Goal: Task Accomplishment & Management: Complete application form

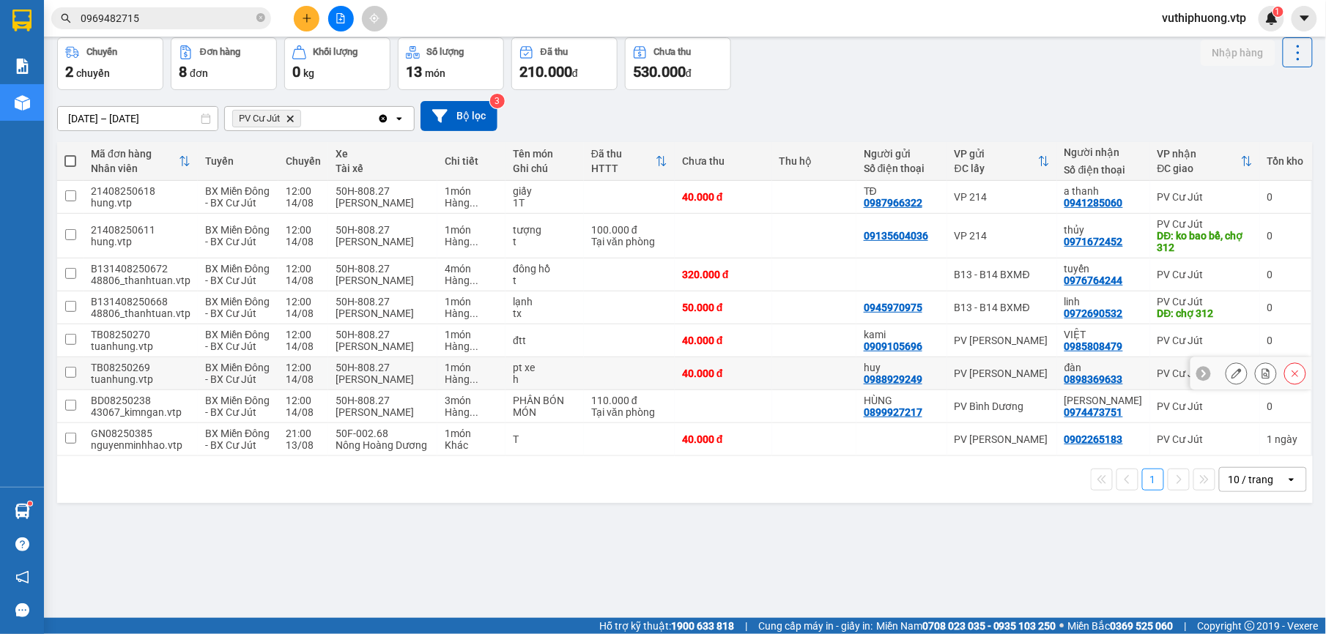
scroll to position [67, 0]
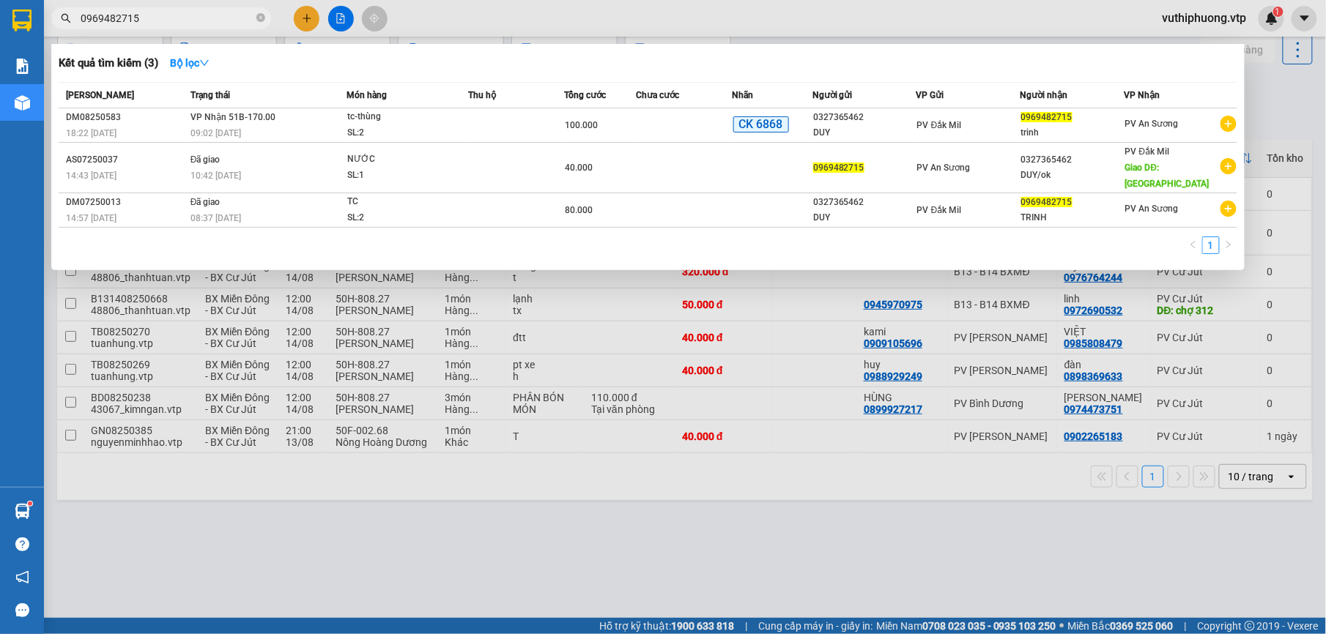
drag, startPoint x: 166, startPoint y: 27, endPoint x: 62, endPoint y: 24, distance: 104.0
click at [62, 24] on span "0969482715" at bounding box center [161, 18] width 220 height 22
click at [628, 579] on div at bounding box center [663, 317] width 1326 height 634
drag, startPoint x: 166, startPoint y: 21, endPoint x: 19, endPoint y: 12, distance: 146.7
click at [19, 12] on section "Kết quả tìm kiếm ( 3 ) Bộ lọc Mã ĐH Trạng thái Món hàng Thu hộ Tổng cước Chưa c…" at bounding box center [663, 317] width 1326 height 634
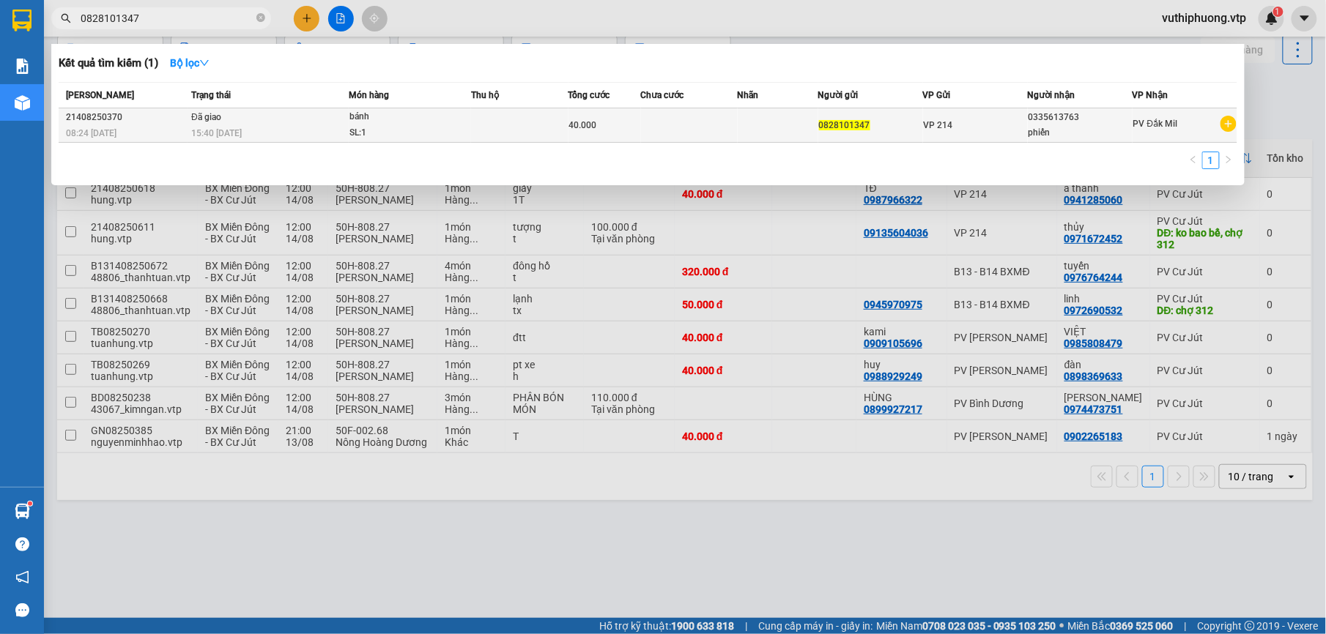
type input "0828101347"
click at [742, 124] on td at bounding box center [777, 125] width 81 height 34
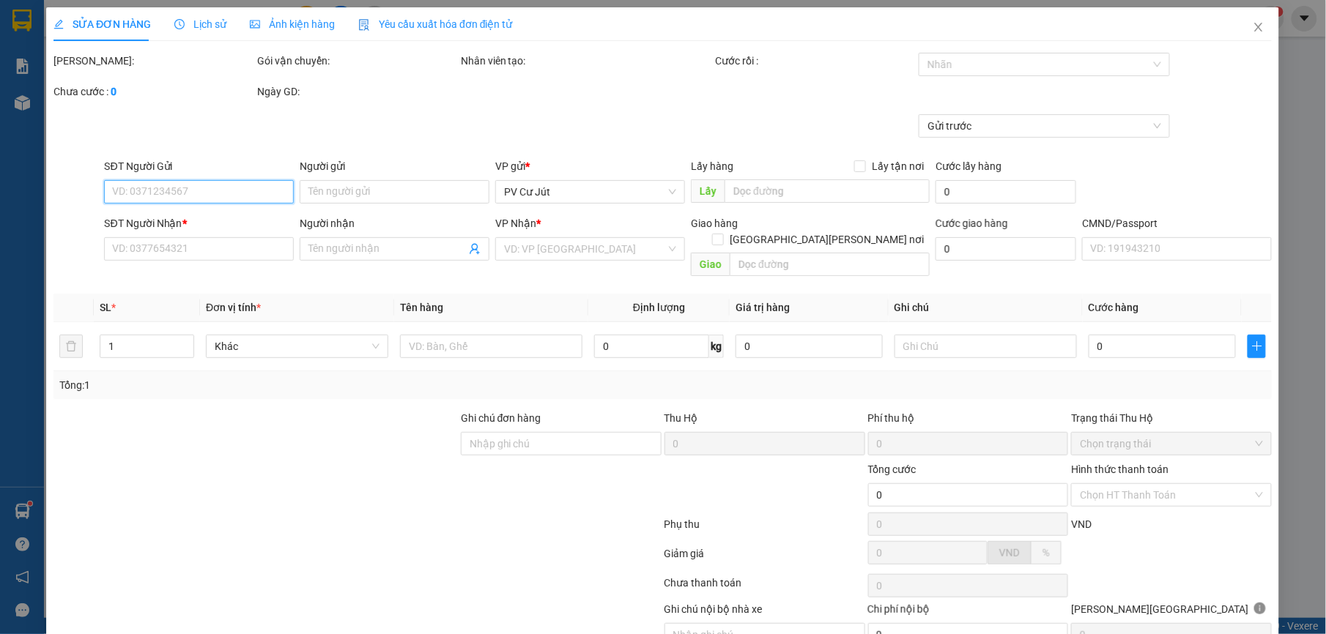
type input "0828101347"
type input "0335613763"
type input "phiến"
type input "40.000"
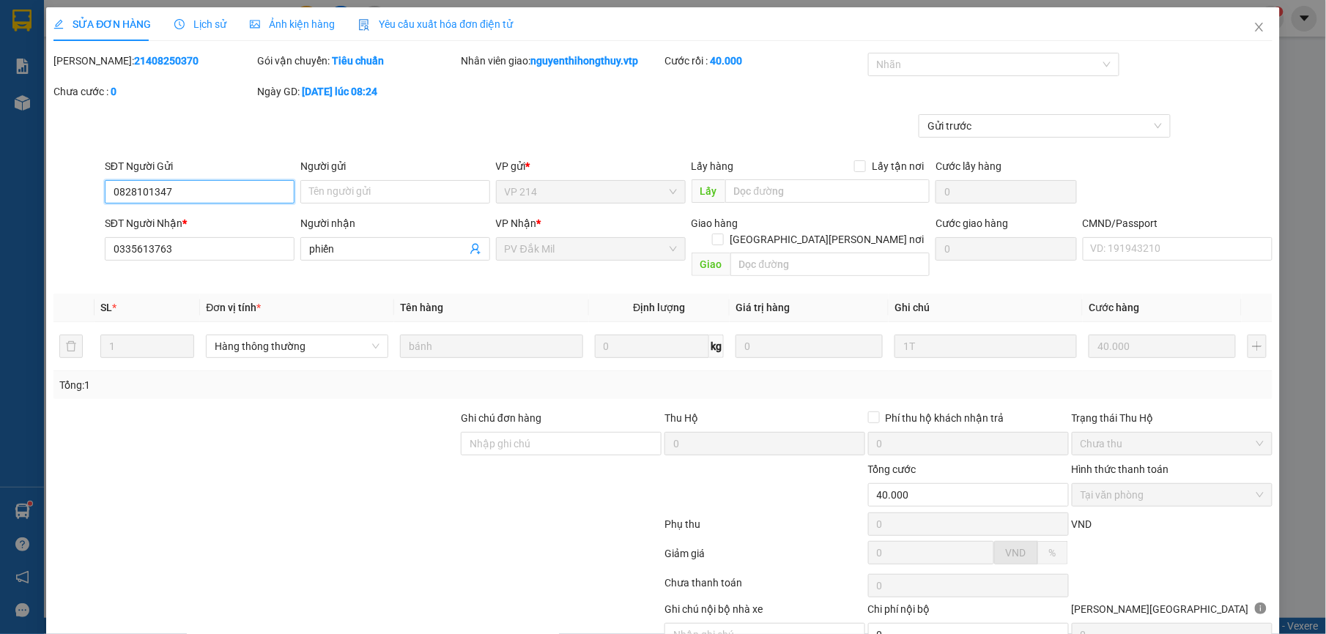
type input "2.000"
click at [1251, 33] on span "Close" at bounding box center [1258, 27] width 41 height 41
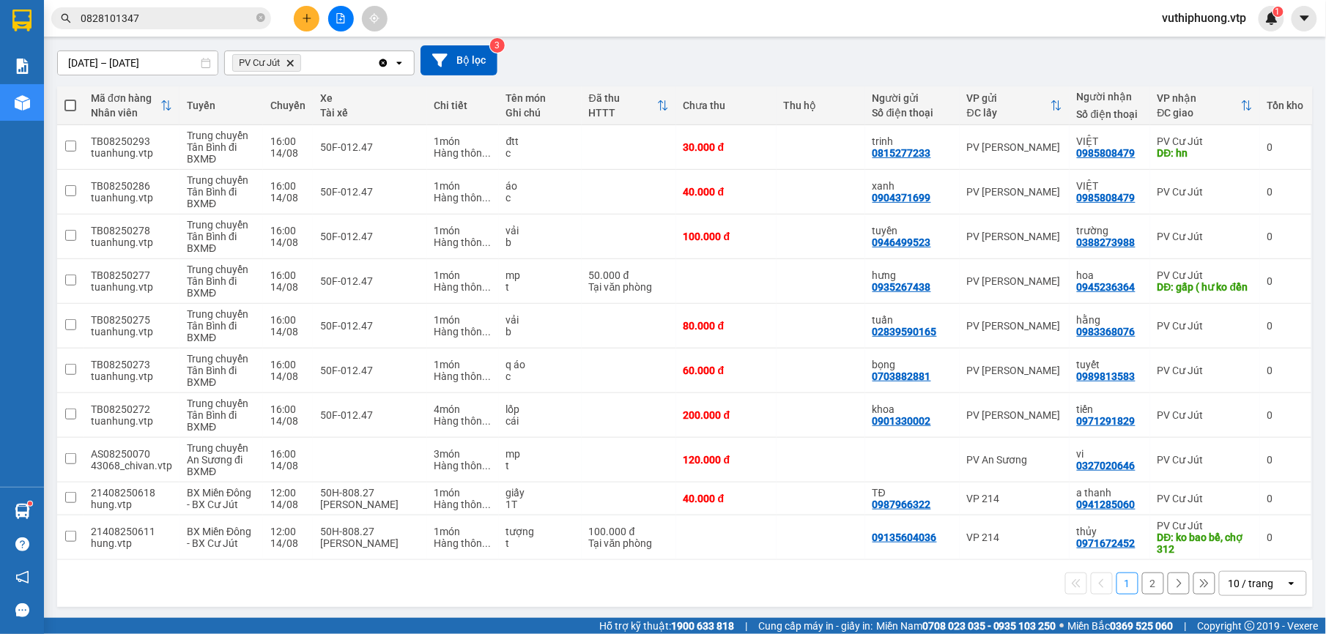
scroll to position [126, 0]
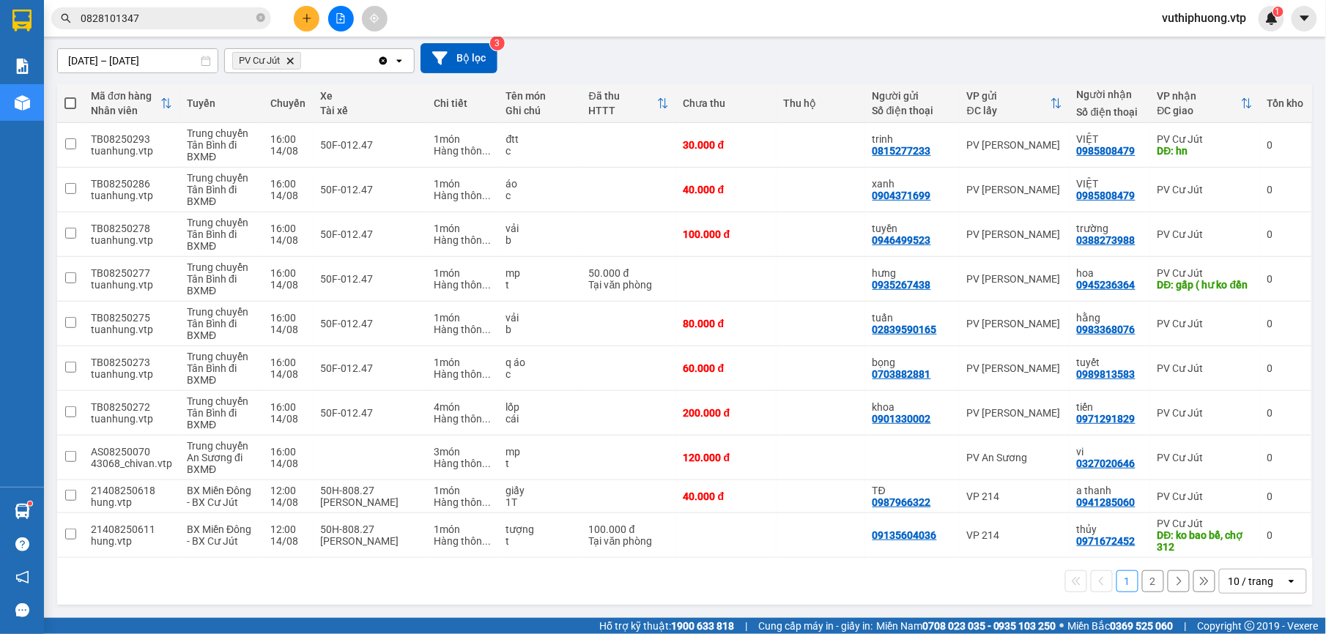
click at [801, 584] on div "1 2 10 / trang open" at bounding box center [684, 581] width 1243 height 25
click at [1144, 581] on button "2" at bounding box center [1153, 581] width 22 height 22
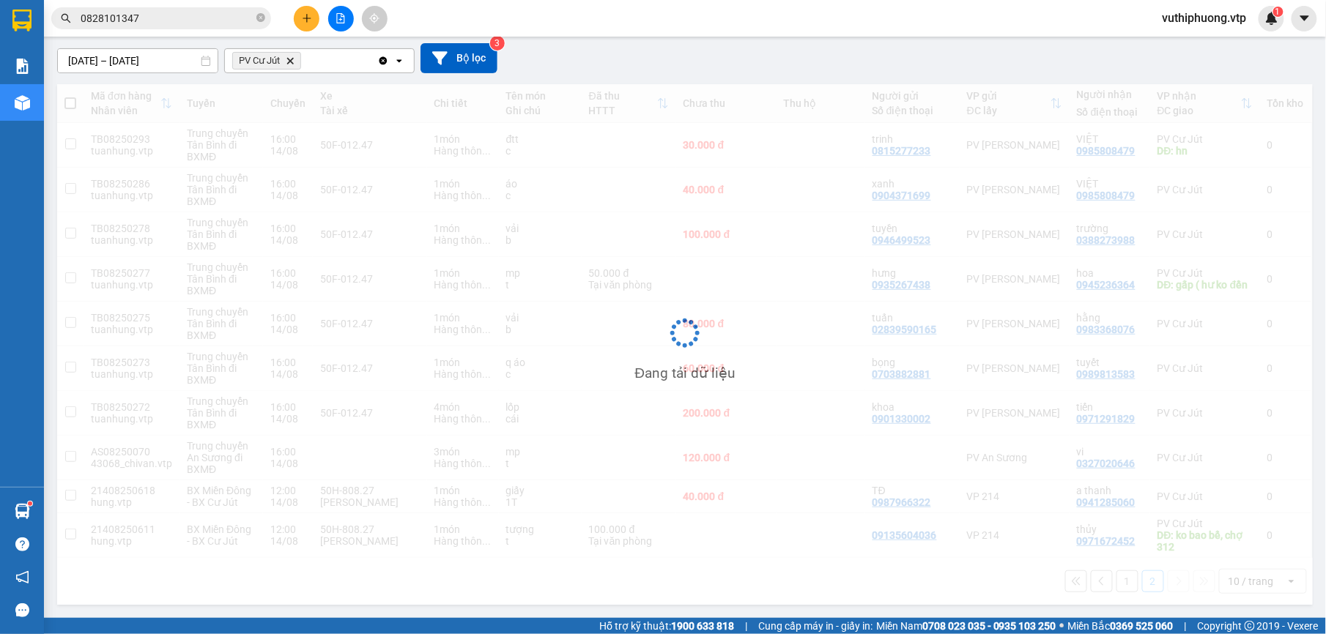
scroll to position [67, 0]
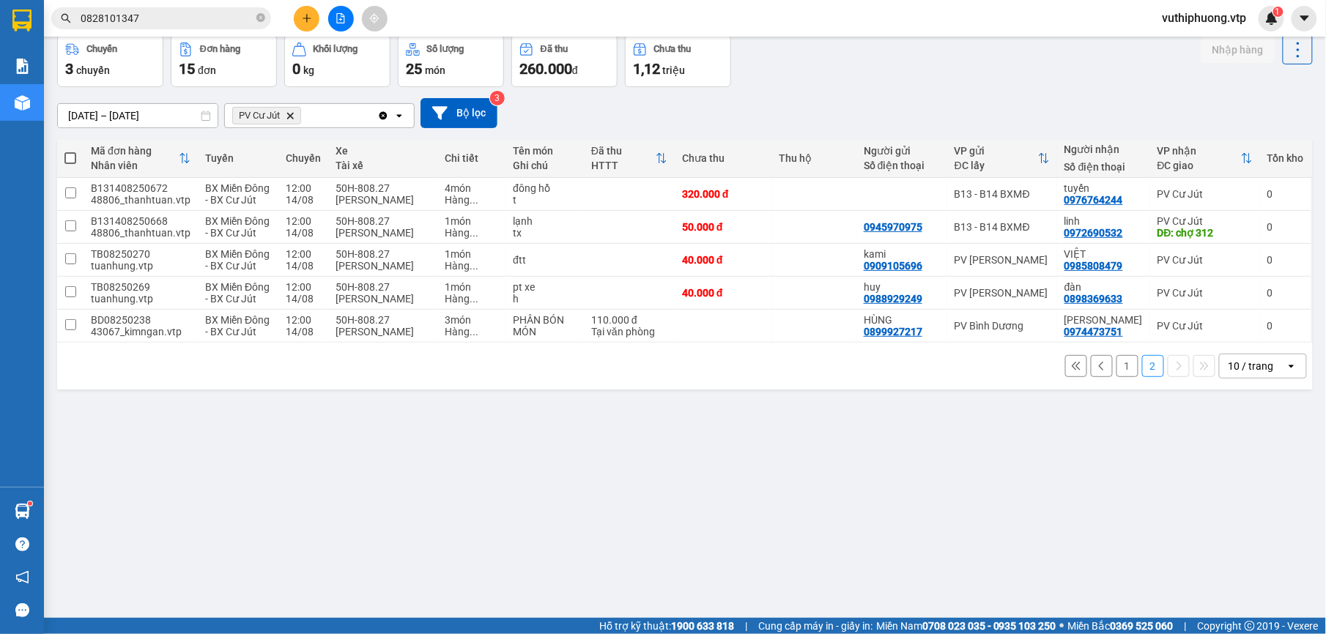
click at [1116, 373] on button "1" at bounding box center [1127, 366] width 22 height 22
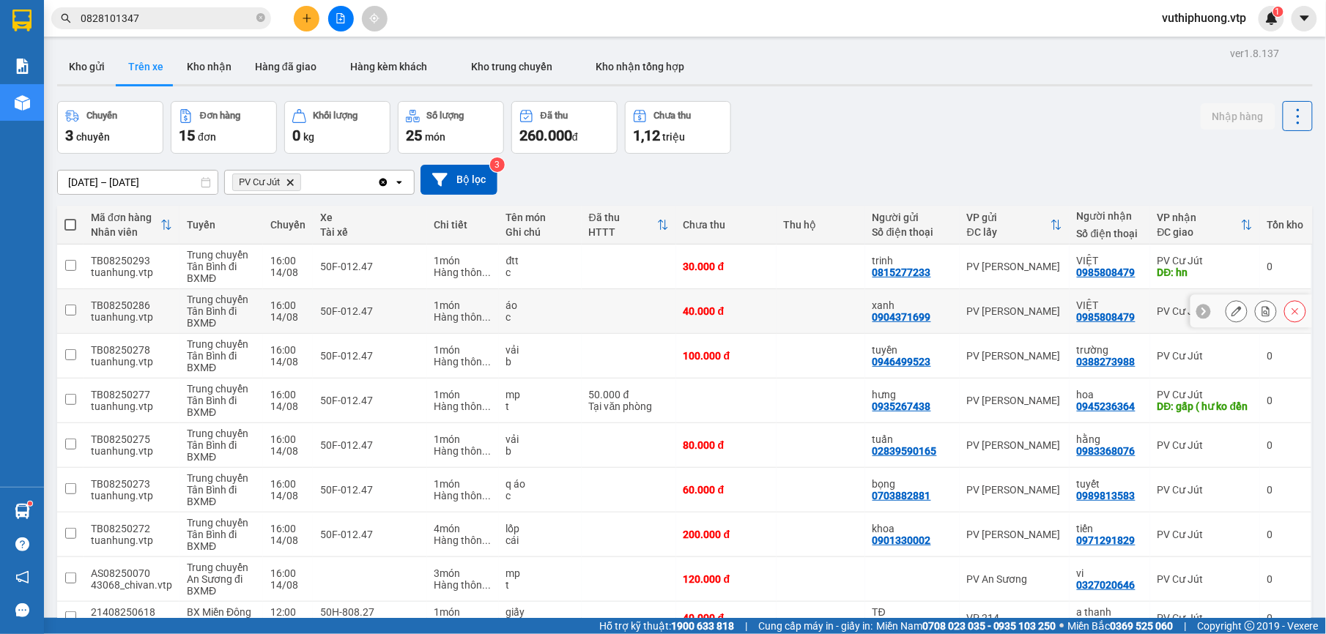
scroll to position [0, 0]
click at [293, 75] on button "Hàng đã giao" at bounding box center [285, 67] width 85 height 35
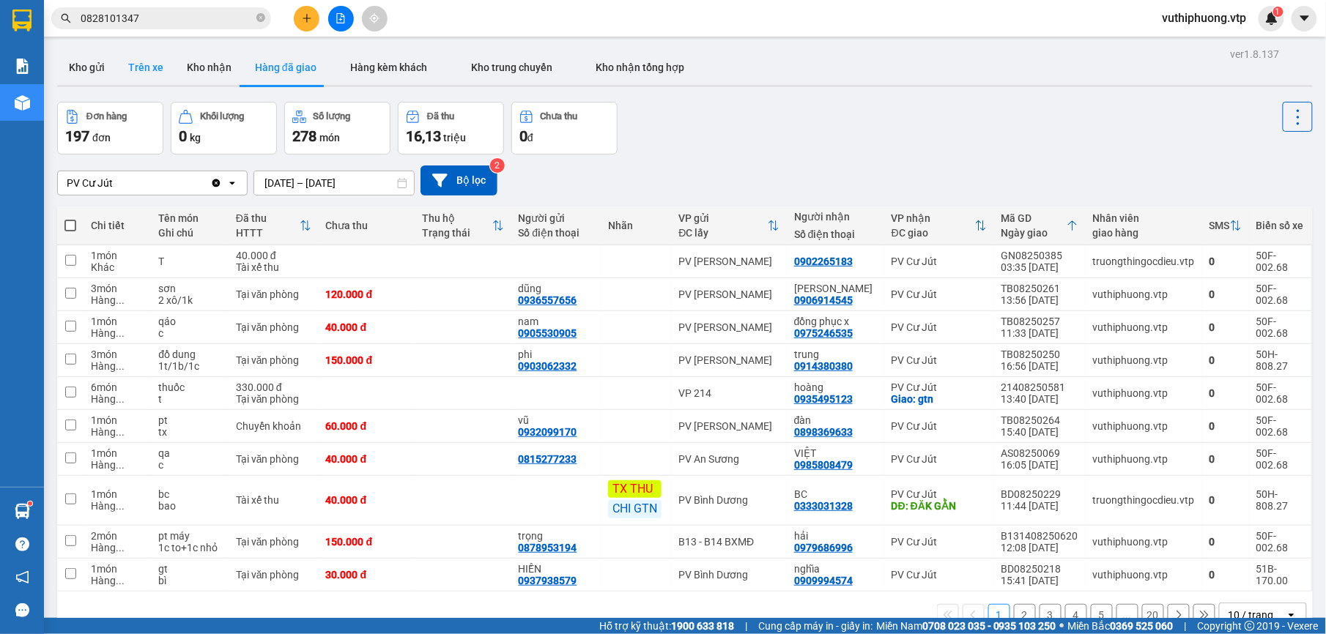
click at [146, 66] on button "Trên xe" at bounding box center [145, 67] width 59 height 35
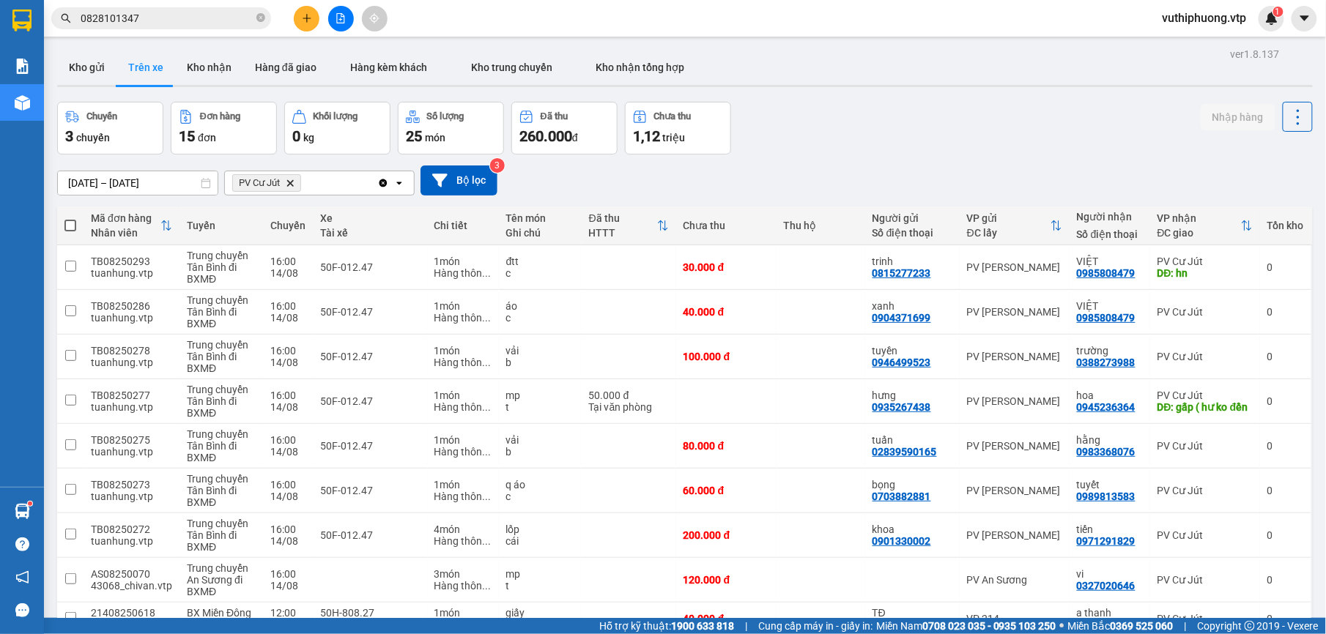
click at [809, 100] on div "ver 1.8.137 Kho gửi Trên xe Kho nhận Hàng đã giao Hàng kèm khách Kho trung chuy…" at bounding box center [684, 388] width 1267 height 689
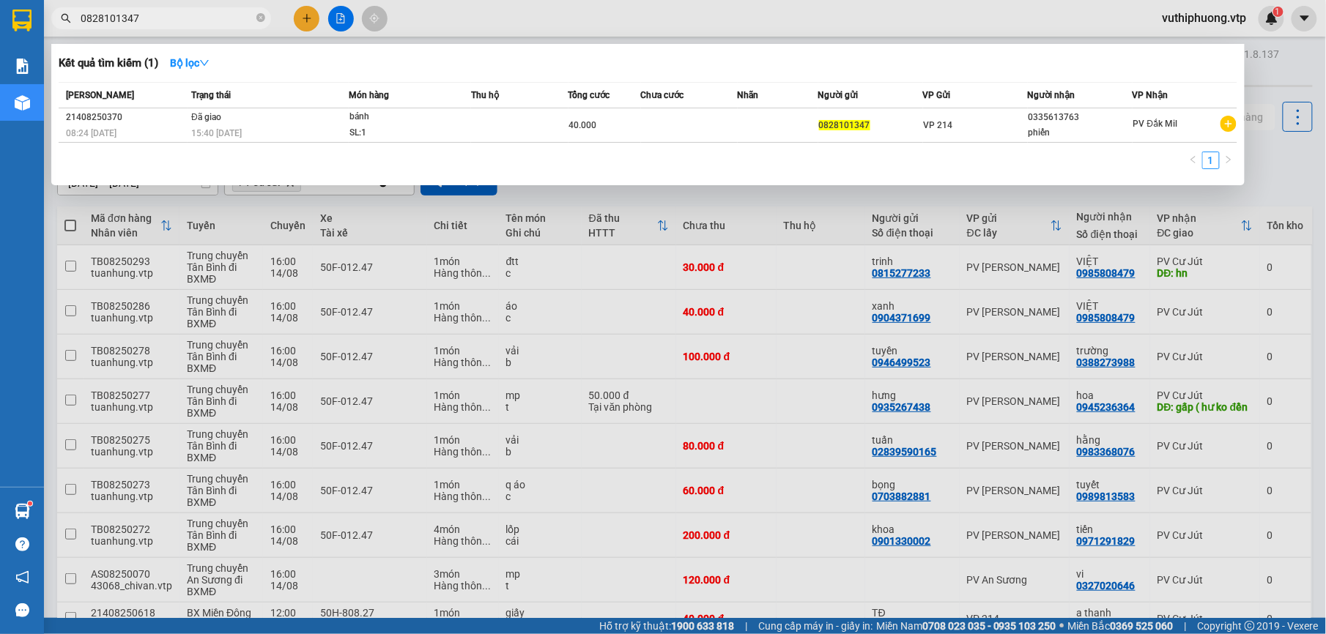
click at [177, 15] on input "0828101347" at bounding box center [167, 18] width 173 height 16
drag, startPoint x: 174, startPoint y: 21, endPoint x: 0, endPoint y: 1, distance: 175.5
click at [0, 1] on html "Kết quả tìm kiếm ( 1 ) Bộ lọc Mã ĐH Trạng thái Món hàng Thu hộ Tổng cước Chưa c…" at bounding box center [663, 317] width 1326 height 634
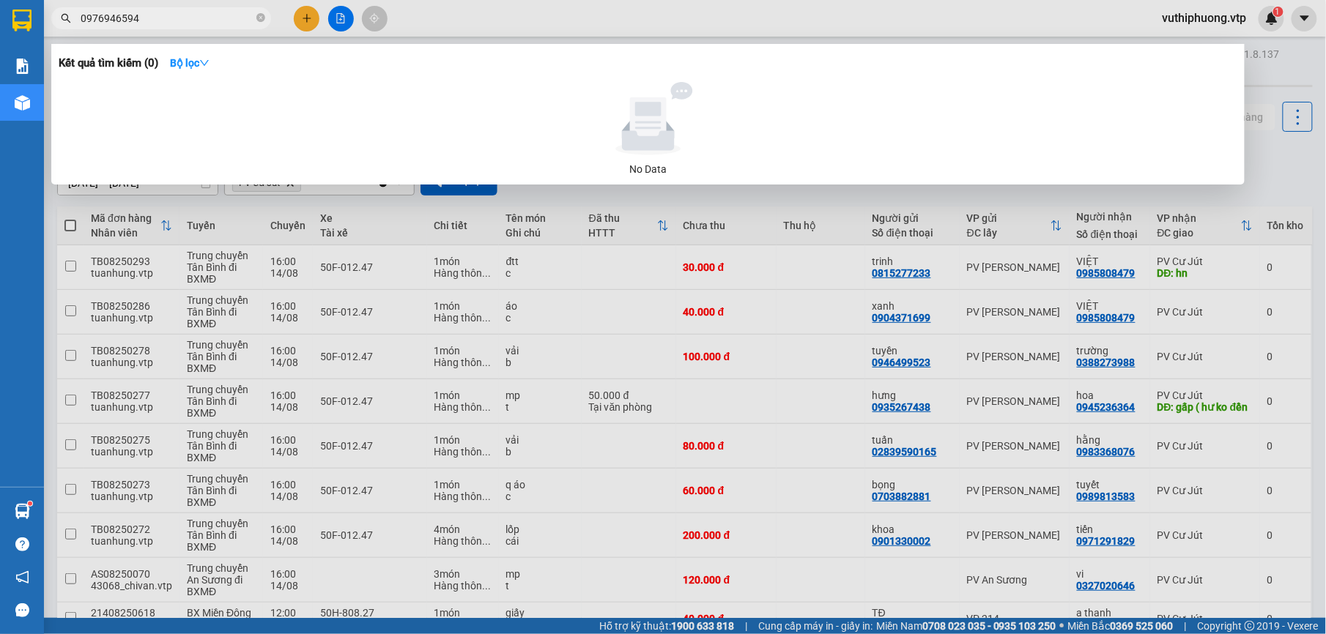
click at [105, 21] on input "0976946594" at bounding box center [167, 18] width 173 height 16
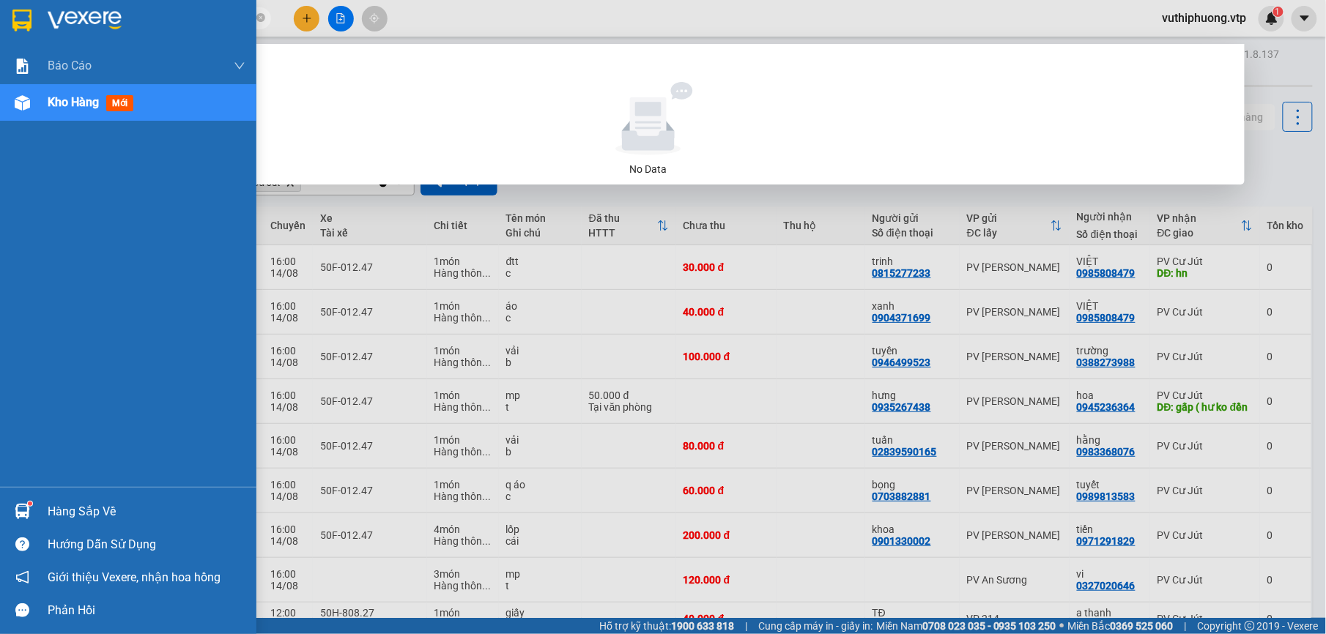
drag, startPoint x: 144, startPoint y: 18, endPoint x: 0, endPoint y: 4, distance: 144.2
click at [0, 4] on html "Kết quả tìm kiếm ( 0 ) Bộ lọc No Data 0976046594 vuthiphuong.vtp 1 Báo cáo BC g…" at bounding box center [663, 317] width 1326 height 634
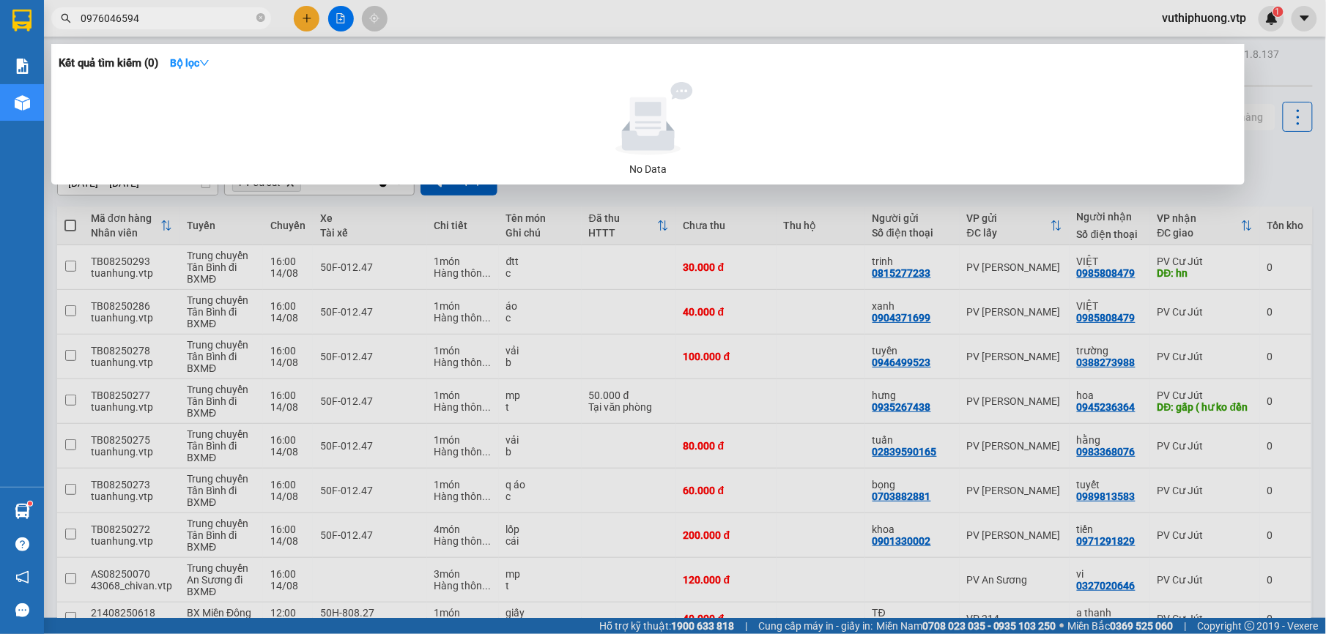
click at [179, 15] on input "0976046594" at bounding box center [167, 18] width 173 height 16
click at [122, 21] on input "0976046594" at bounding box center [167, 18] width 173 height 16
click at [113, 9] on span "0976046094" at bounding box center [161, 18] width 220 height 22
click at [118, 25] on input "0976046094" at bounding box center [167, 18] width 173 height 16
click at [832, 207] on div at bounding box center [663, 317] width 1326 height 634
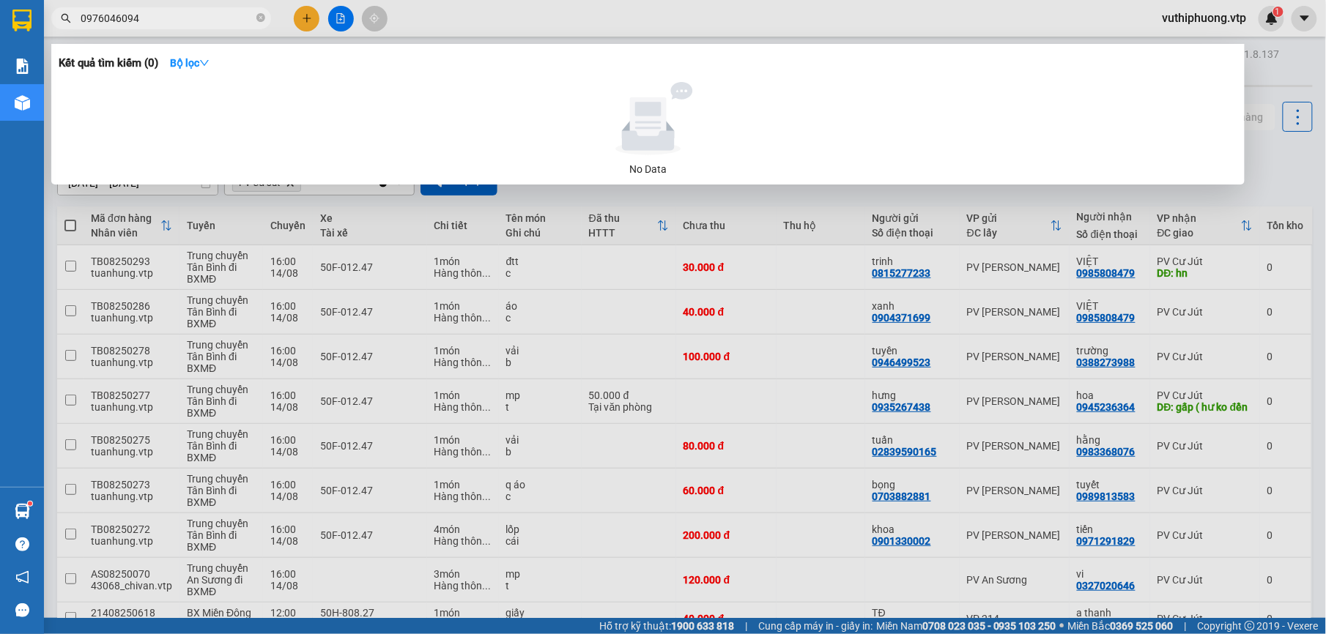
drag, startPoint x: 155, startPoint y: 19, endPoint x: 1, endPoint y: 21, distance: 154.5
click at [1, 21] on section "Kết quả tìm kiếm ( 0 ) Bộ lọc No Data 0976046094 vuthiphuong.vtp 1 Báo cáo BC g…" at bounding box center [663, 317] width 1326 height 634
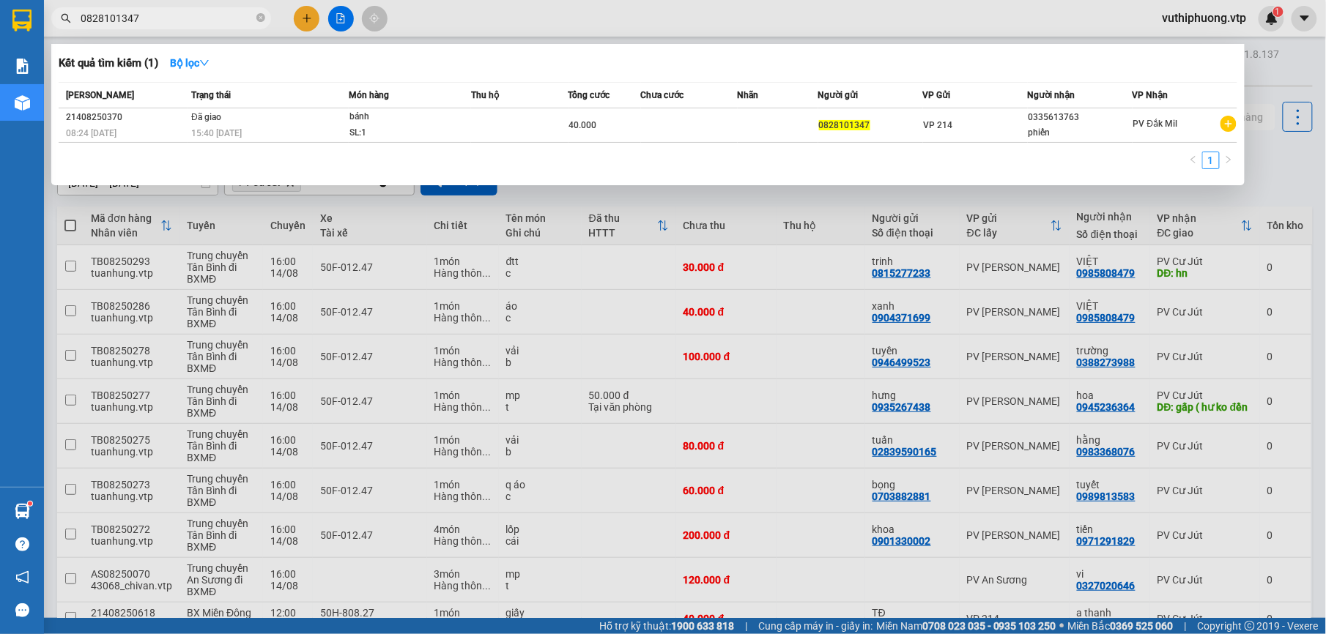
type input "0828101347"
click at [856, 215] on div at bounding box center [663, 317] width 1326 height 634
drag, startPoint x: 182, startPoint y: 26, endPoint x: 28, endPoint y: 15, distance: 154.9
click at [28, 15] on section "Kết quả tìm kiếm ( 1 ) Bộ lọc Mã ĐH Trạng thái Món hàng Thu hộ Tổng cước Chưa c…" at bounding box center [663, 317] width 1326 height 634
click at [264, 18] on icon "close-circle" at bounding box center [260, 17] width 9 height 9
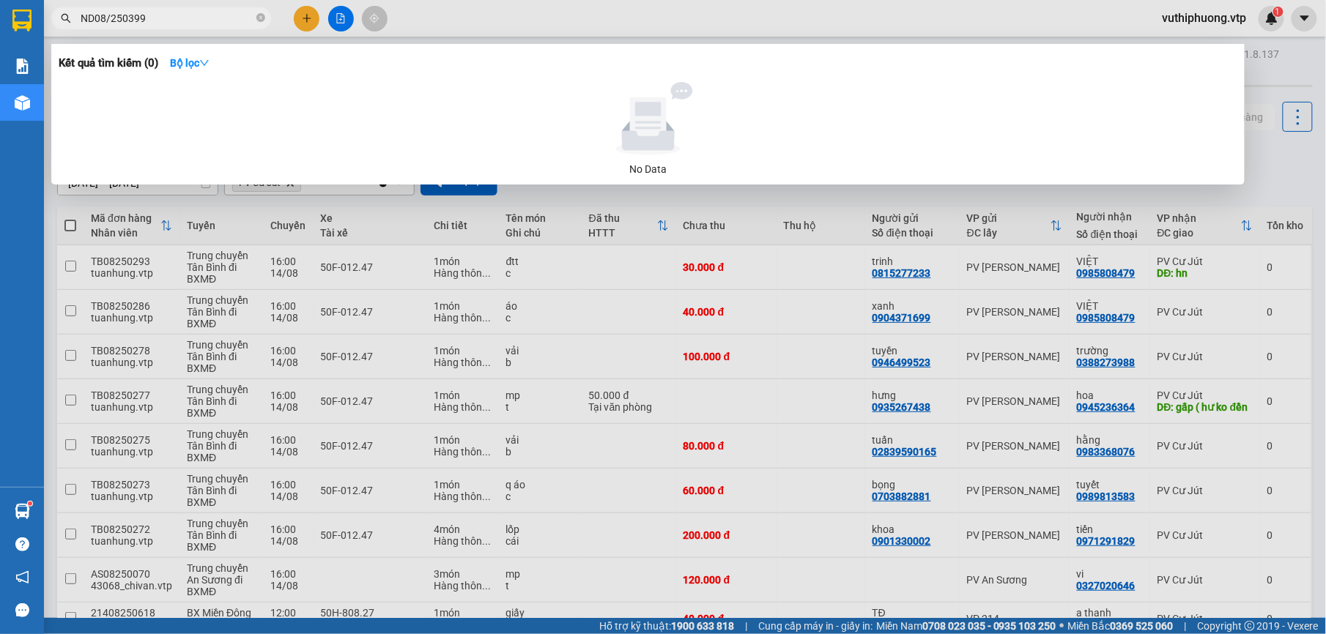
click at [179, 106] on div at bounding box center [647, 118] width 1167 height 73
click at [188, 59] on strong "Bộ lọc" at bounding box center [190, 63] width 40 height 12
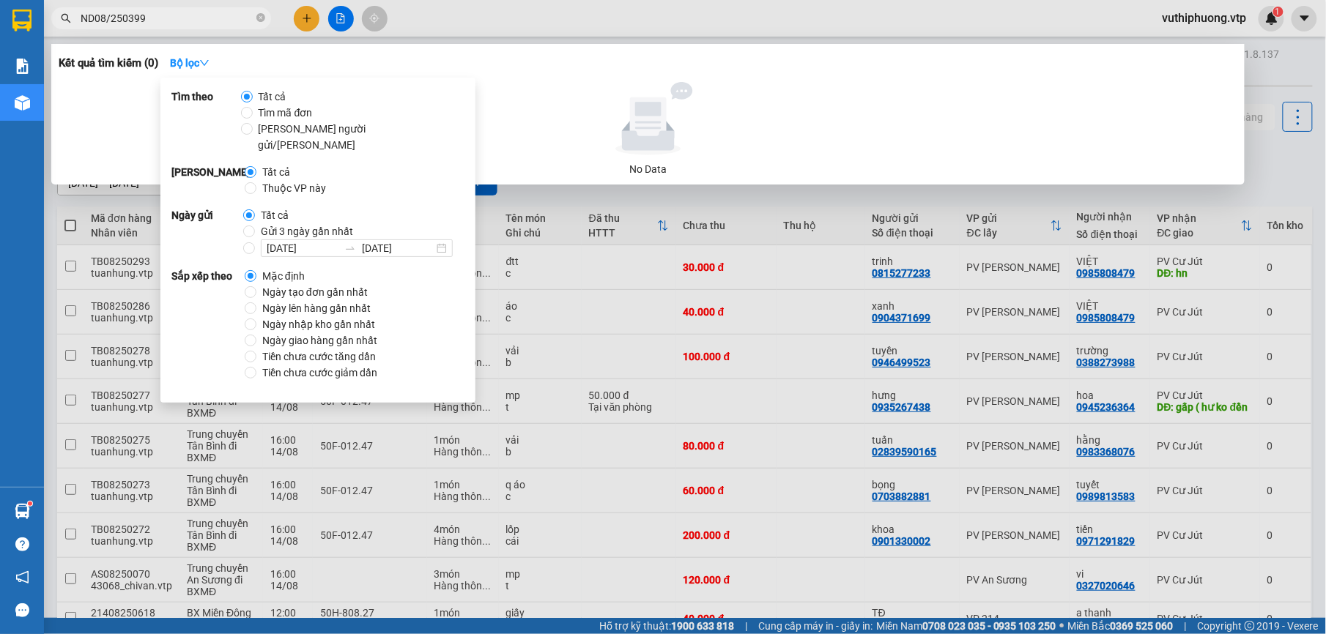
click at [110, 15] on input "ND08/250399" at bounding box center [167, 18] width 173 height 16
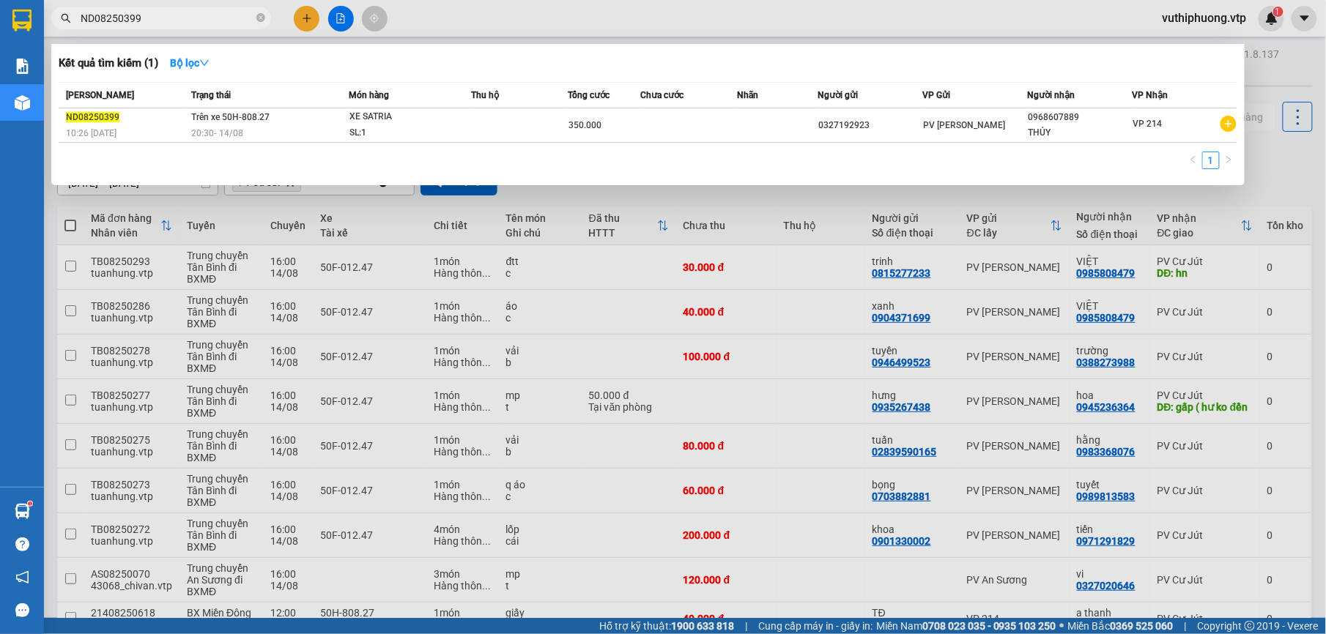
click at [180, 19] on input "ND08250399" at bounding box center [167, 18] width 173 height 16
drag, startPoint x: 193, startPoint y: 15, endPoint x: 45, endPoint y: 12, distance: 148.7
click at [45, 12] on div "ND08250219" at bounding box center [143, 18] width 286 height 22
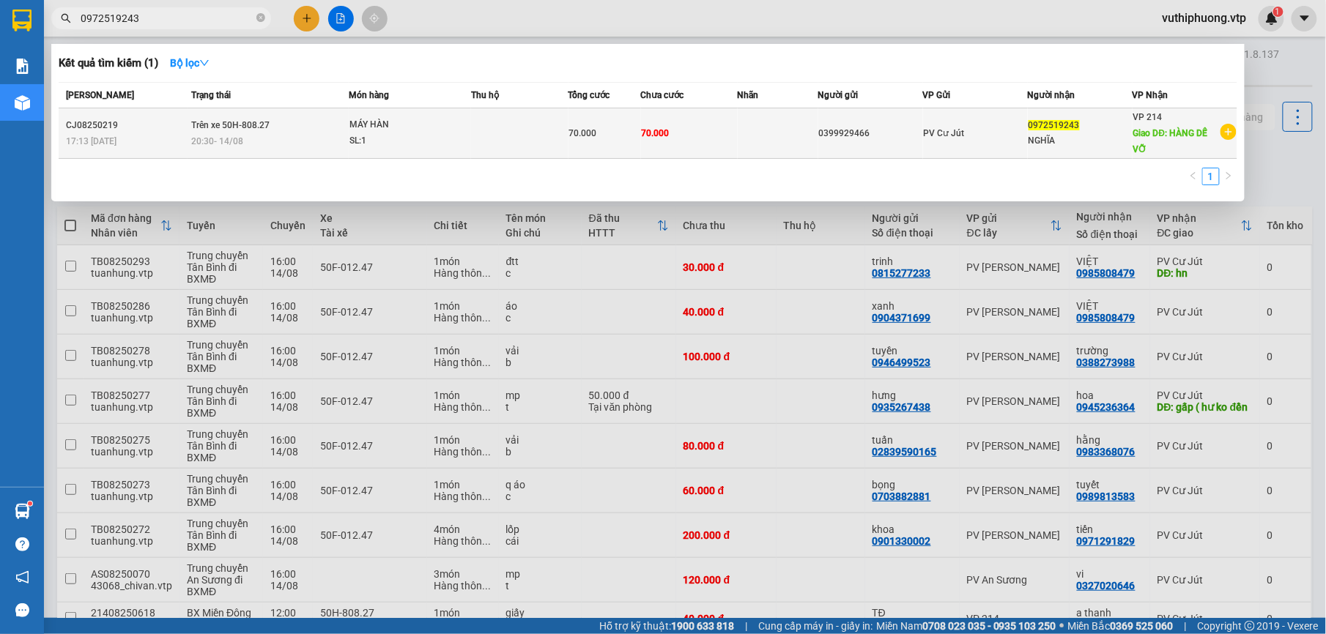
type input "0972519243"
click at [738, 124] on td at bounding box center [777, 133] width 81 height 51
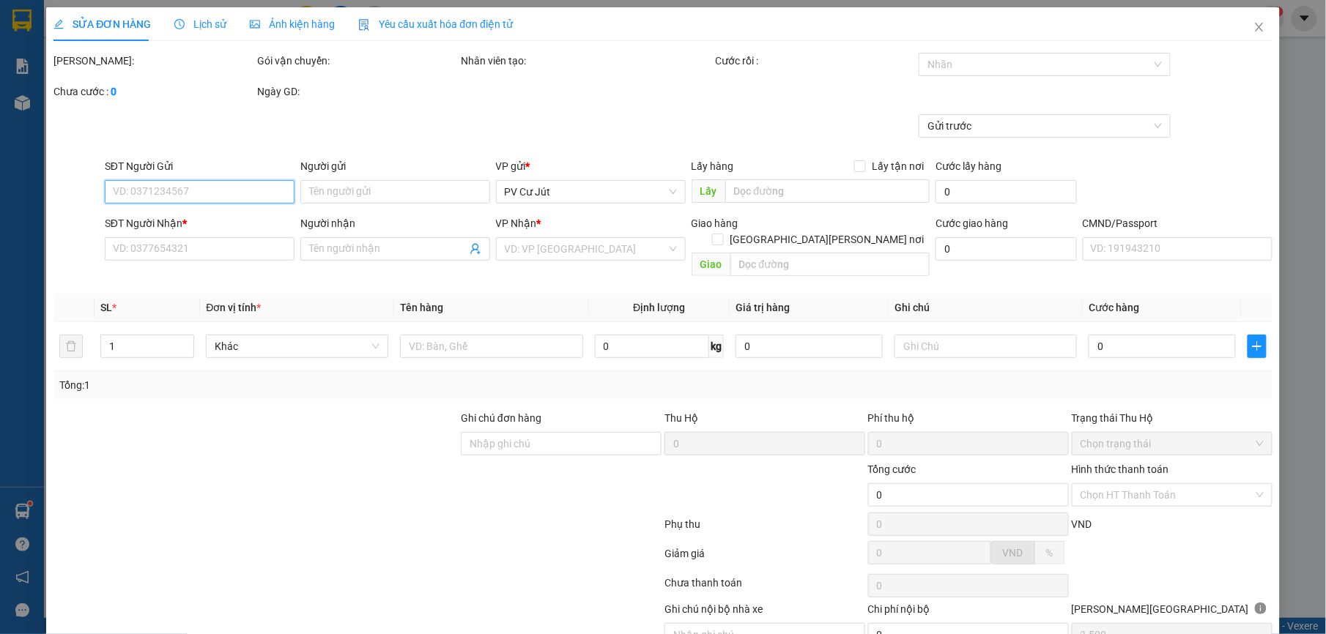
type input "0399929466"
type input "0972519243"
type input "NGHĨA"
type input "HÀNG DỄ VỠ"
type input "70.000"
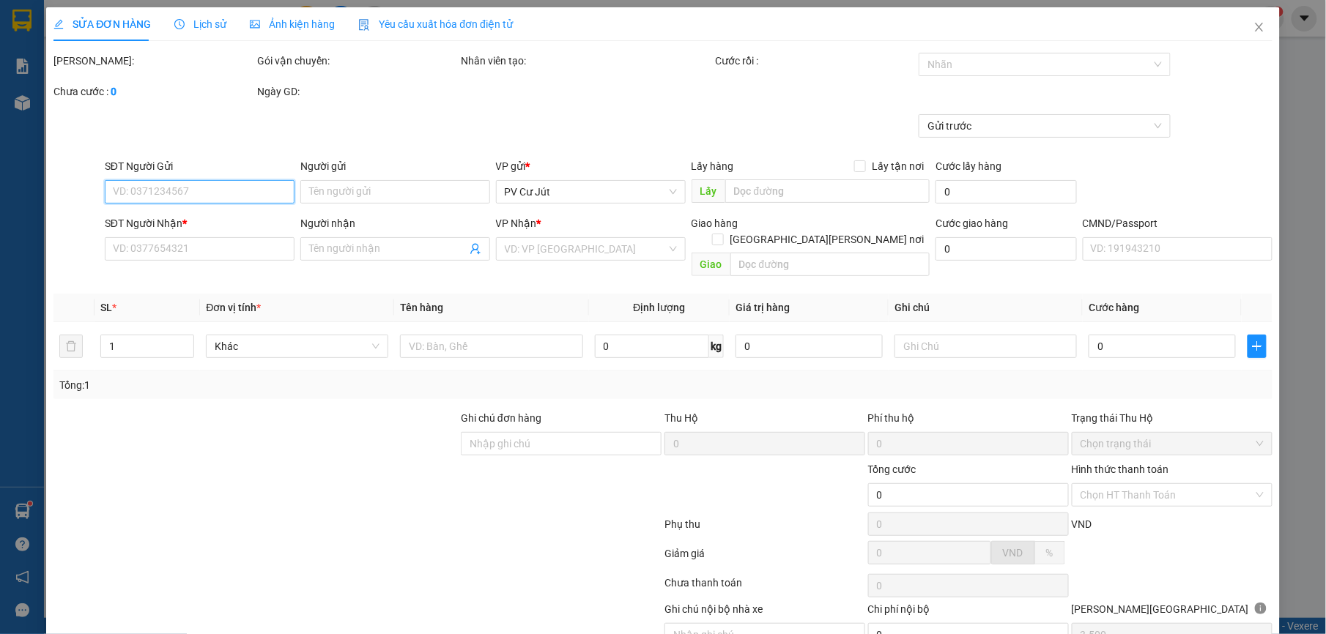
type input "70.000"
type input "3.500"
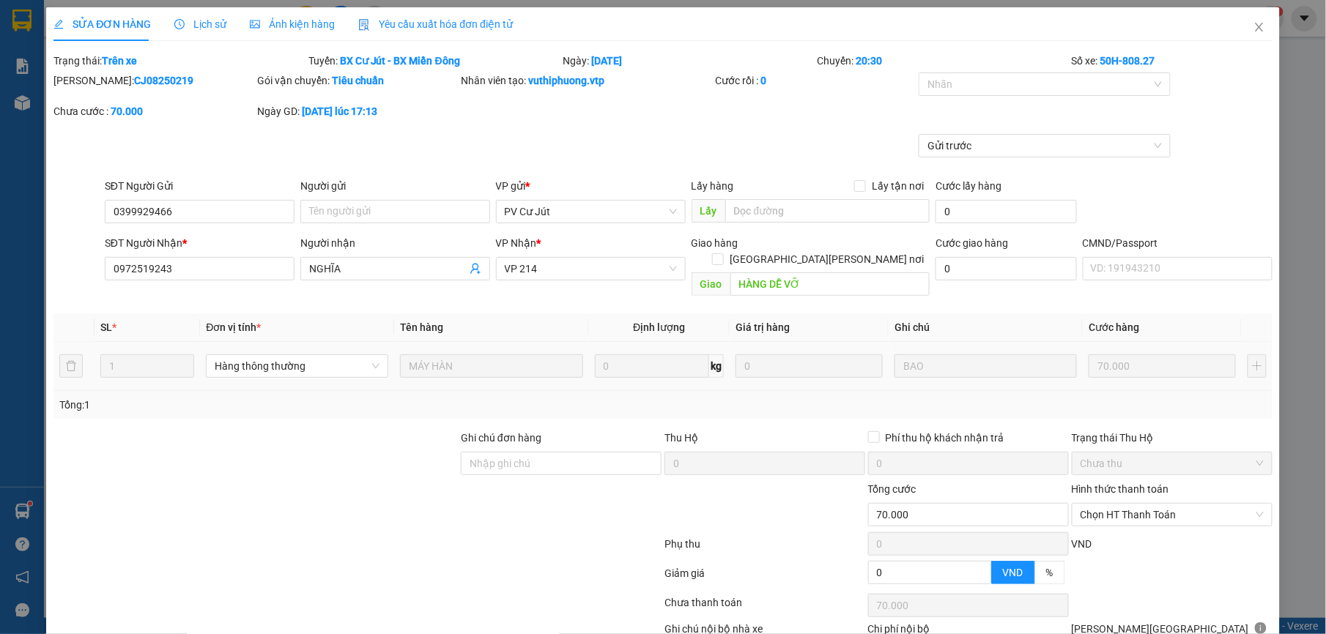
click at [1135, 368] on td "70.000" at bounding box center [1161, 366] width 159 height 49
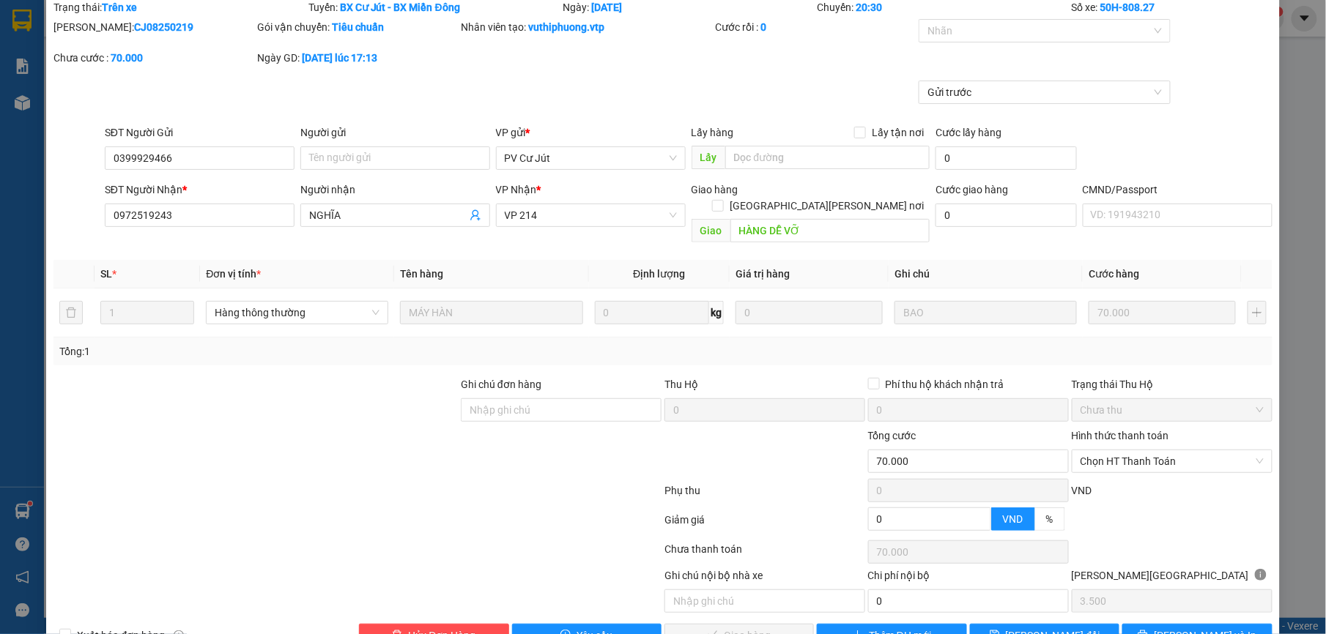
scroll to position [83, 0]
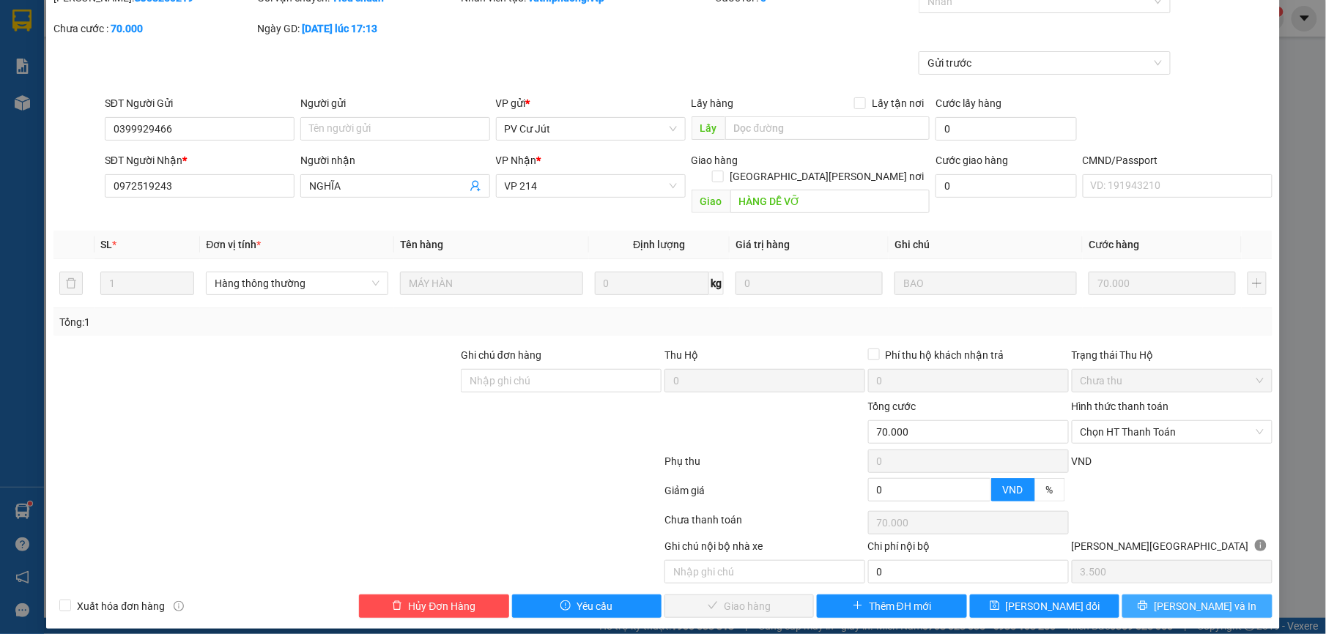
click at [1188, 598] on span "[PERSON_NAME] và In" at bounding box center [1204, 606] width 103 height 16
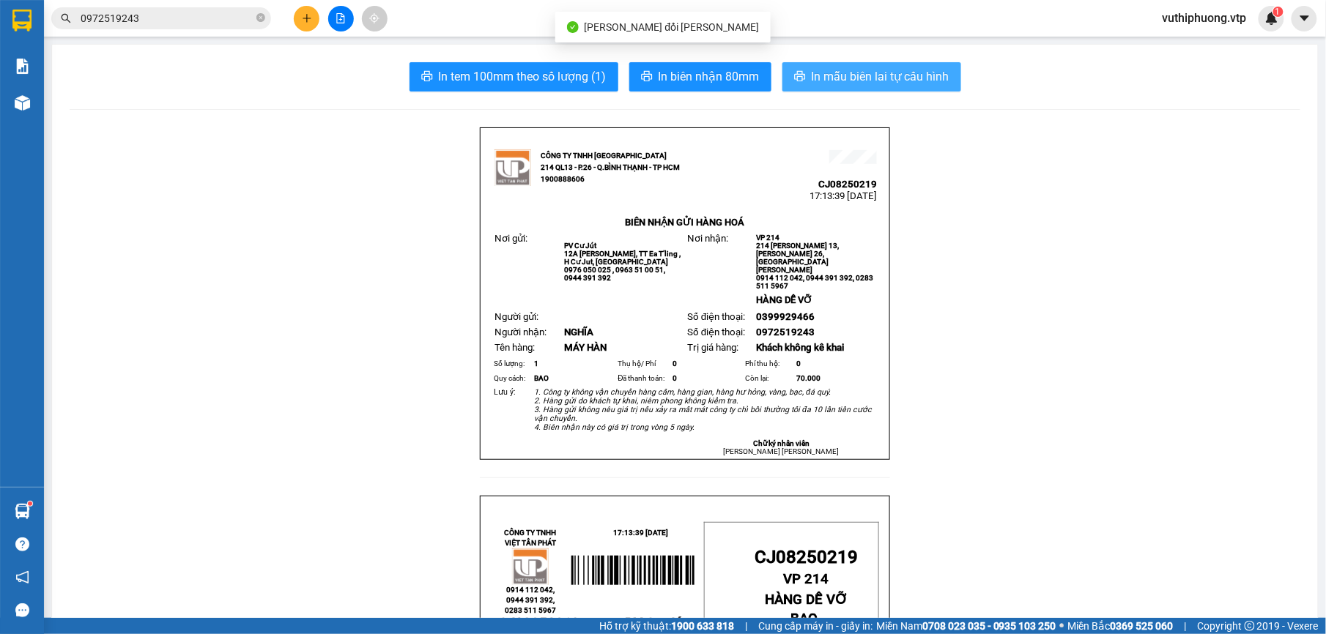
click at [888, 70] on span "In mẫu biên lai tự cấu hình" at bounding box center [880, 76] width 138 height 18
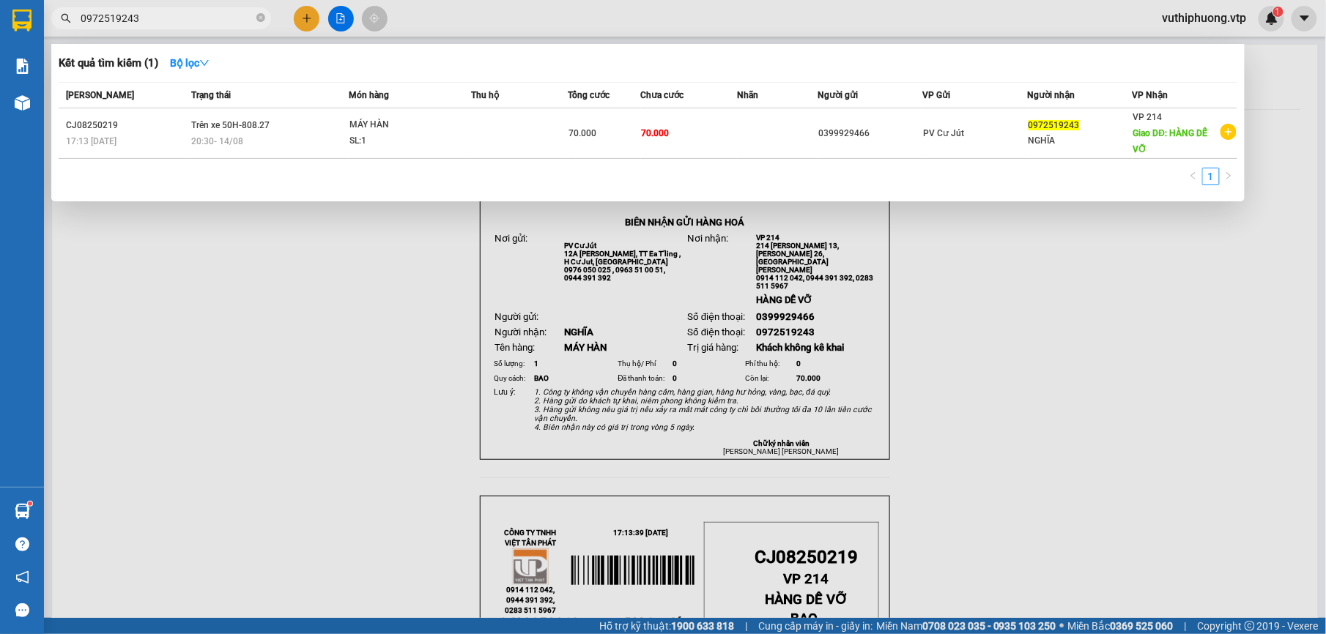
click at [182, 9] on span "0972519243" at bounding box center [161, 18] width 220 height 22
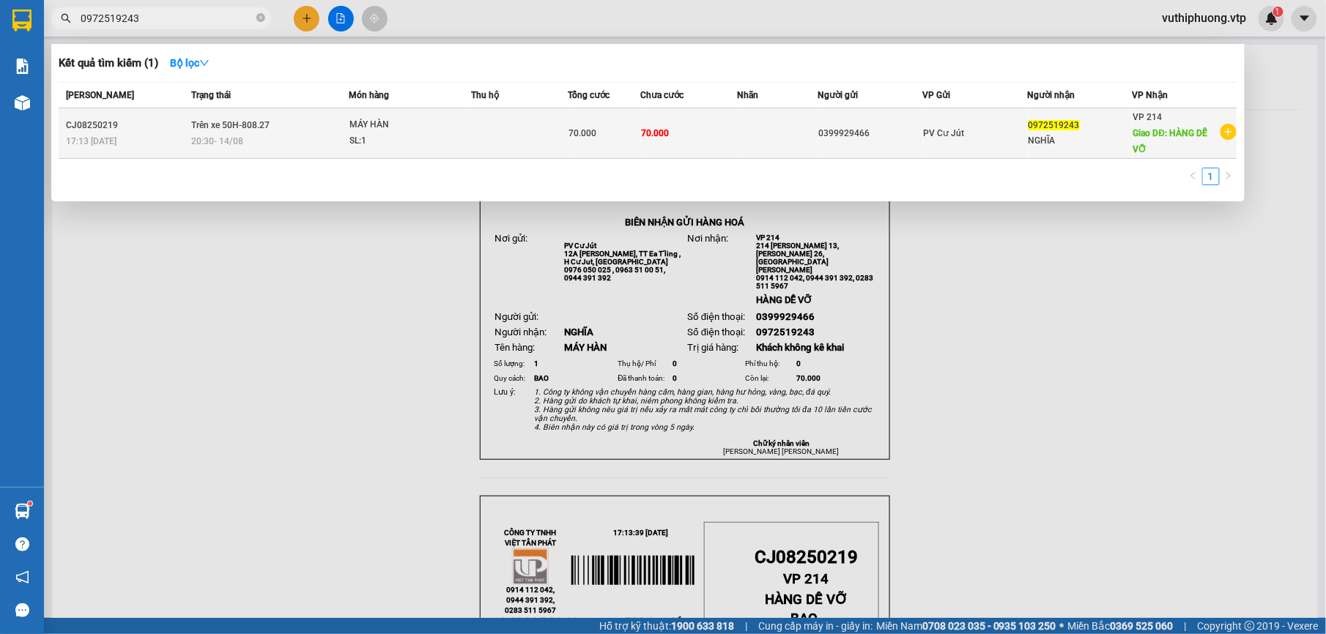
click at [510, 120] on td at bounding box center [519, 133] width 97 height 51
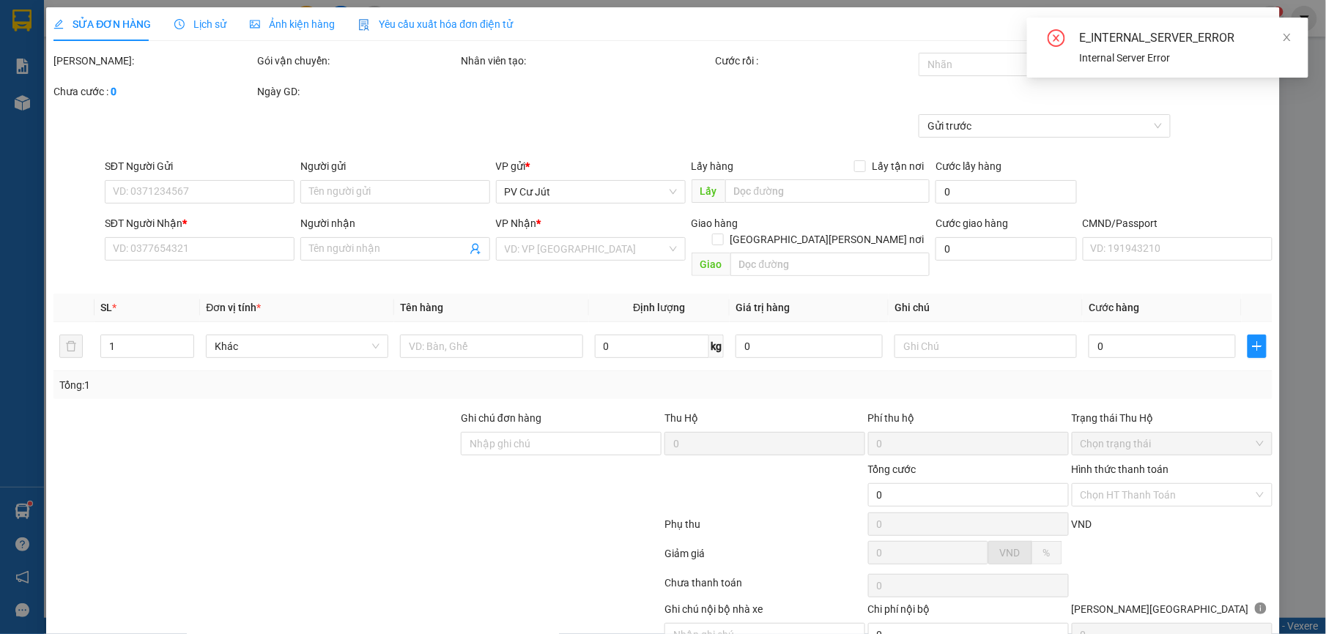
click at [1281, 33] on div "E_INTERNAL_SERVER_ERROR" at bounding box center [1184, 38] width 211 height 18
click at [1287, 41] on icon "close" at bounding box center [1287, 37] width 10 height 10
type input "3.500"
click at [1253, 26] on icon "close" at bounding box center [1259, 27] width 12 height 12
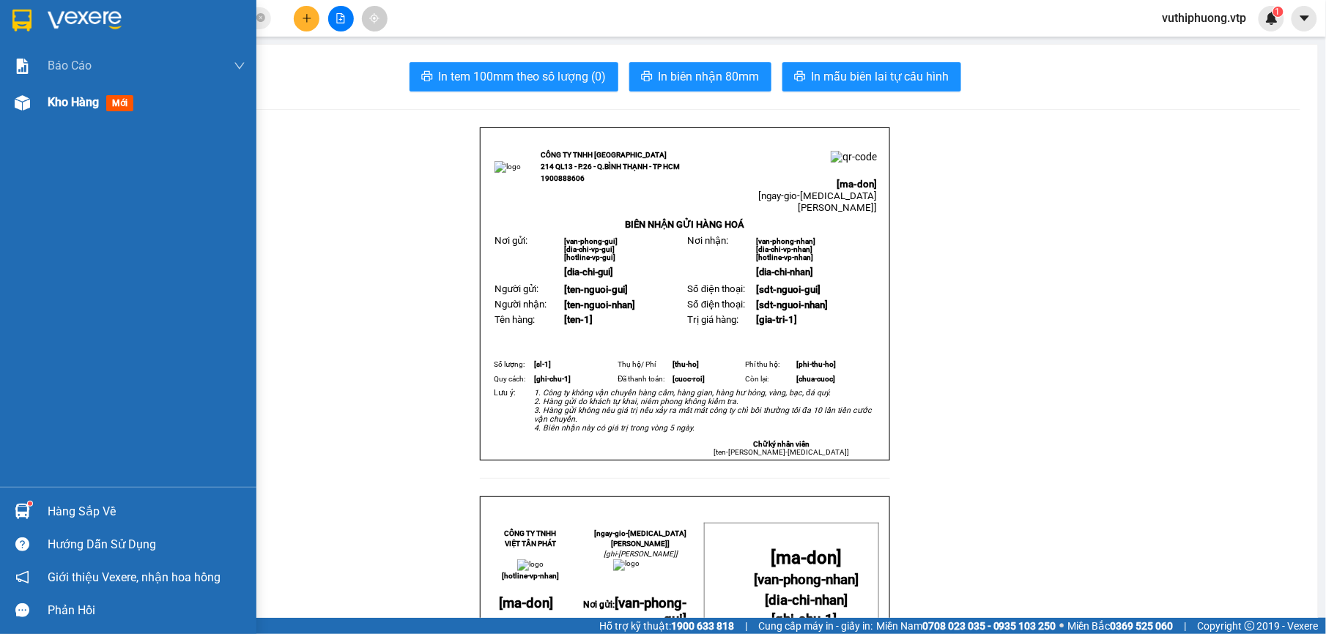
click at [103, 108] on div "Kho hàng mới" at bounding box center [94, 102] width 92 height 18
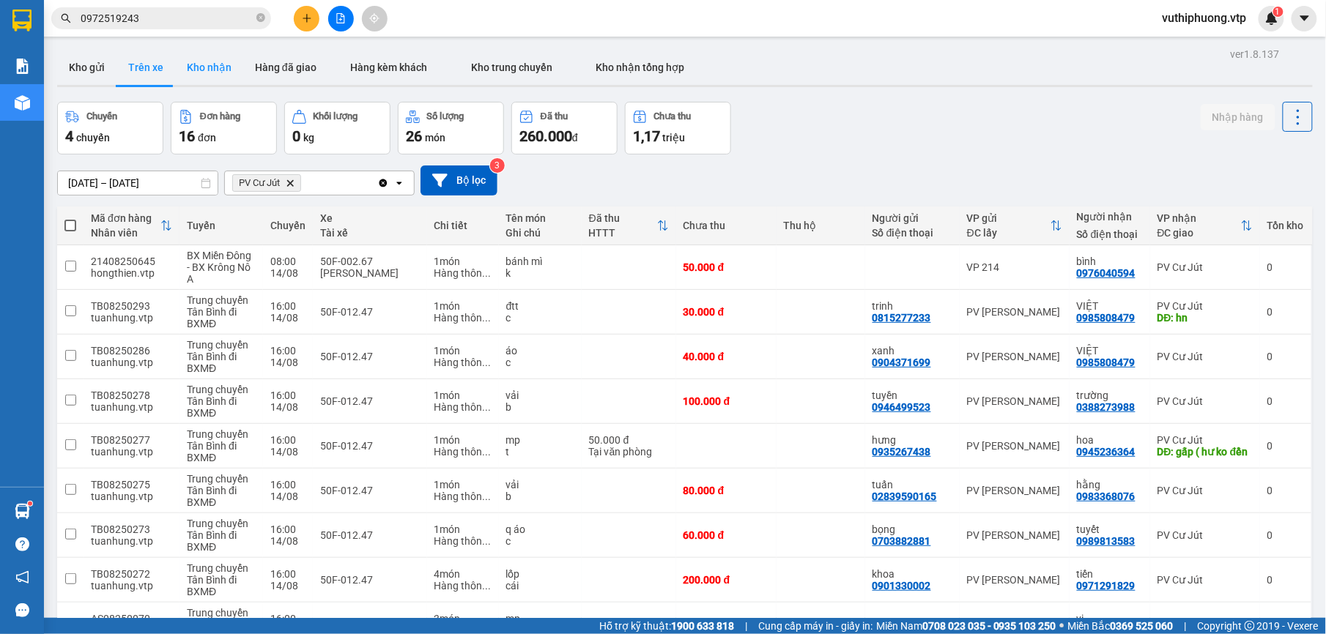
click at [199, 68] on button "Kho nhận" at bounding box center [209, 67] width 68 height 35
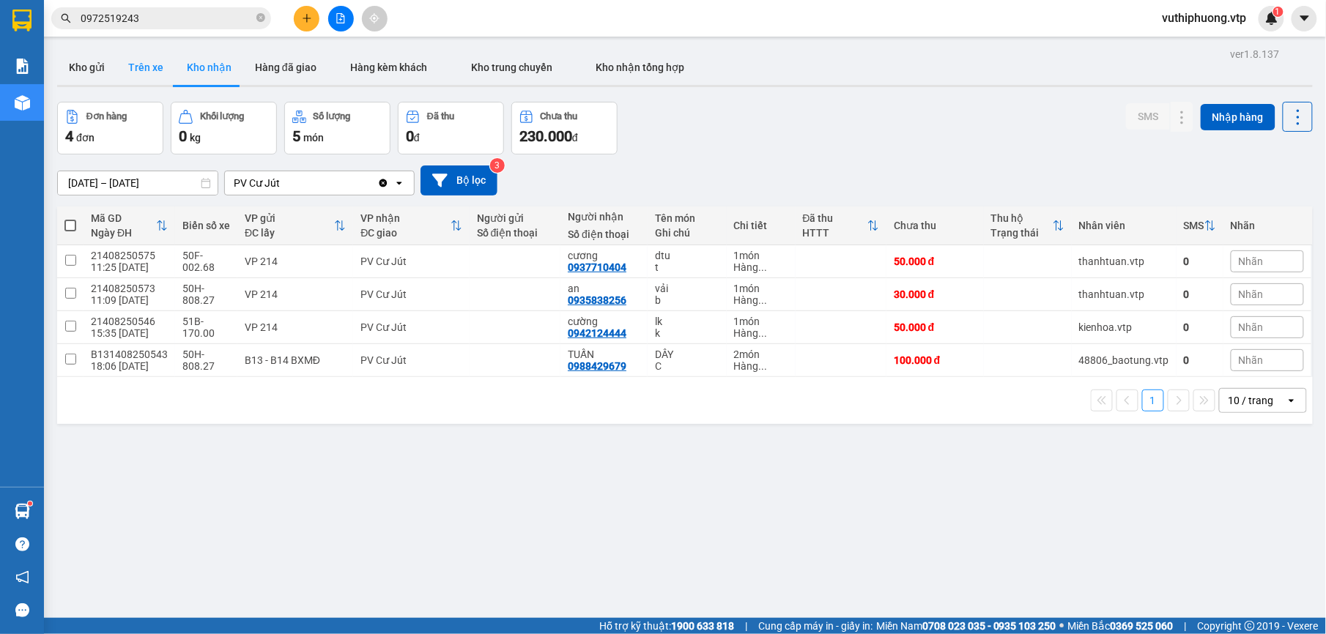
click at [150, 62] on button "Trên xe" at bounding box center [145, 67] width 59 height 35
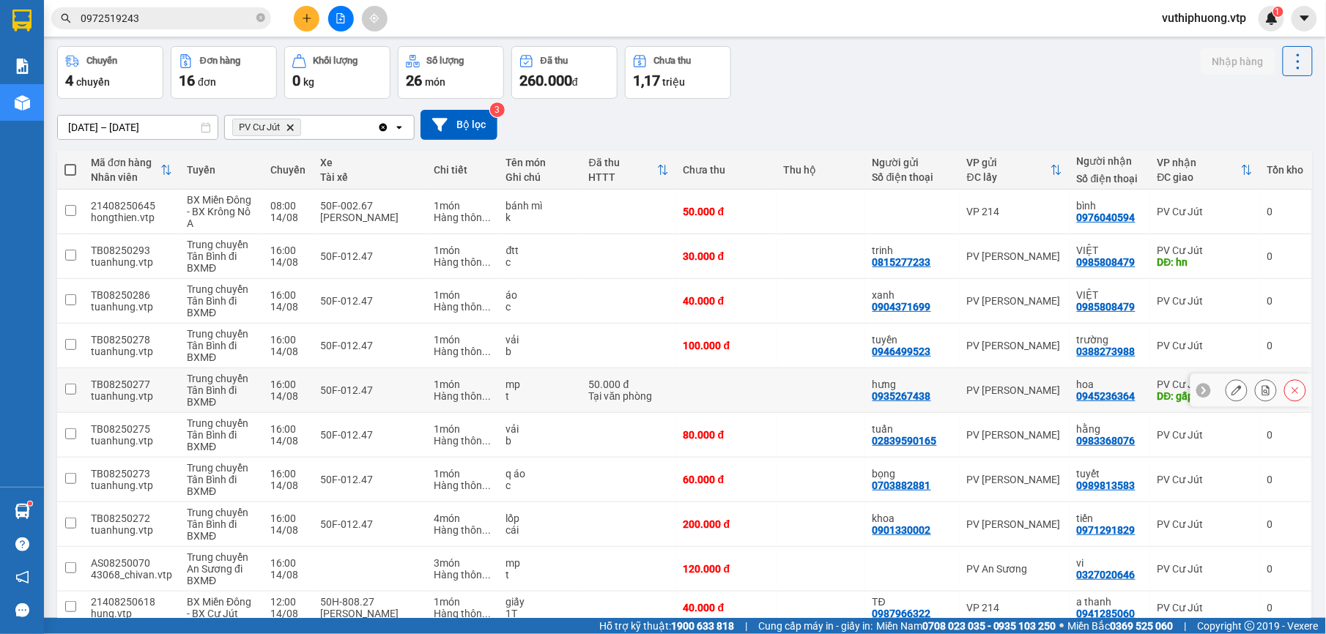
scroll to position [126, 0]
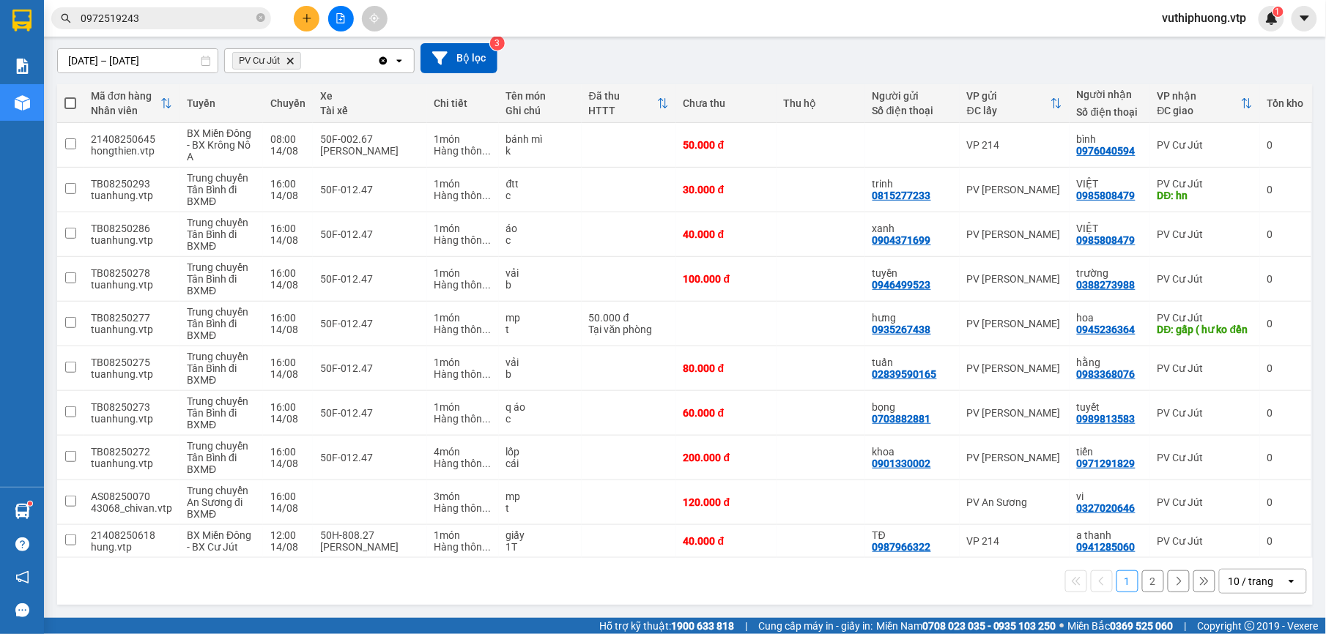
click at [1142, 584] on button "2" at bounding box center [1153, 581] width 22 height 22
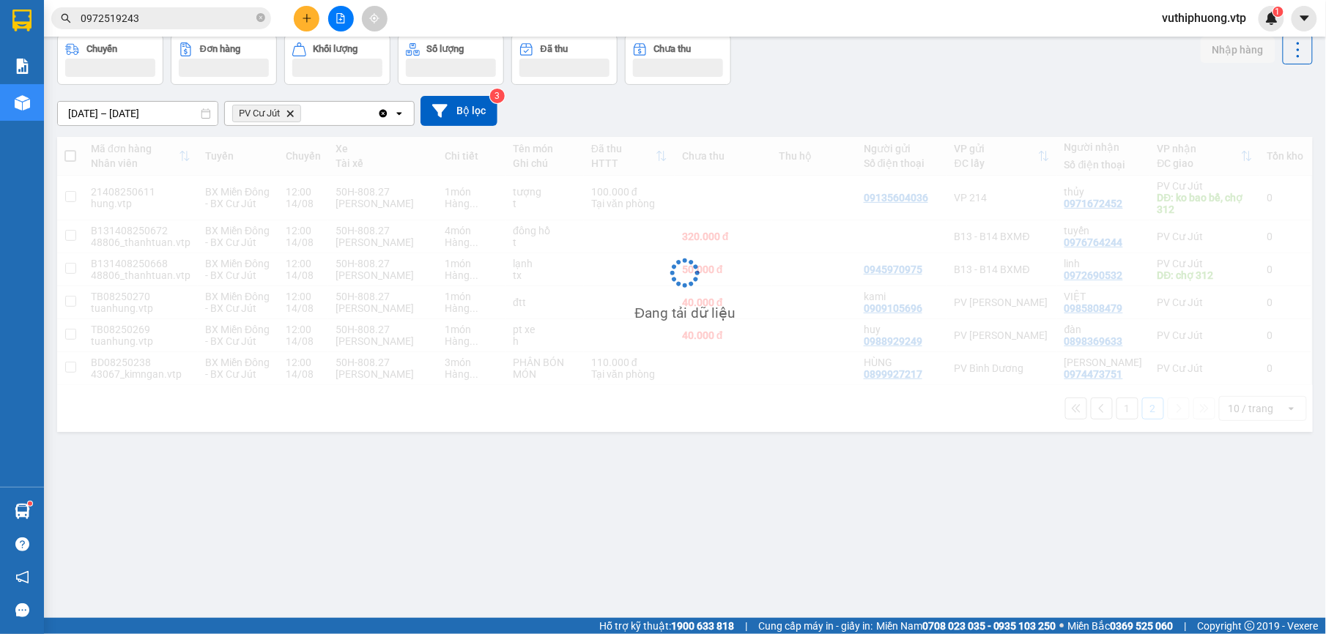
scroll to position [67, 0]
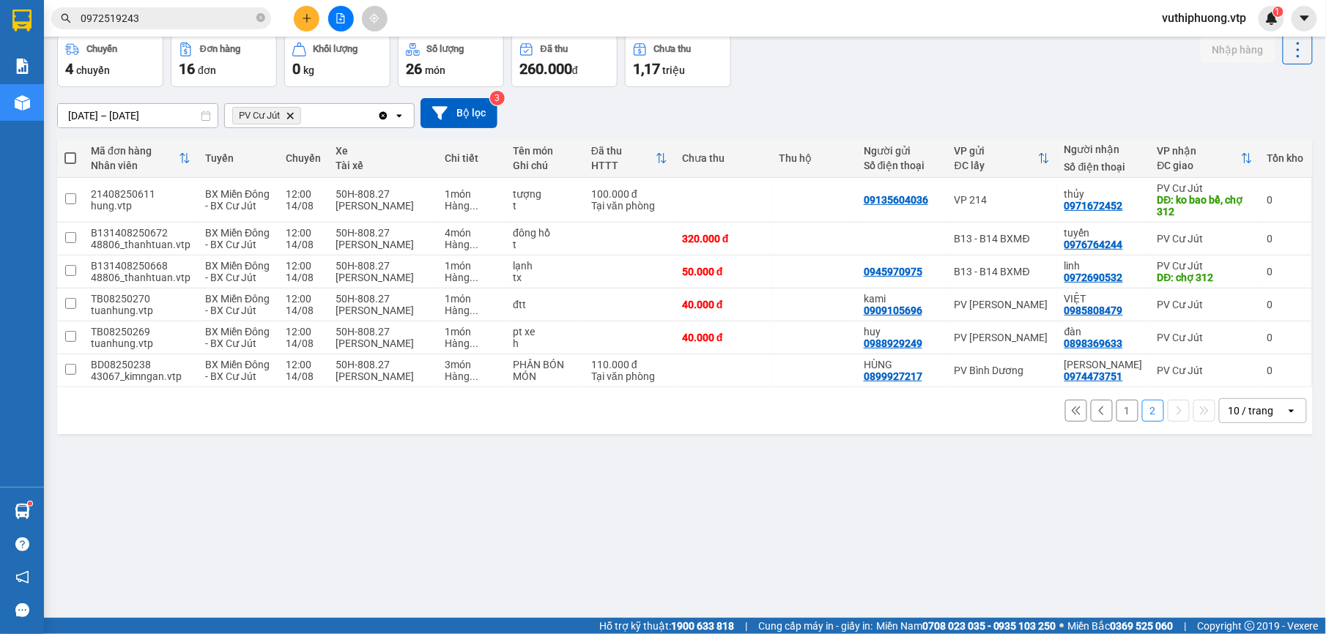
click at [1116, 409] on button "1" at bounding box center [1127, 411] width 22 height 22
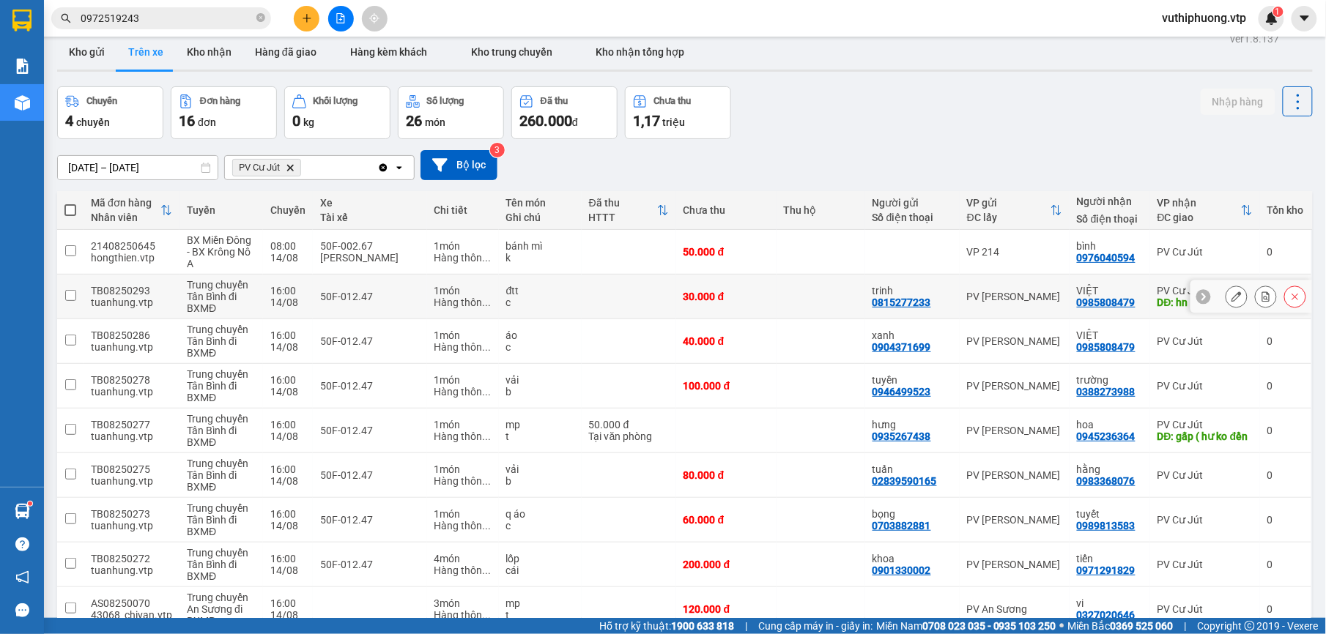
scroll to position [0, 0]
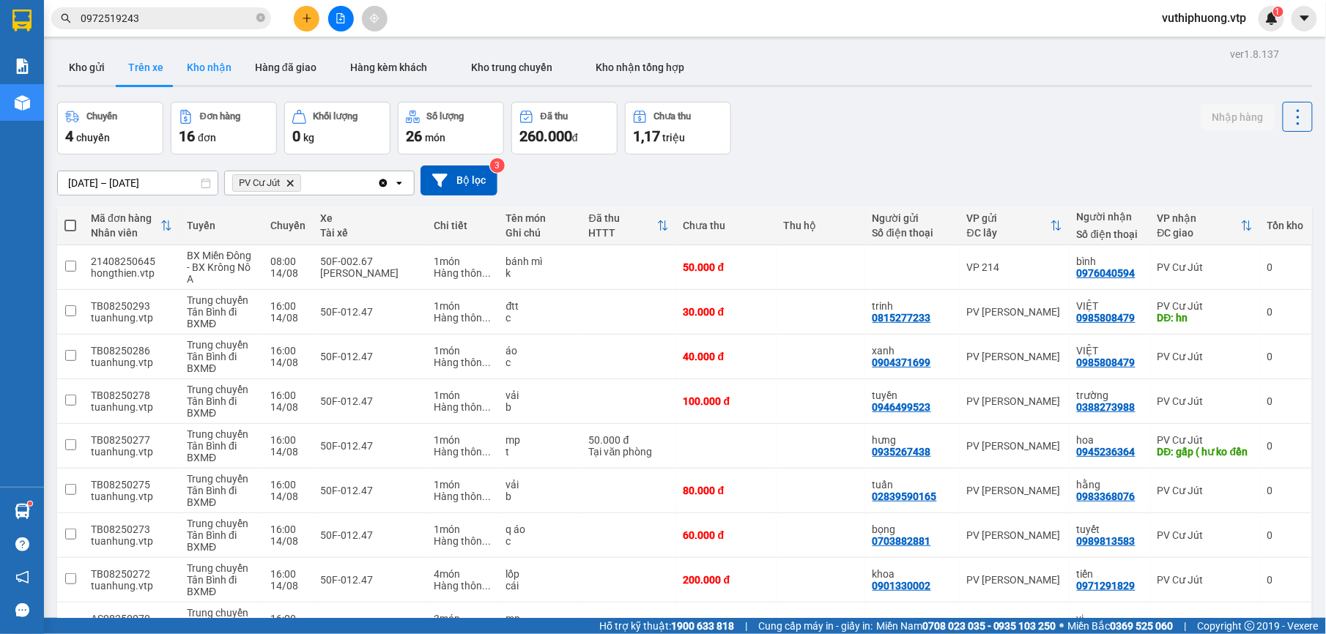
click at [196, 54] on button "Kho nhận" at bounding box center [209, 67] width 68 height 35
type input "[DATE] – [DATE]"
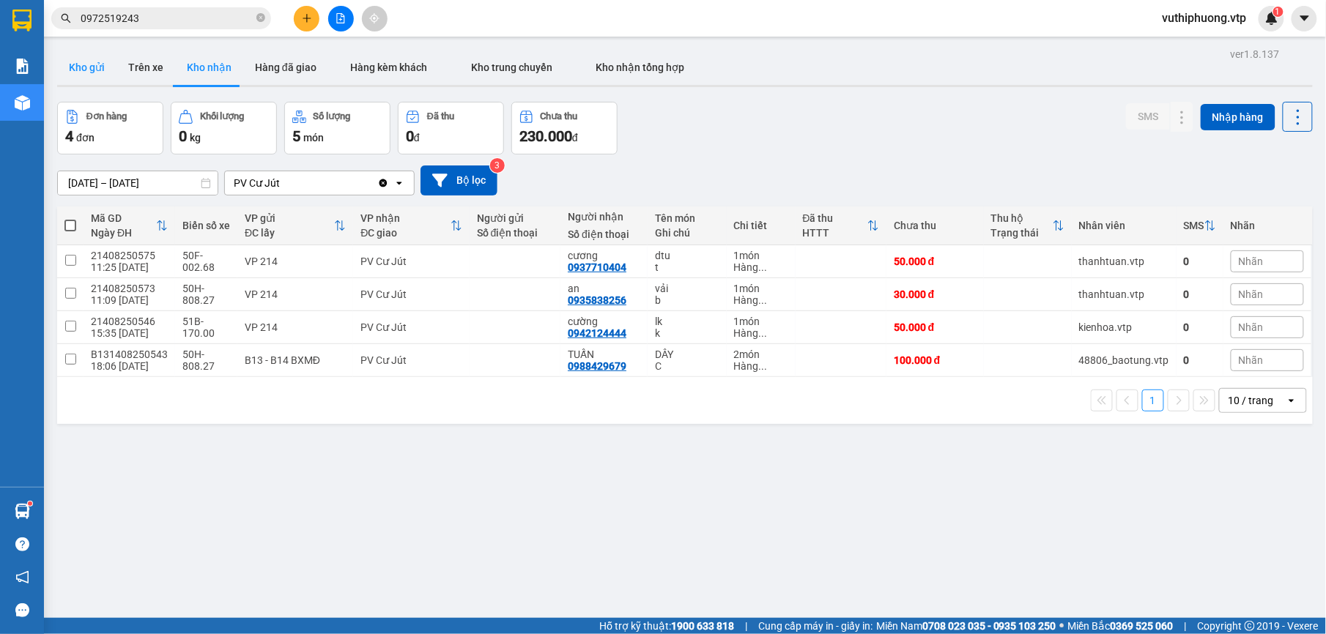
click at [76, 57] on button "Kho gửi" at bounding box center [86, 67] width 59 height 35
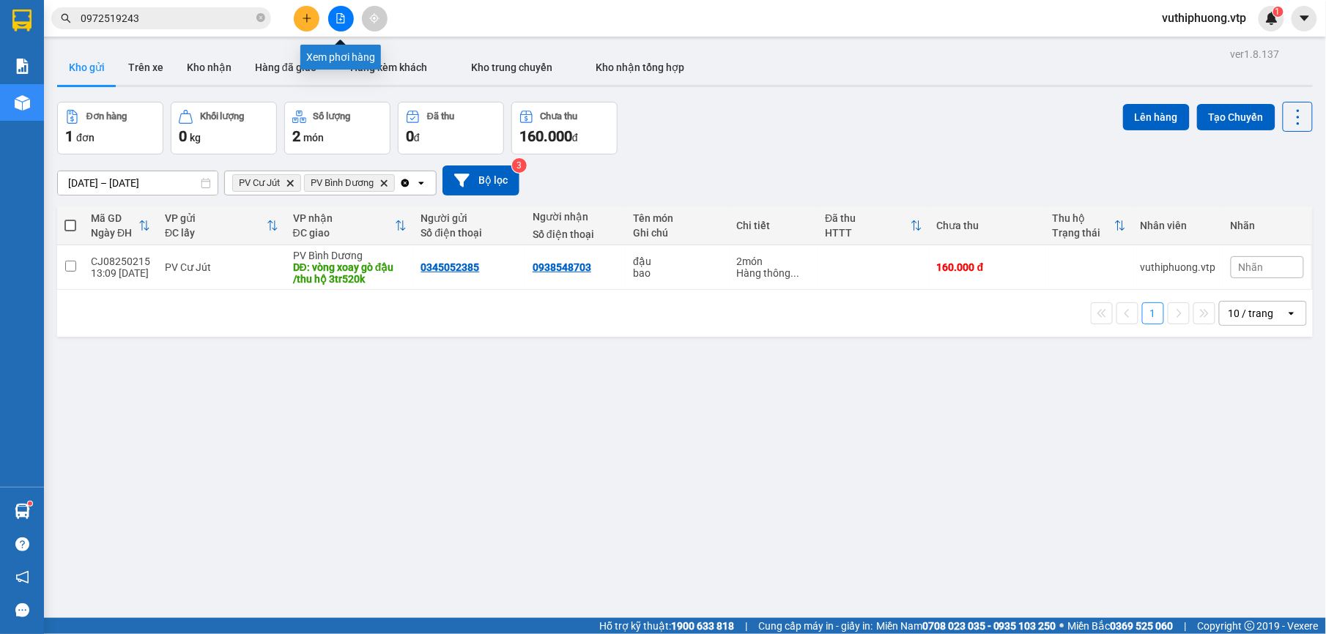
click at [332, 9] on button at bounding box center [341, 19] width 26 height 26
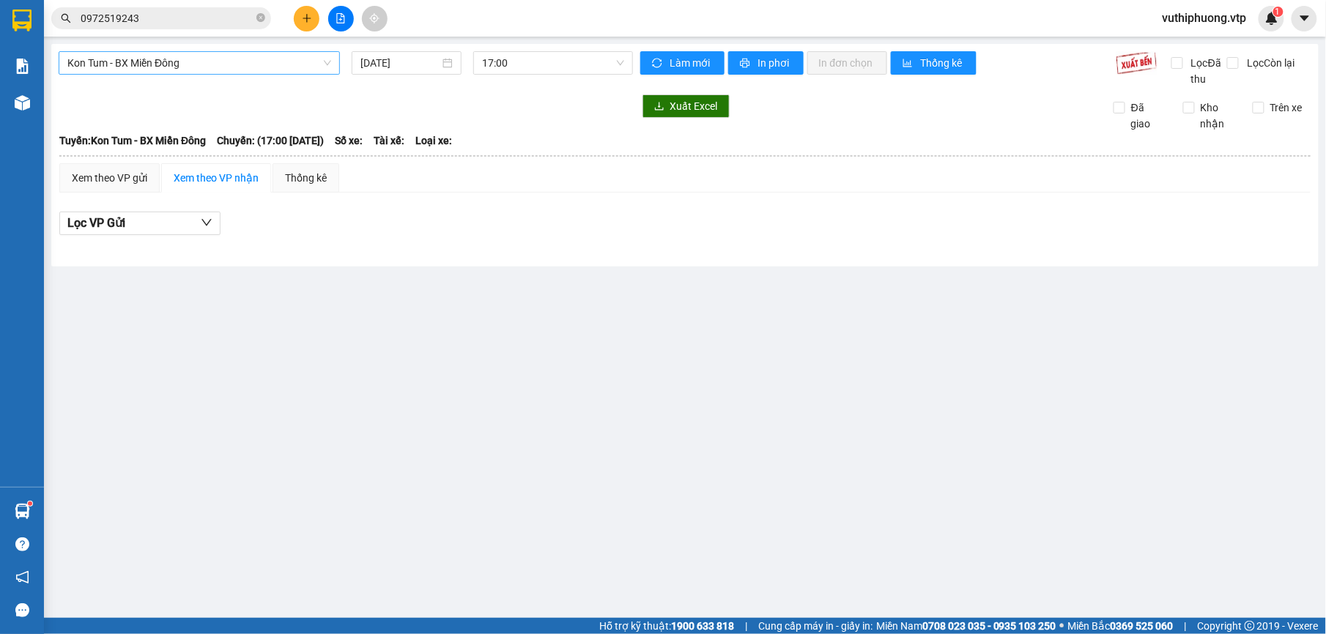
click at [160, 60] on span "Kon Tum - BX Miền Đông" at bounding box center [199, 63] width 264 height 22
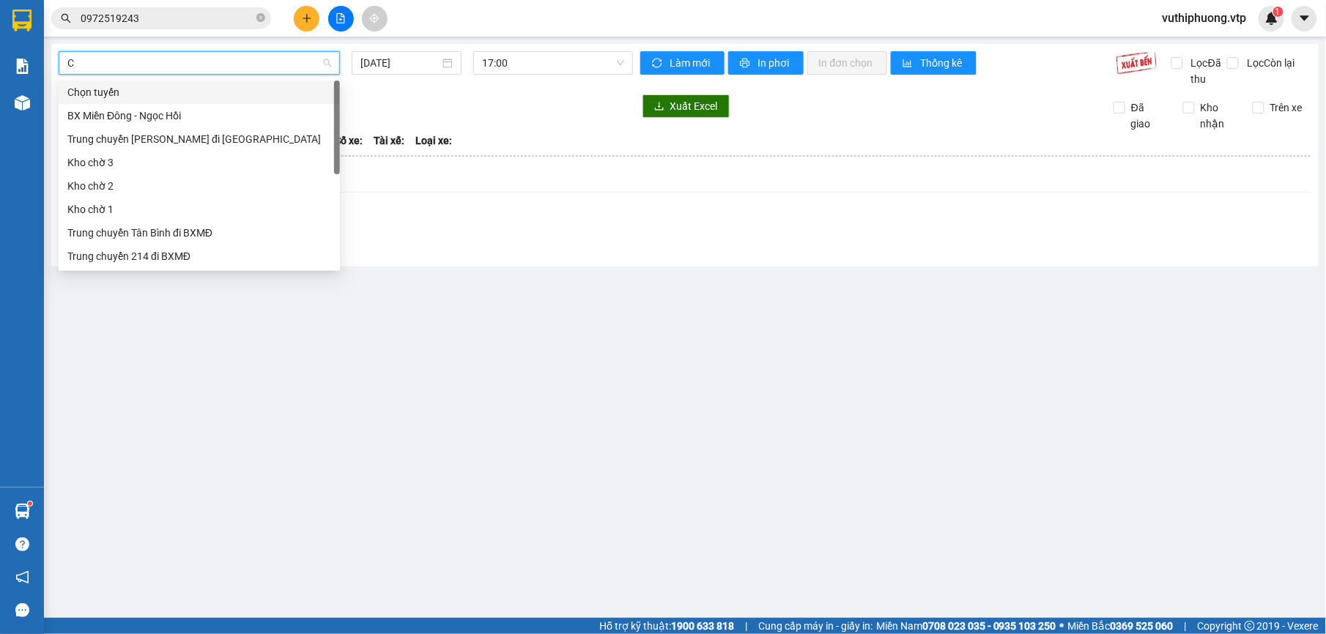
type input "CJ"
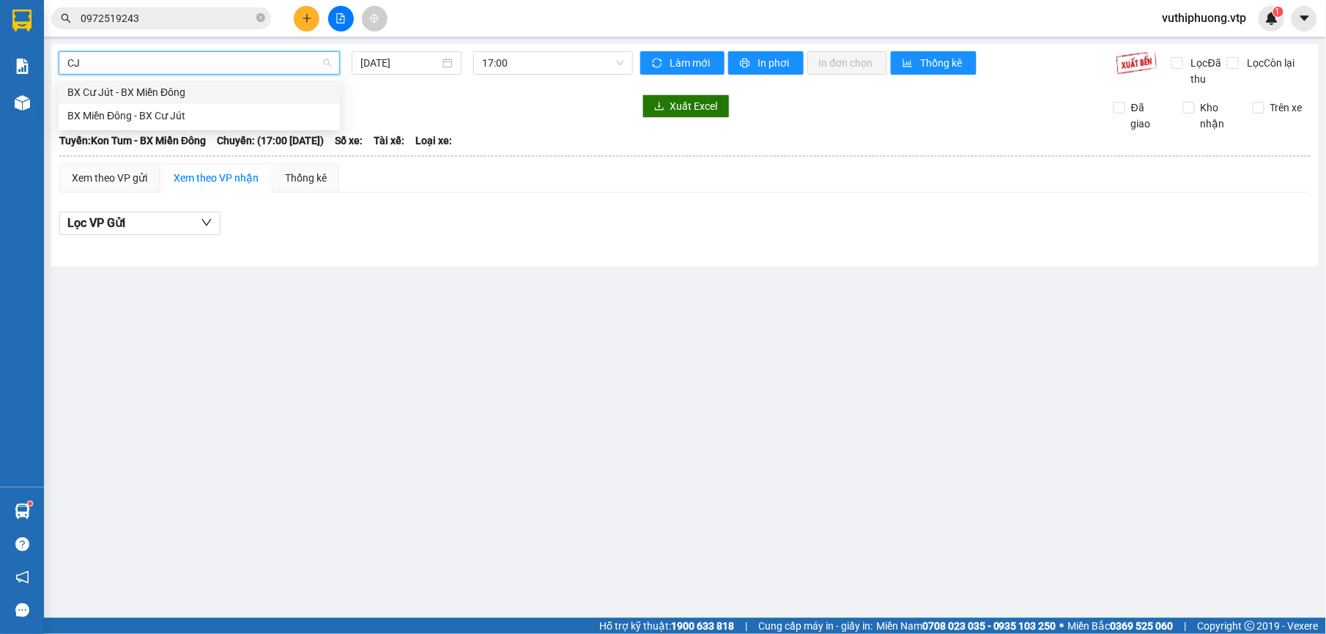
click at [267, 89] on div "BX Cư Jút - BX Miền Đông" at bounding box center [199, 92] width 264 height 16
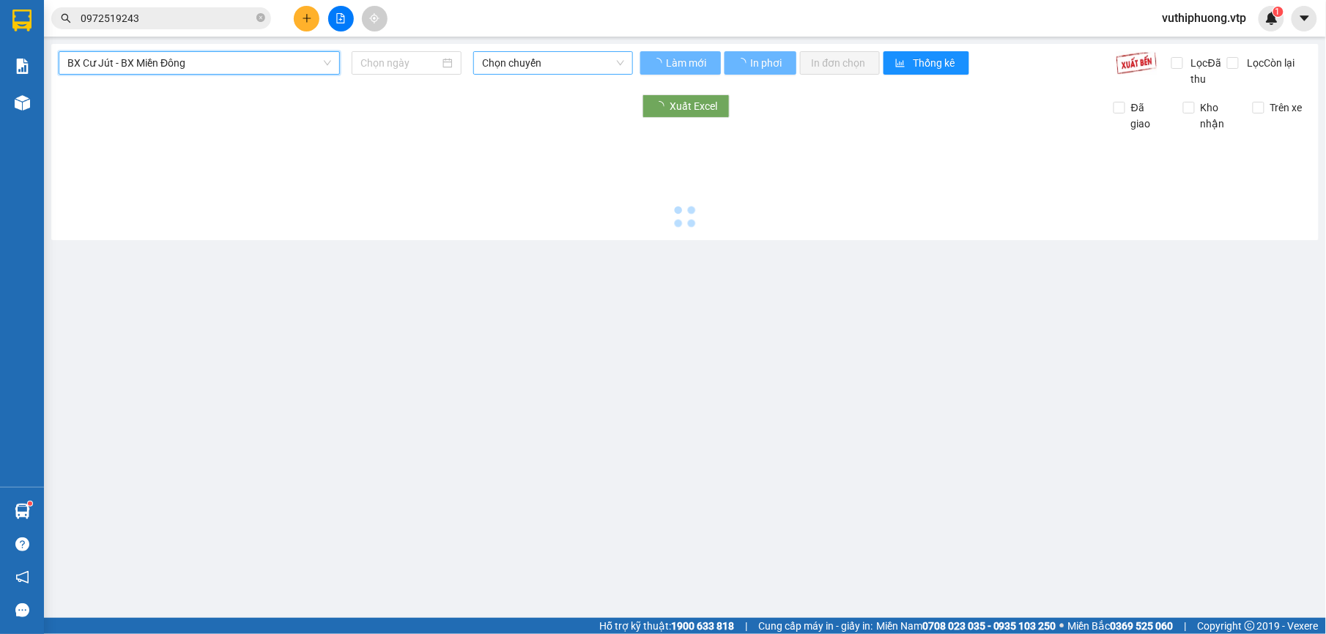
type input "[DATE]"
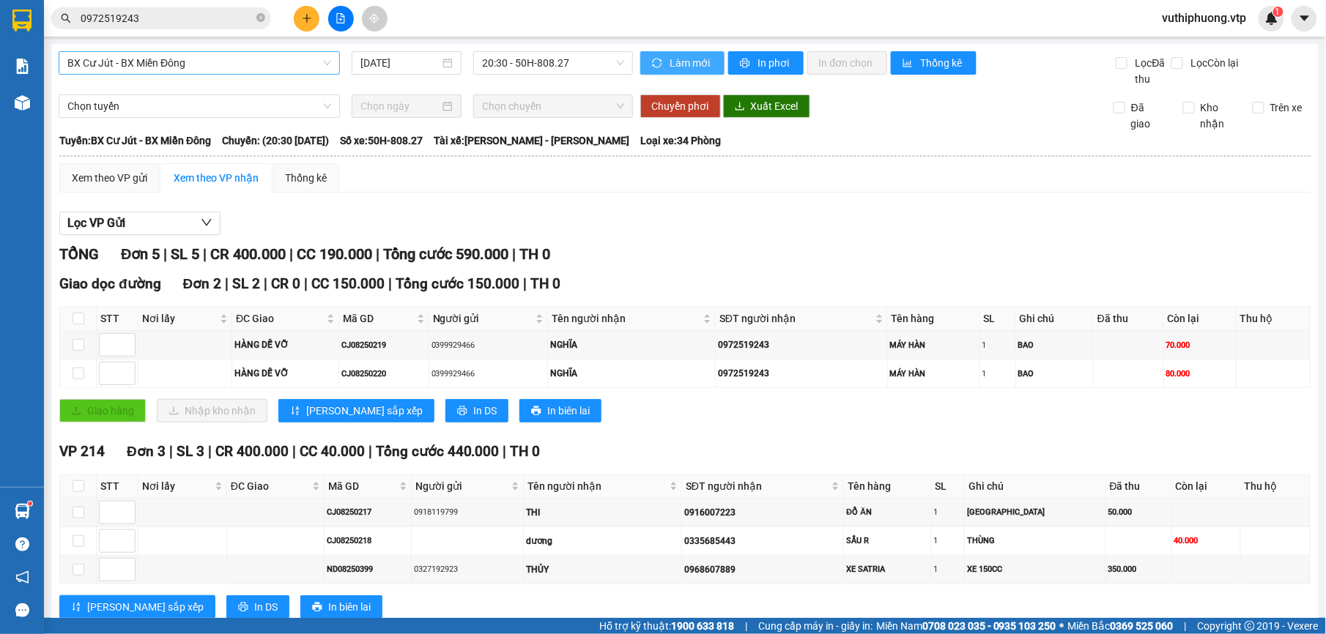
click at [683, 62] on span "Làm mới" at bounding box center [691, 63] width 42 height 16
click at [670, 56] on span "Làm mới" at bounding box center [691, 63] width 42 height 16
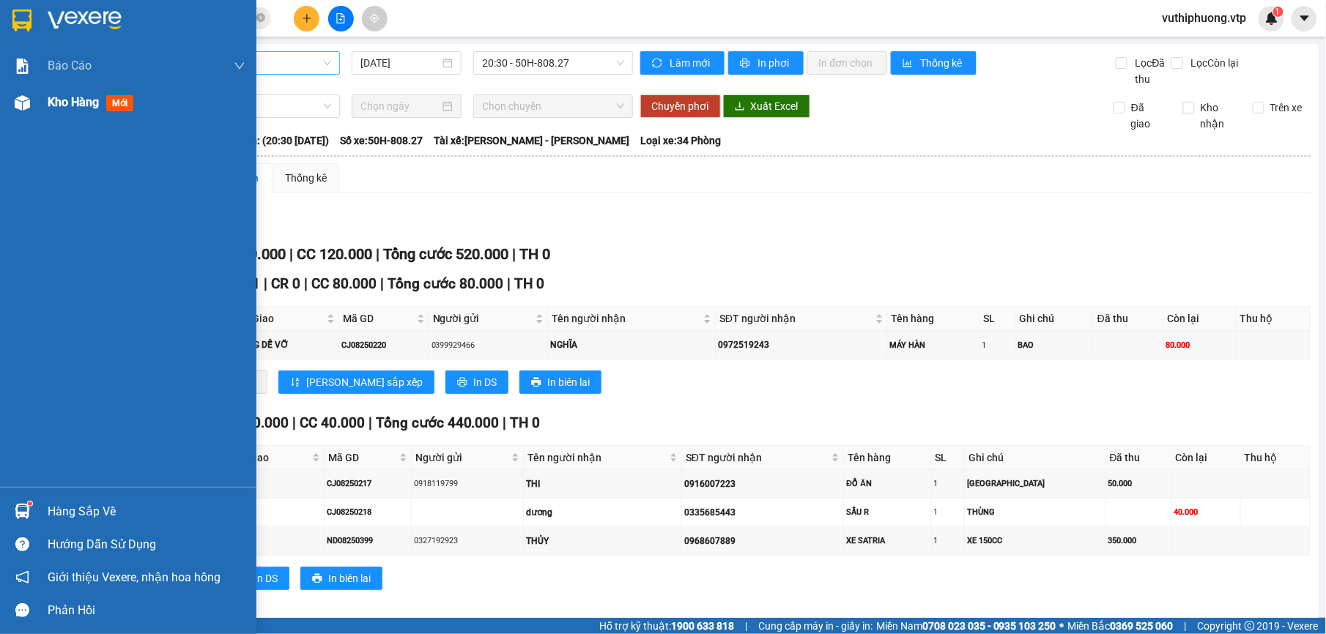
click at [99, 109] on span "Kho hàng" at bounding box center [73, 102] width 51 height 14
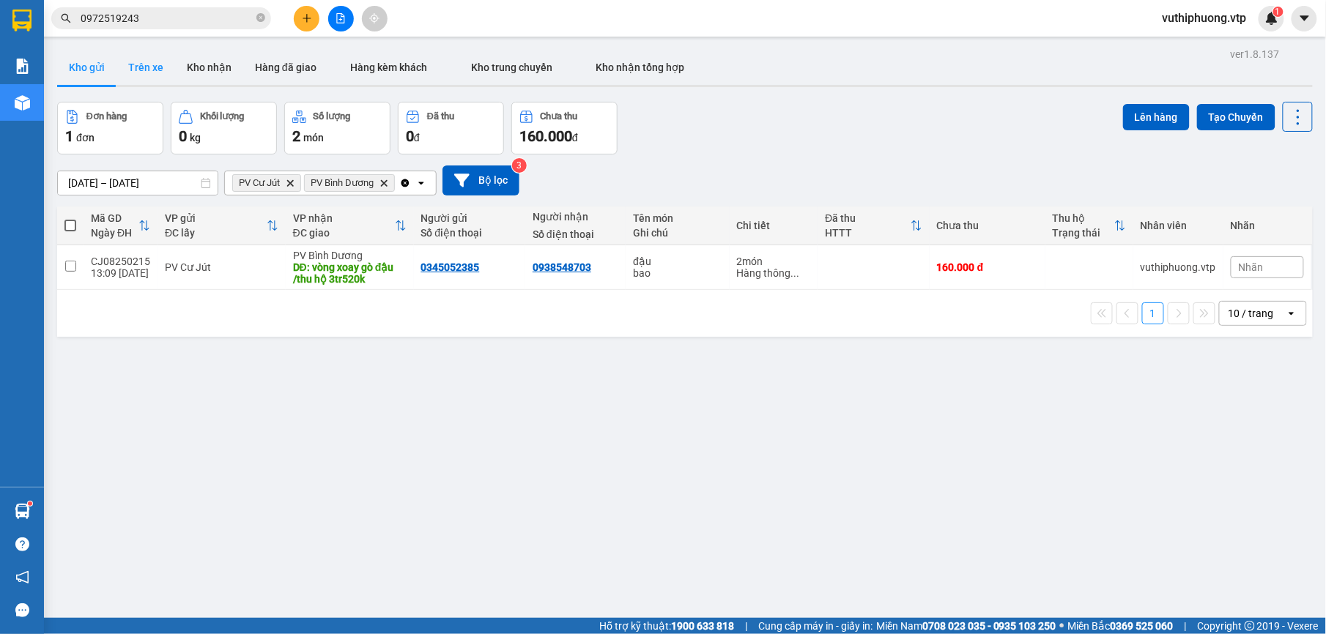
click at [147, 57] on button "Trên xe" at bounding box center [145, 67] width 59 height 35
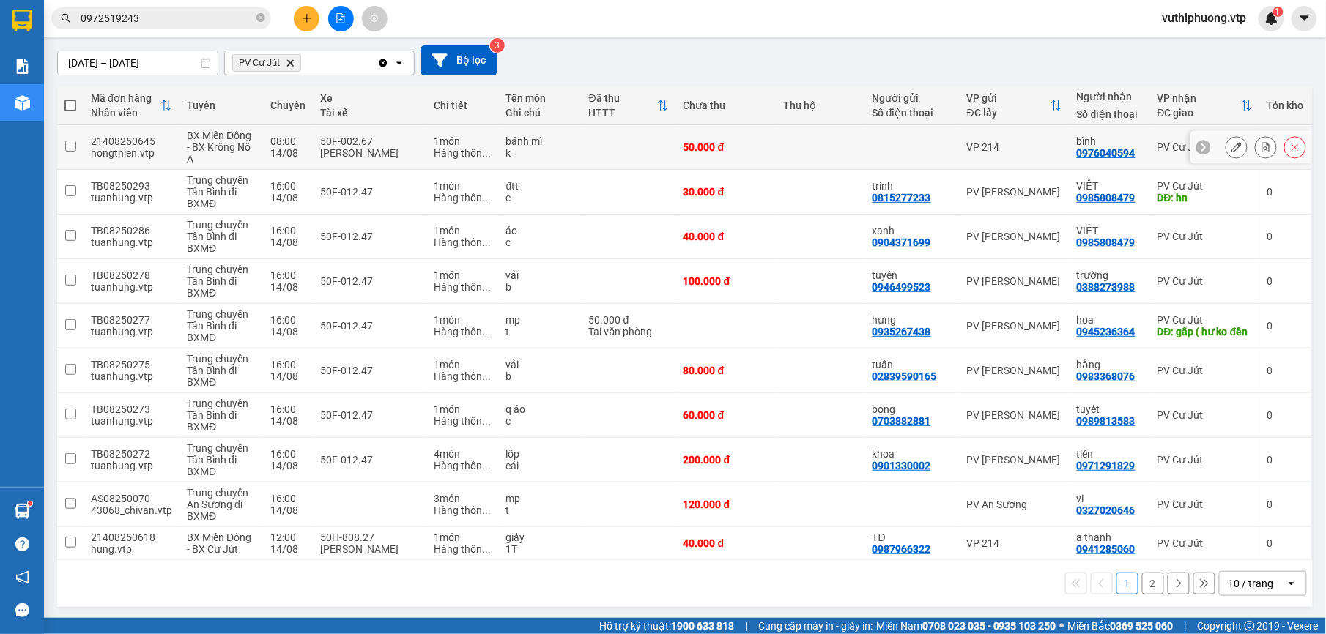
scroll to position [126, 0]
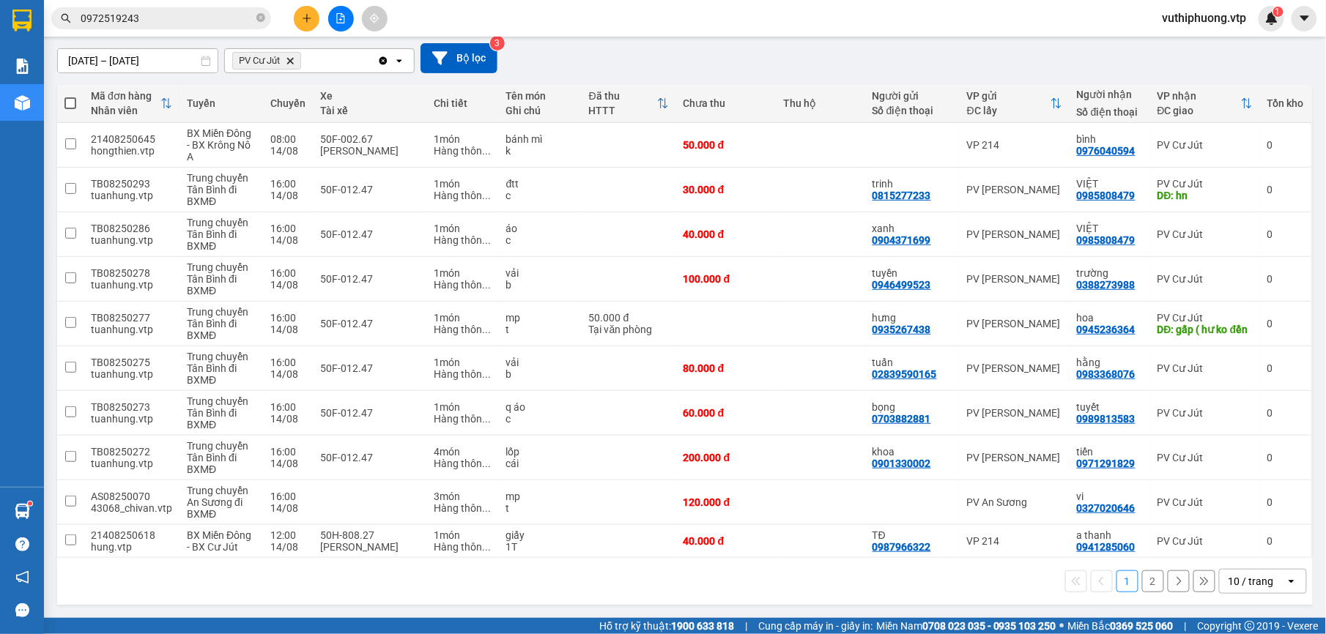
click at [205, 18] on input "0972519243" at bounding box center [167, 18] width 173 height 16
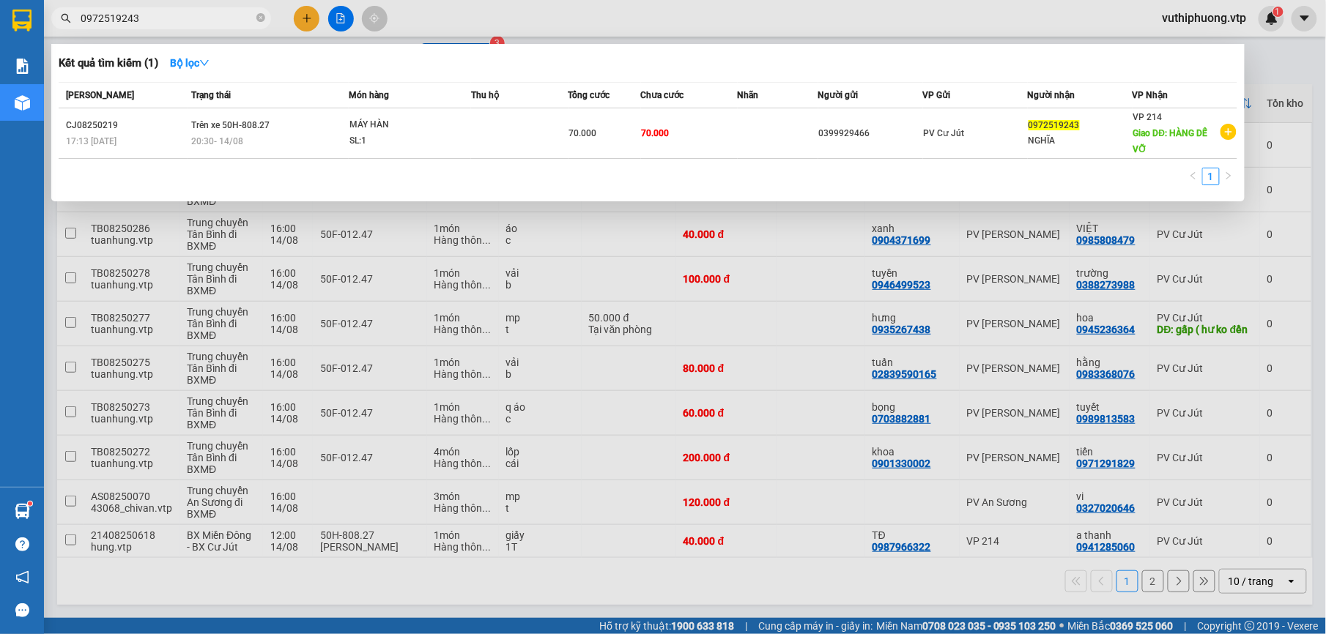
drag, startPoint x: 161, startPoint y: 15, endPoint x: 57, endPoint y: 28, distance: 104.7
click at [63, 28] on span "0972519243" at bounding box center [161, 18] width 220 height 22
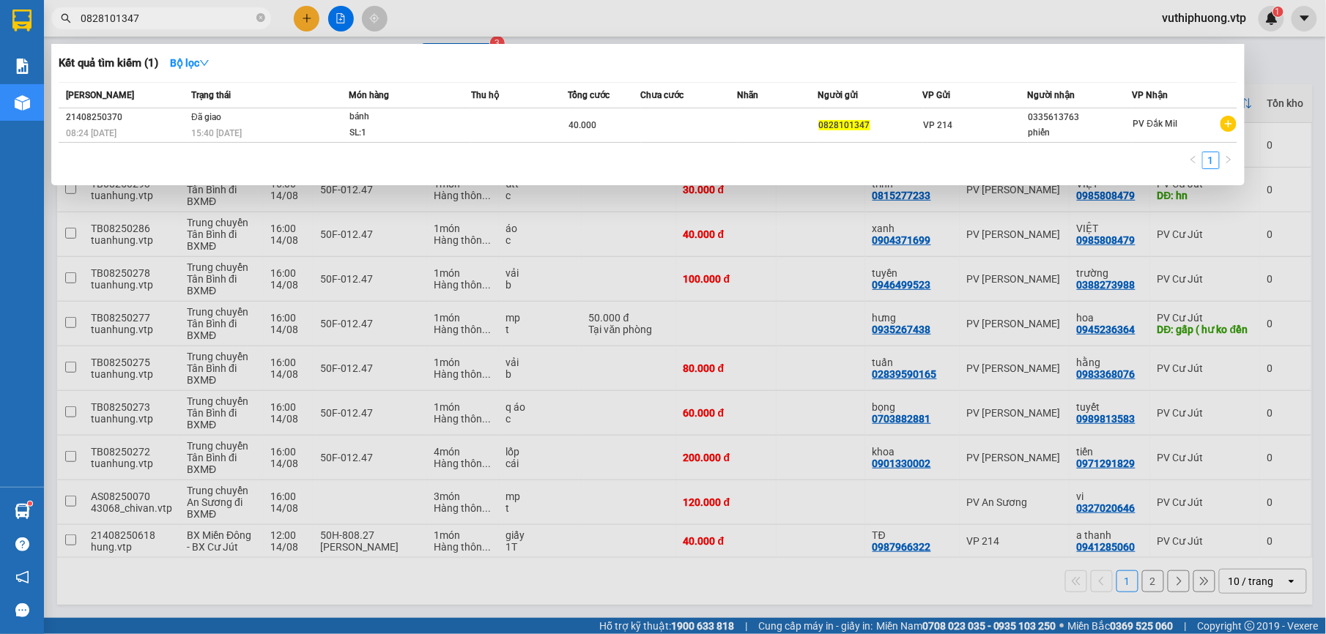
type input "0828101347"
click at [1280, 66] on div at bounding box center [663, 317] width 1326 height 634
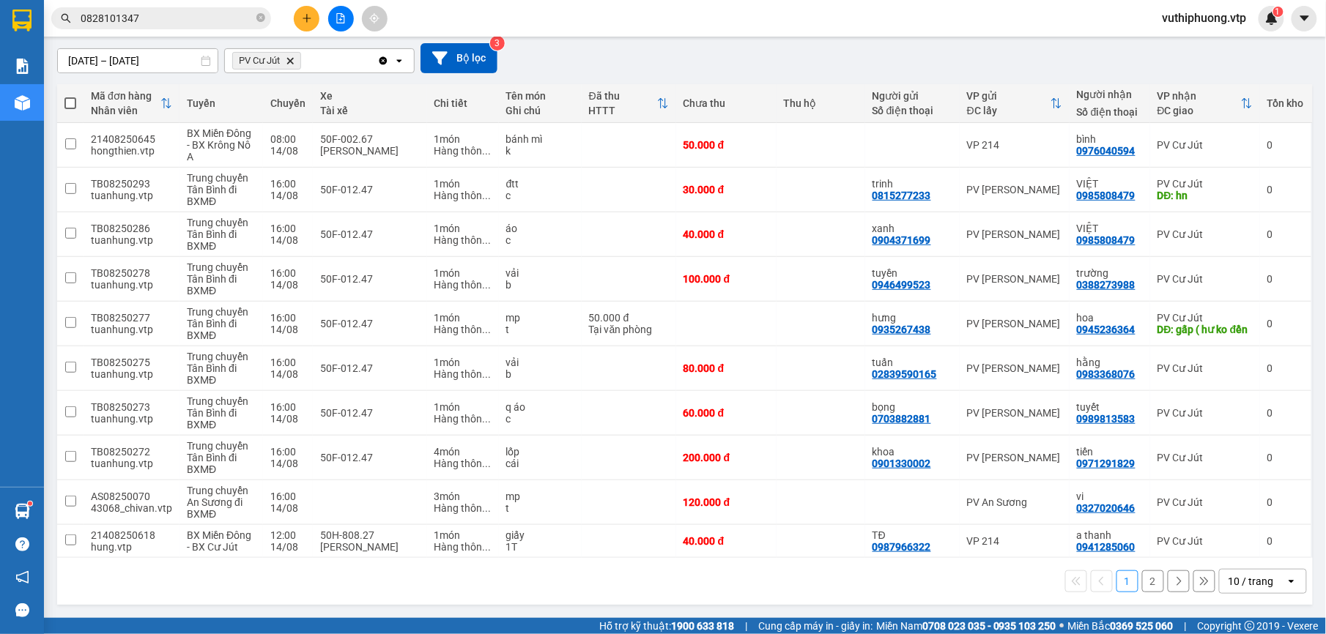
click at [1142, 581] on button "2" at bounding box center [1153, 581] width 22 height 22
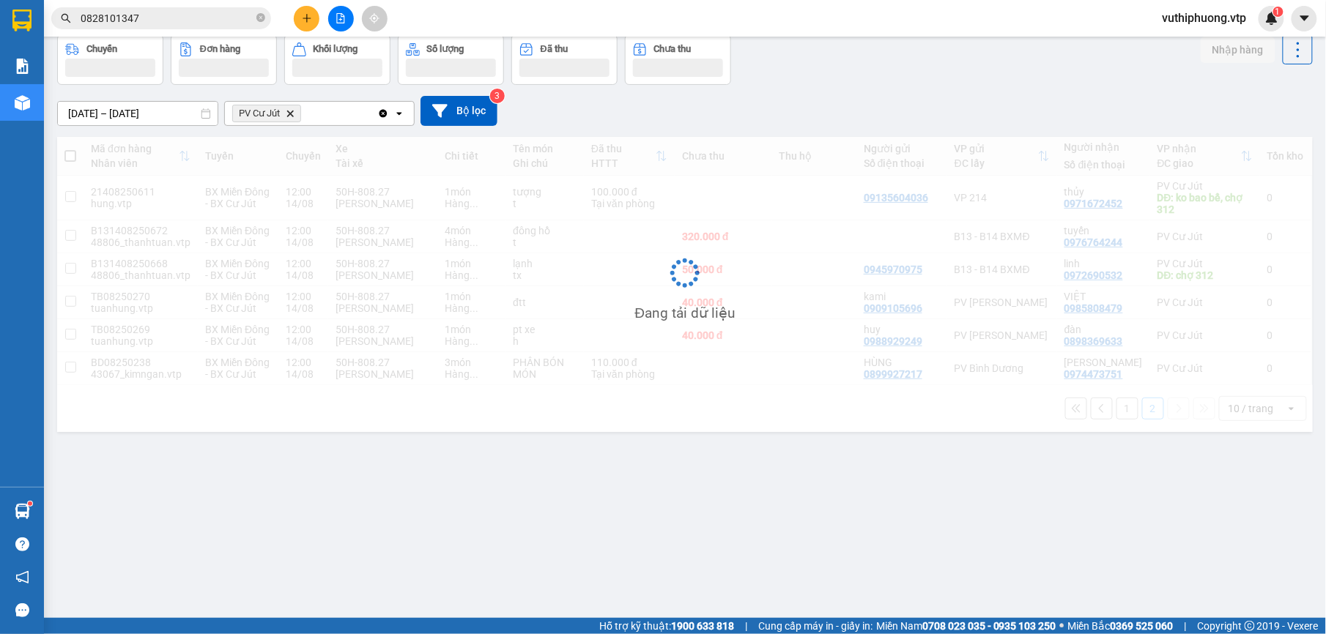
scroll to position [67, 0]
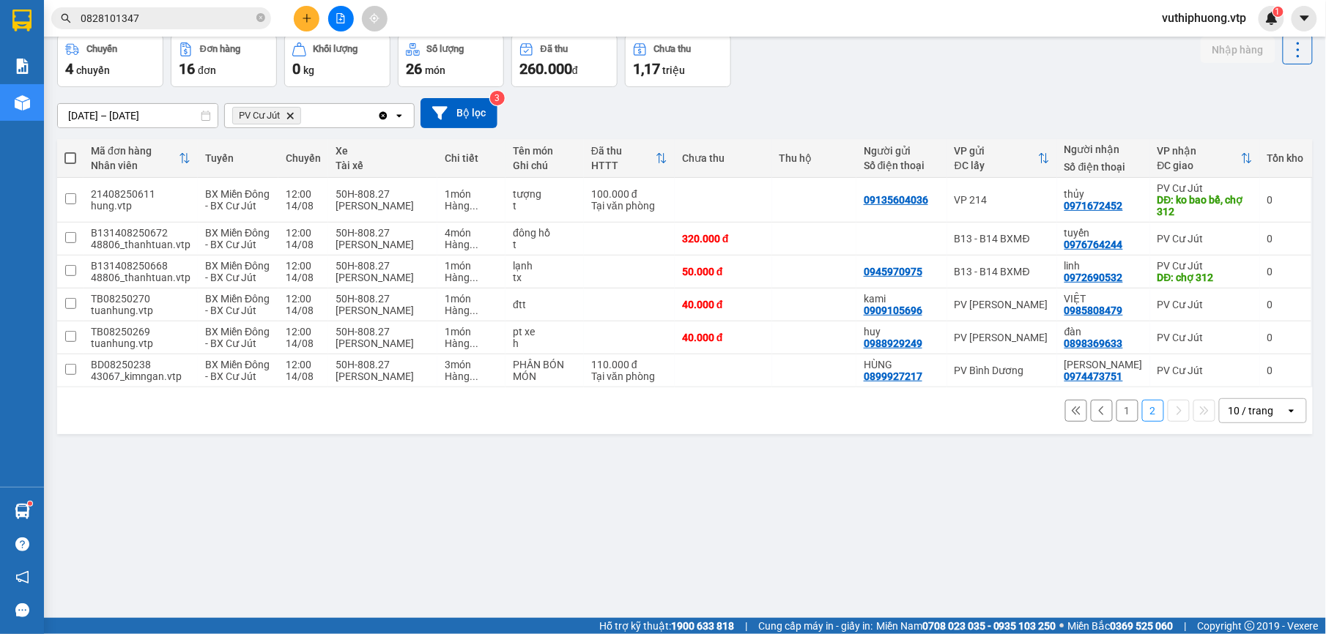
click at [1118, 413] on button "1" at bounding box center [1127, 411] width 22 height 22
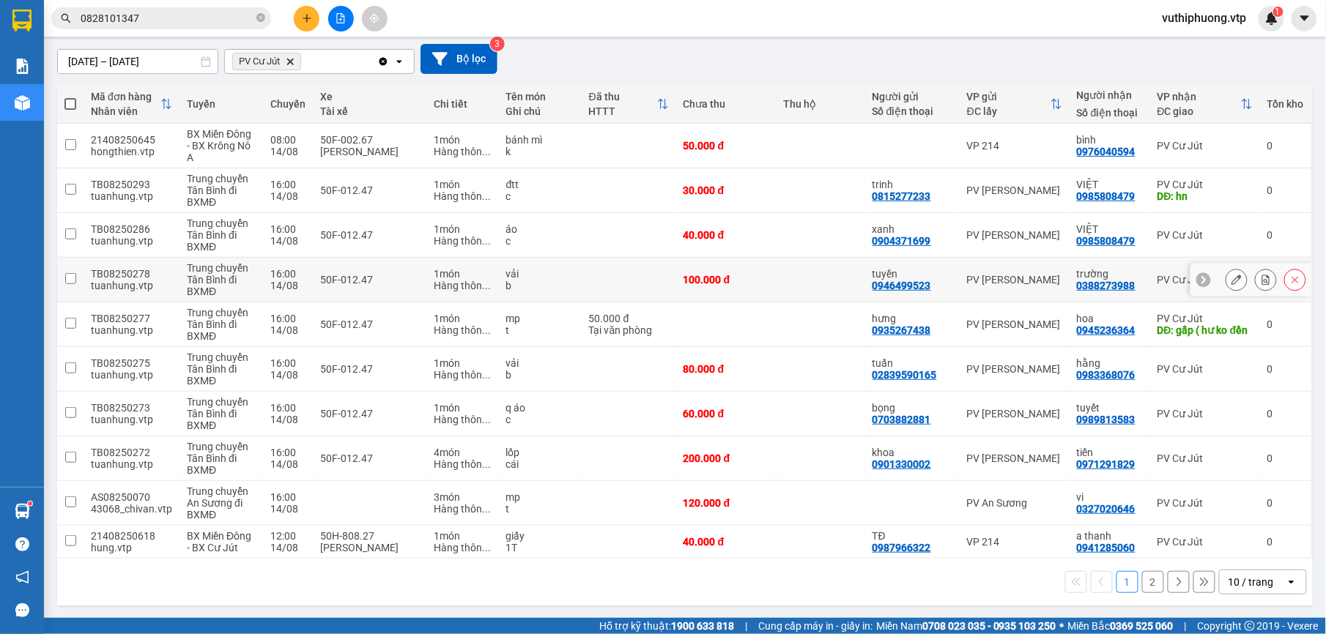
scroll to position [126, 0]
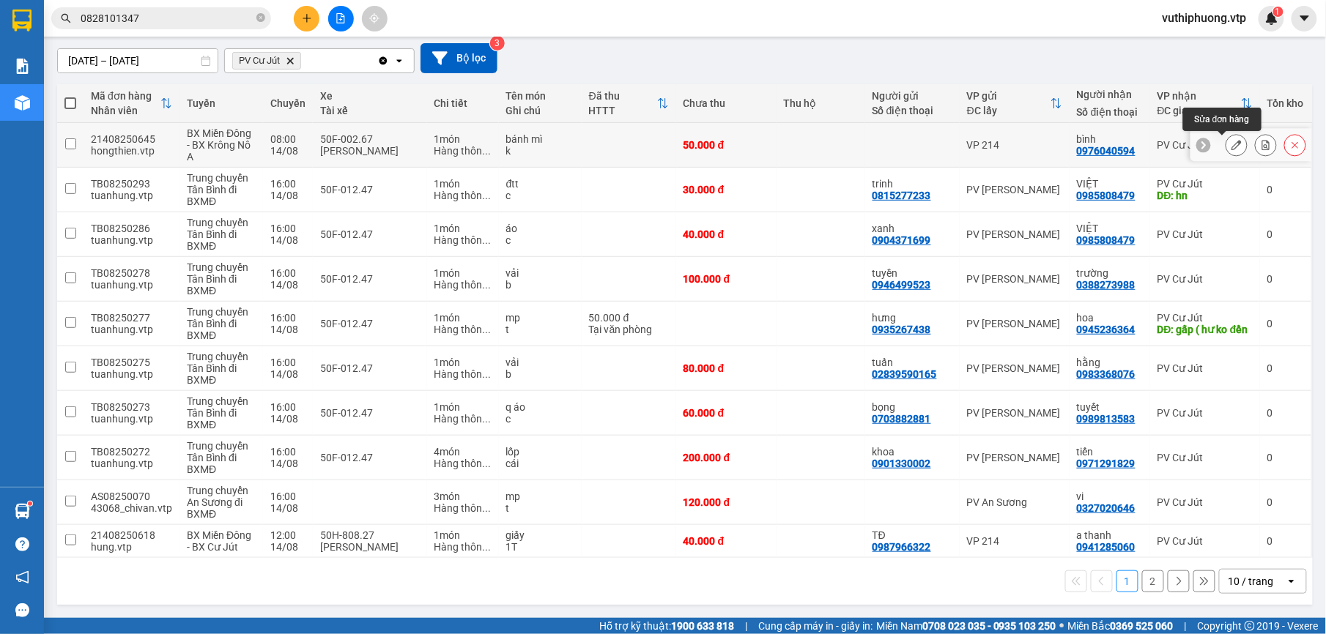
click at [1231, 140] on icon at bounding box center [1236, 145] width 10 height 10
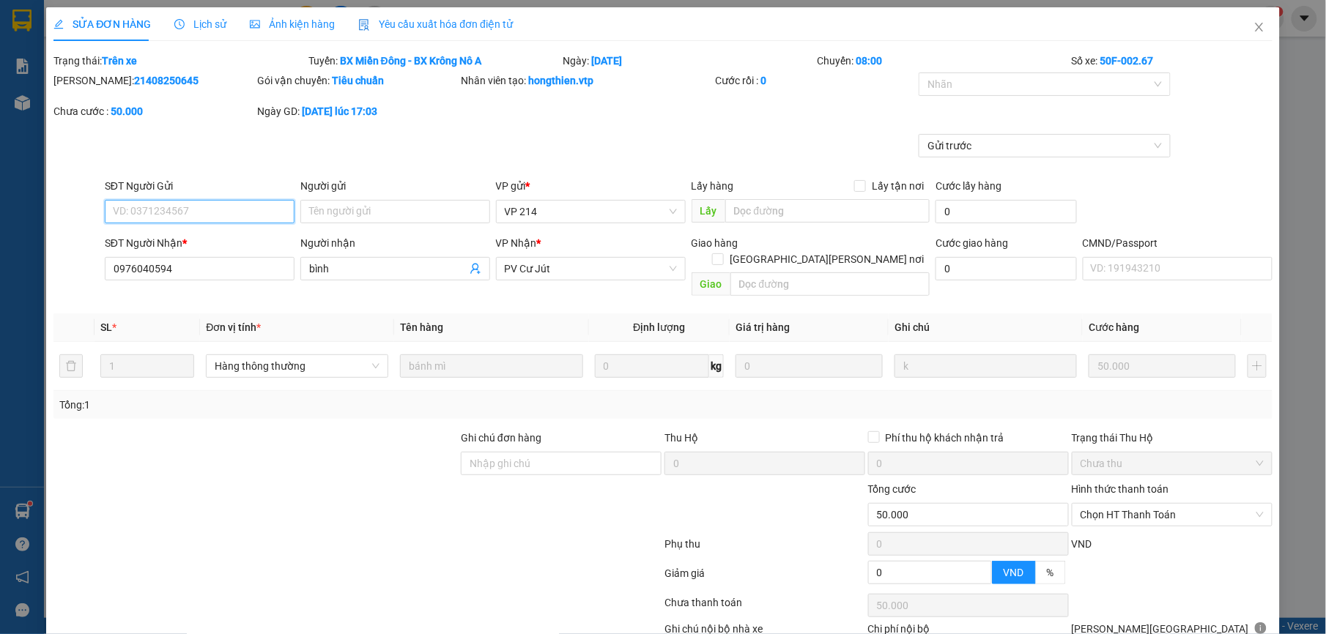
type input "0976040594"
type input "bình"
type input "50.000"
type input "2.500"
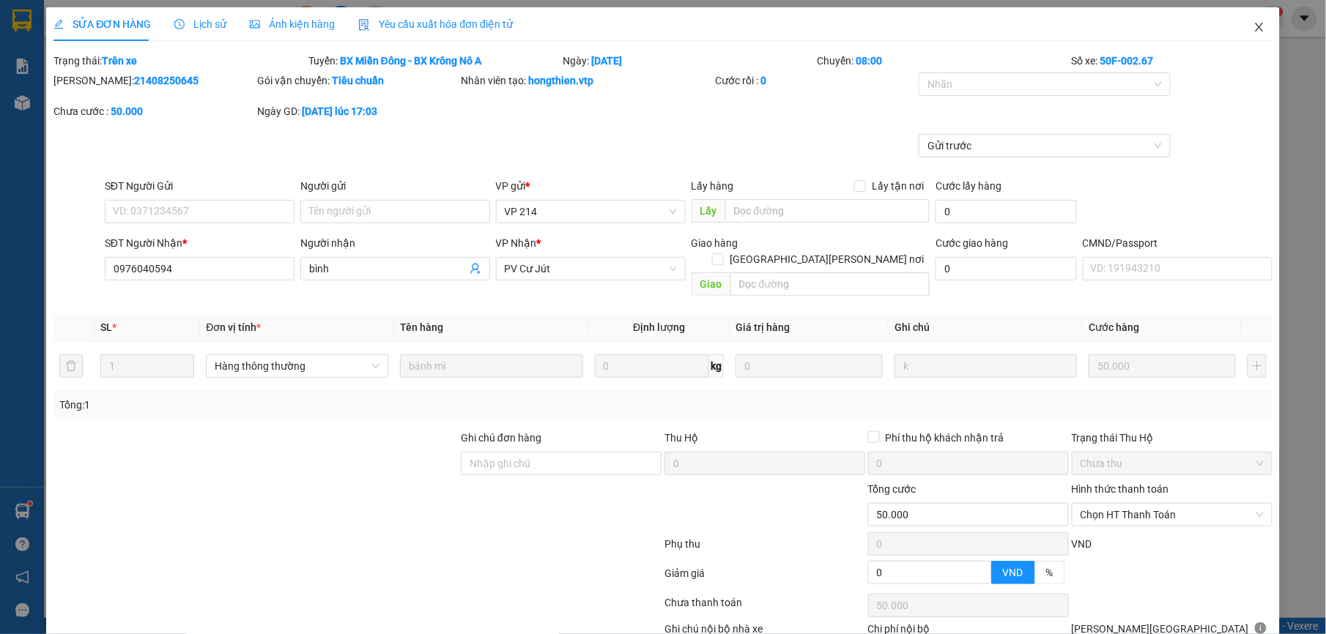
click at [1253, 28] on icon "close" at bounding box center [1259, 27] width 12 height 12
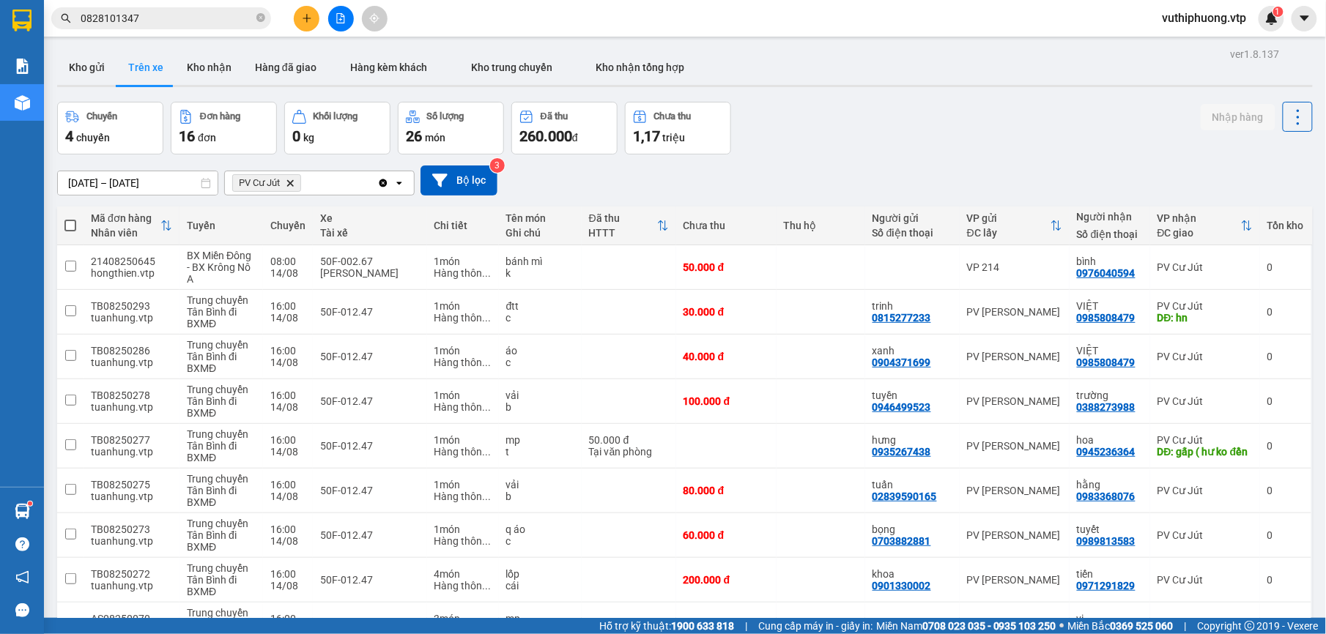
click at [162, 18] on input "0828101347" at bounding box center [167, 18] width 173 height 16
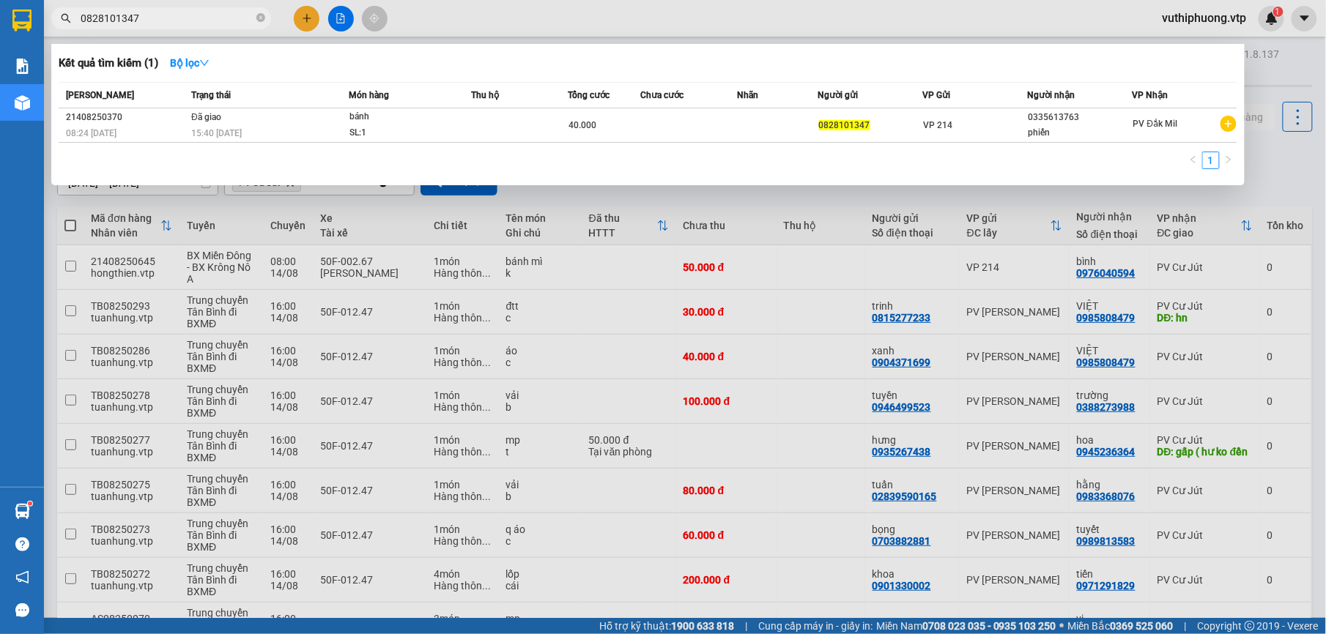
drag, startPoint x: 176, startPoint y: 24, endPoint x: 0, endPoint y: 24, distance: 175.8
click at [0, 24] on html "Kết quả tìm kiếm ( 1 ) Bộ lọc Mã ĐH Trạng thái Món hàng Thu hộ Tổng cước Chưa c…" at bounding box center [663, 317] width 1326 height 634
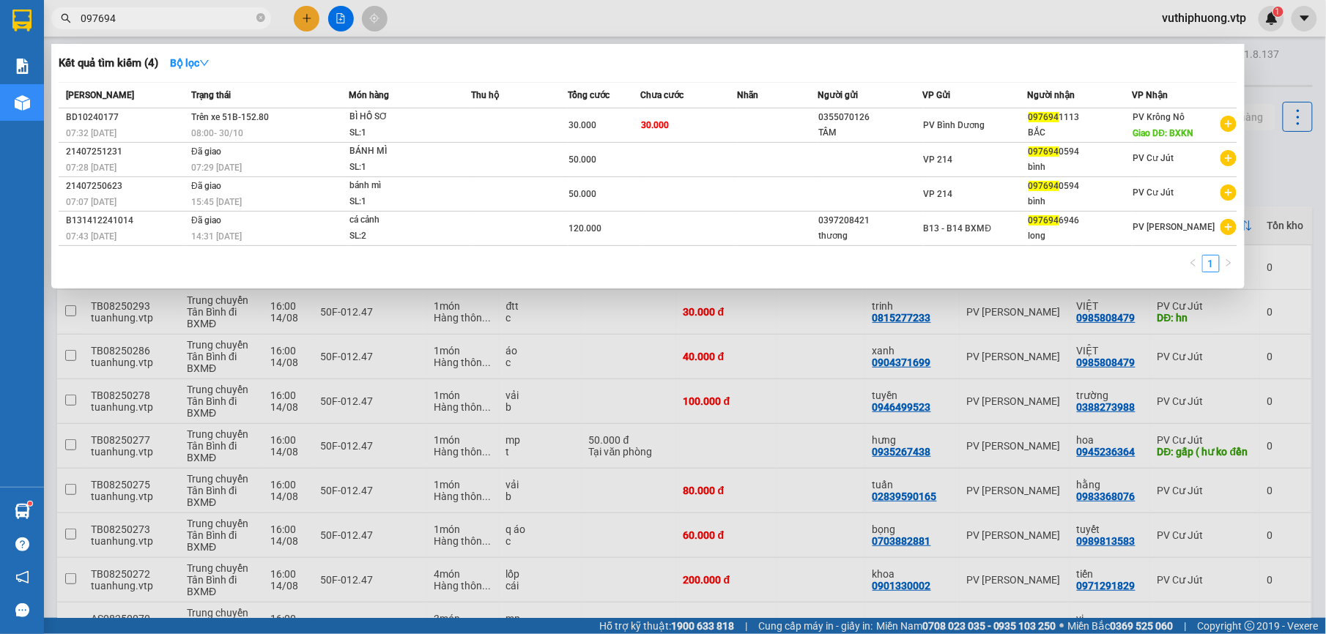
type input "097694"
click at [598, 357] on div at bounding box center [663, 317] width 1326 height 634
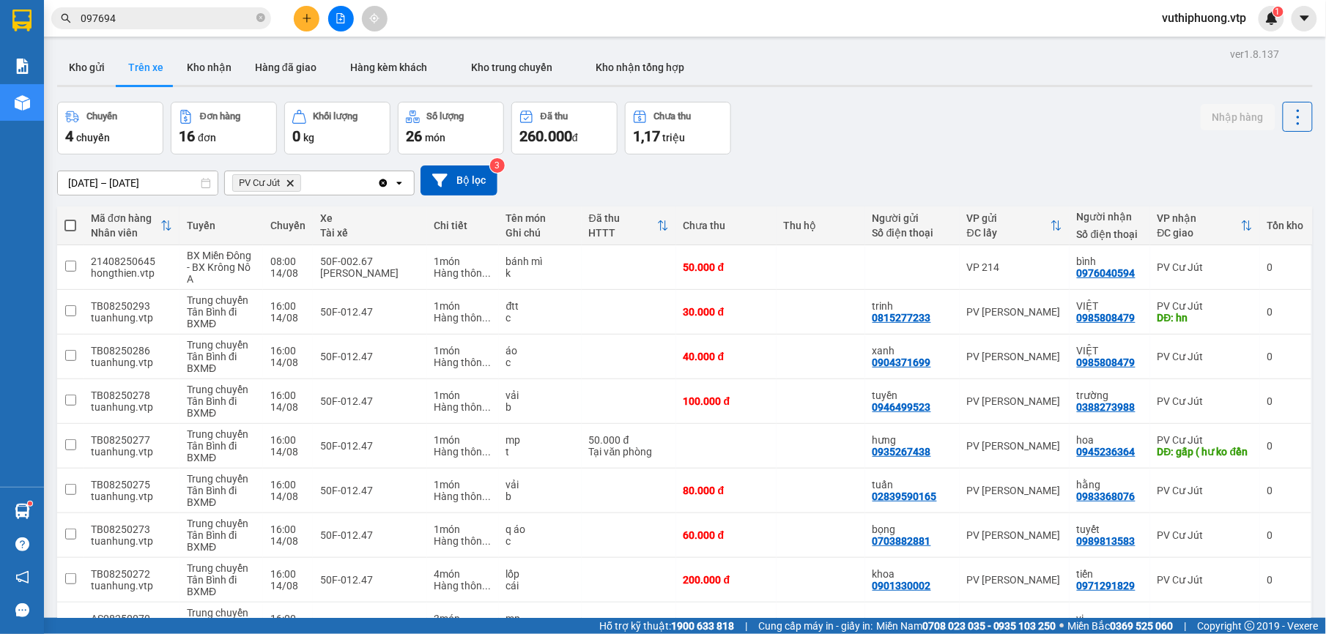
click at [950, 106] on div "Chuyến 4 chuyến Đơn hàng 16 đơn Khối lượng 0 kg Số lượng 26 món Đã thu 260.000 …" at bounding box center [684, 128] width 1255 height 53
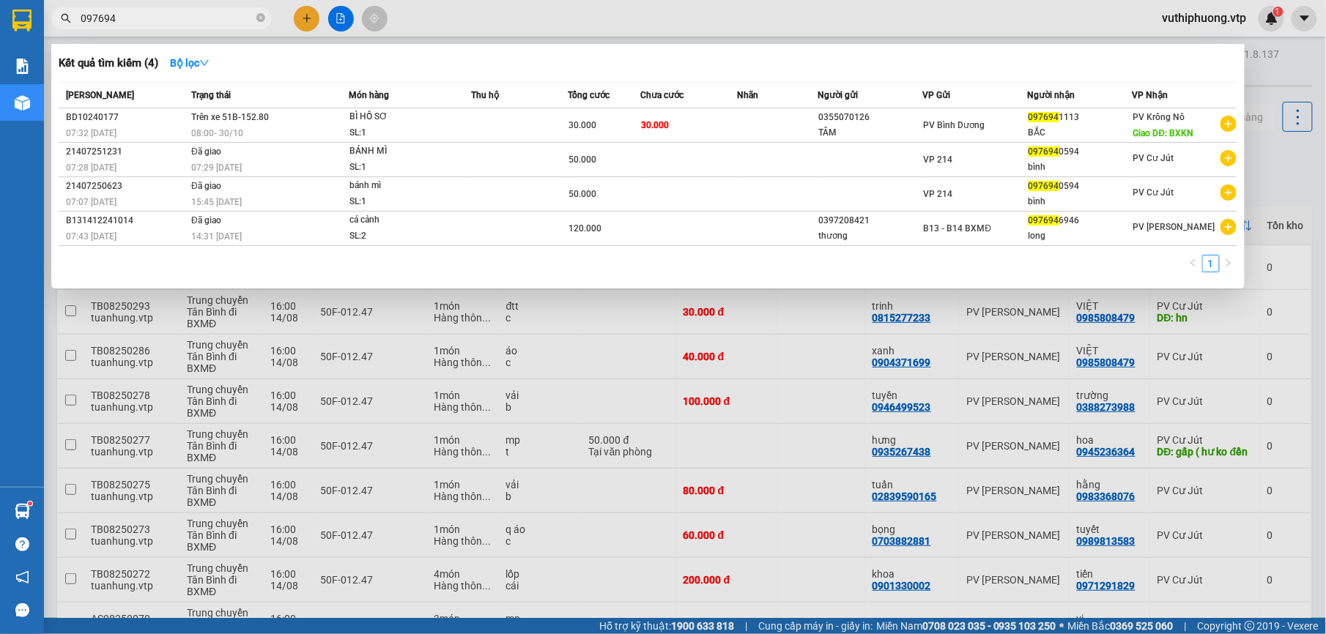
click at [148, 15] on input "097694" at bounding box center [167, 18] width 173 height 16
click at [1281, 164] on div at bounding box center [663, 317] width 1326 height 634
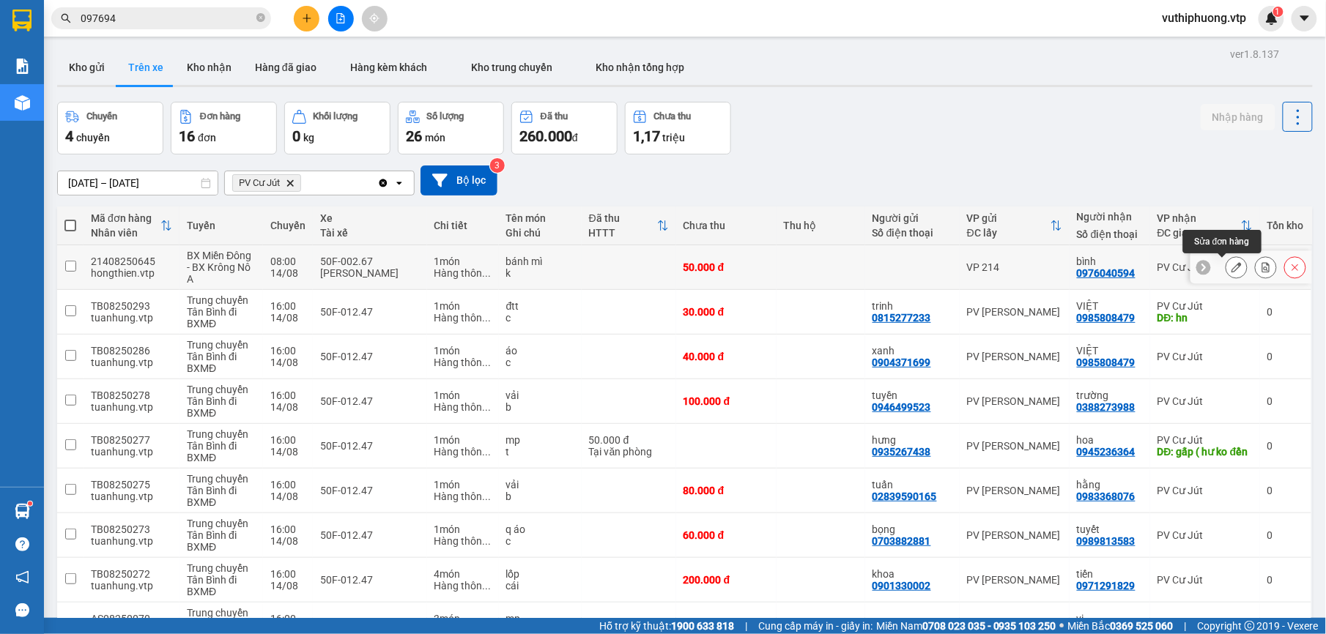
click at [1231, 271] on icon at bounding box center [1236, 267] width 10 height 10
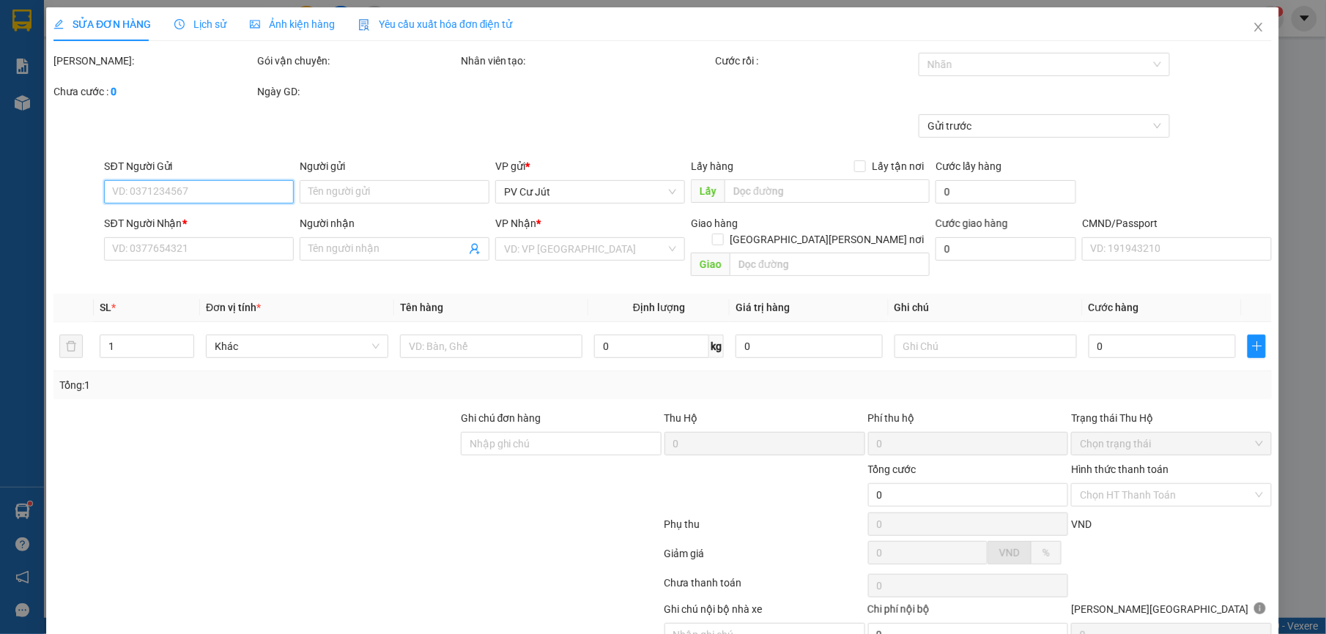
type input "0976040594"
type input "bình"
type input "50.000"
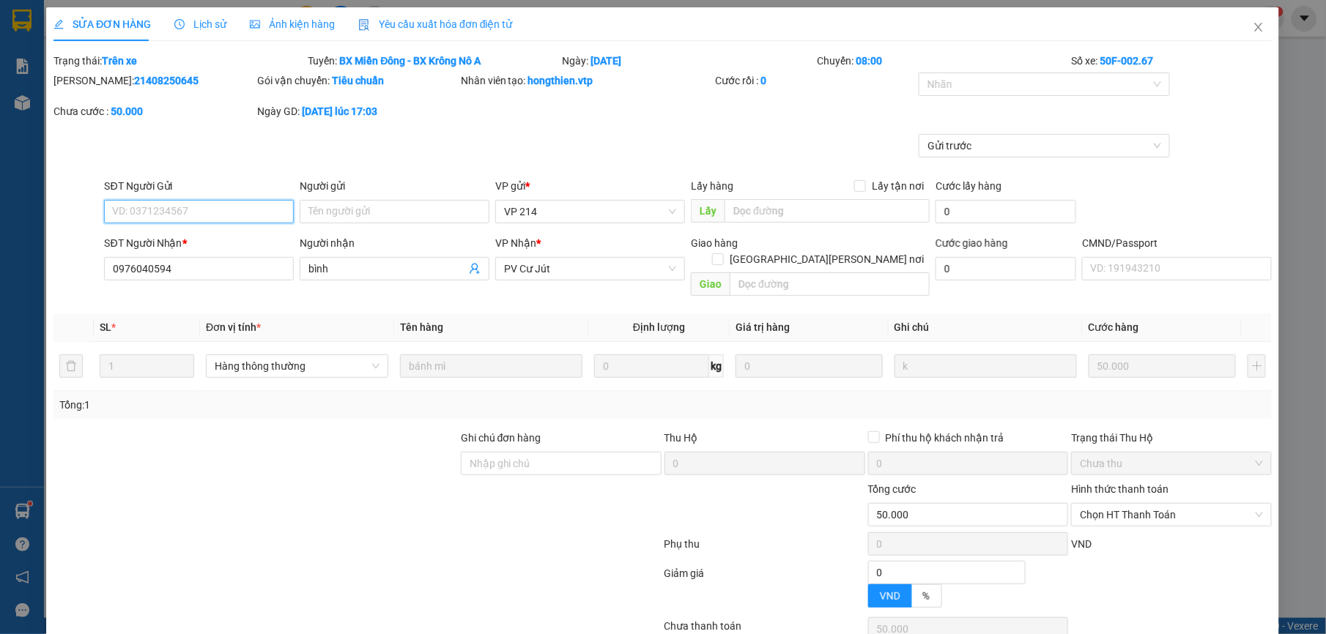
type input "2.500"
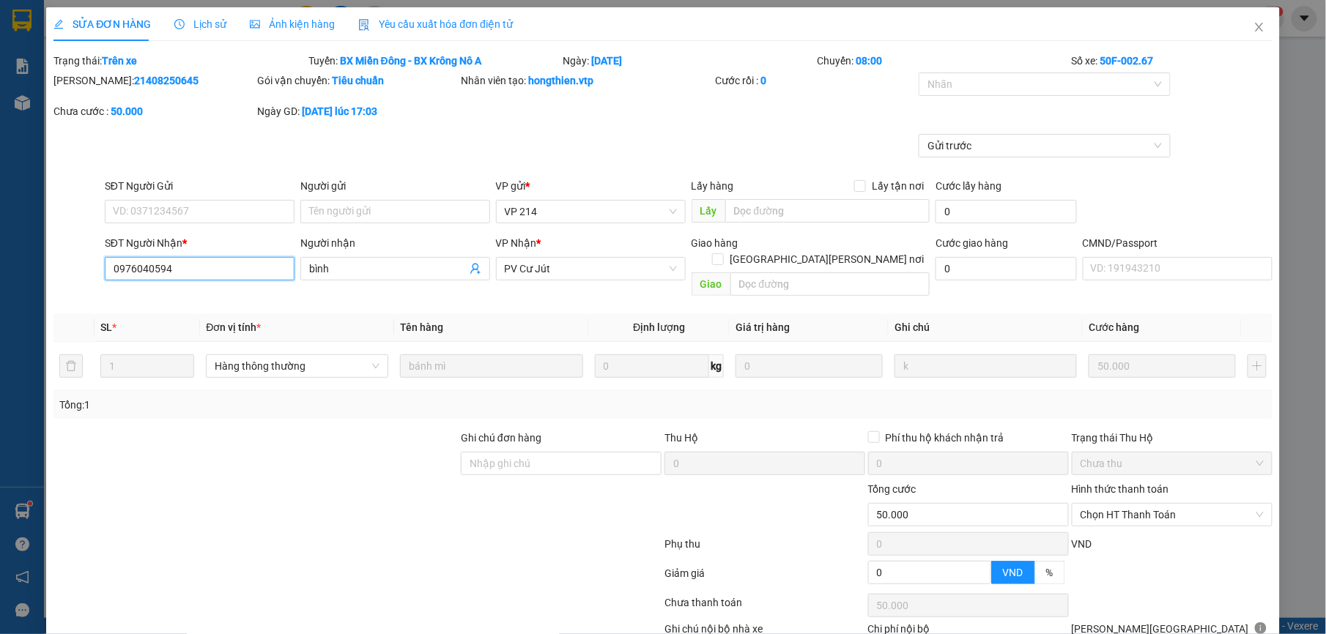
click at [138, 269] on input "0976040594" at bounding box center [200, 268] width 190 height 23
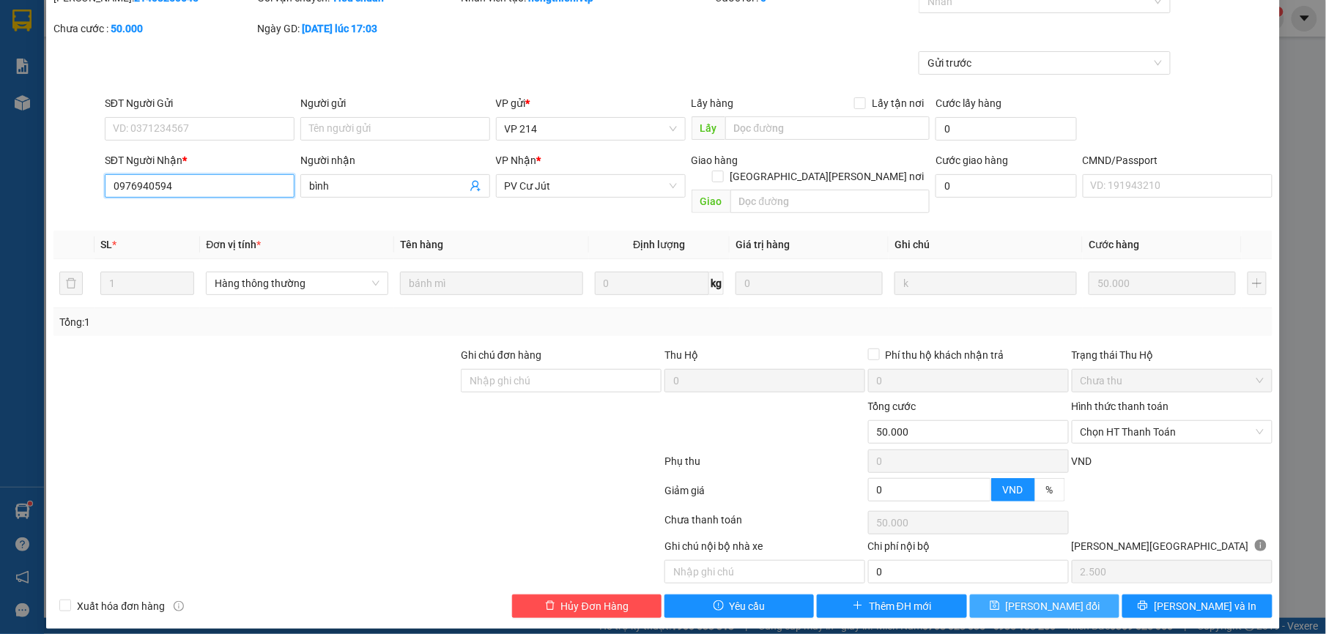
type input "0976940594"
click at [1023, 598] on span "[PERSON_NAME] đổi" at bounding box center [1052, 606] width 94 height 16
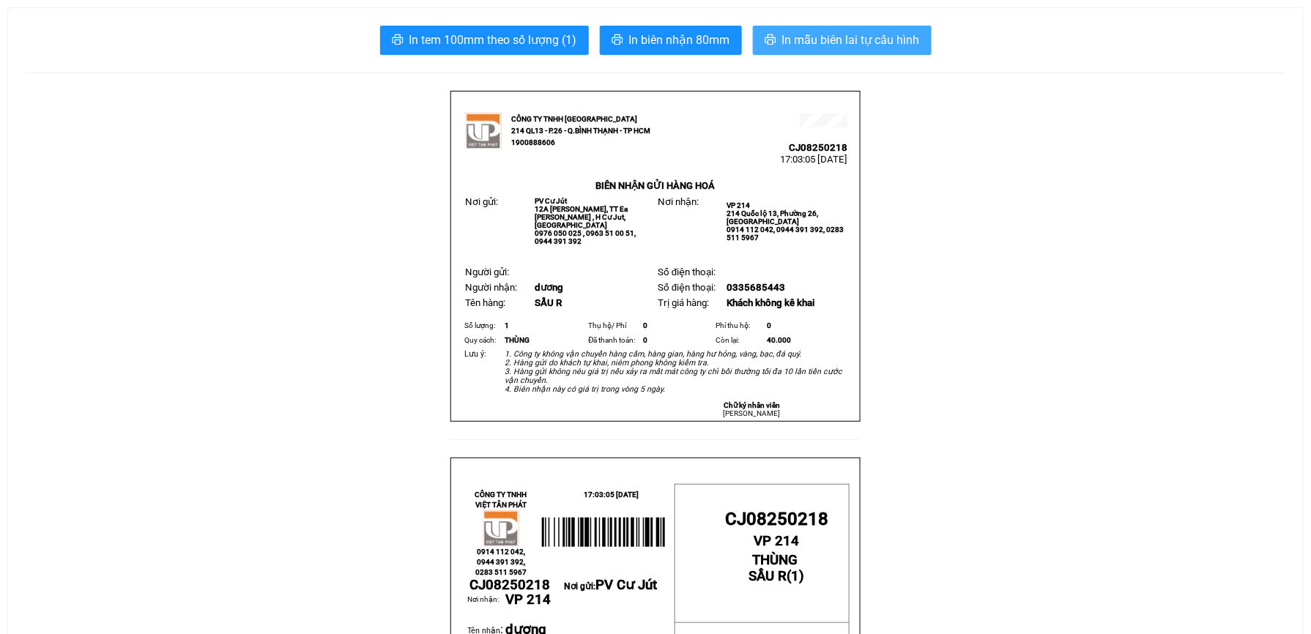
click at [842, 45] on span "In mẫu biên lai tự cấu hình" at bounding box center [851, 40] width 138 height 18
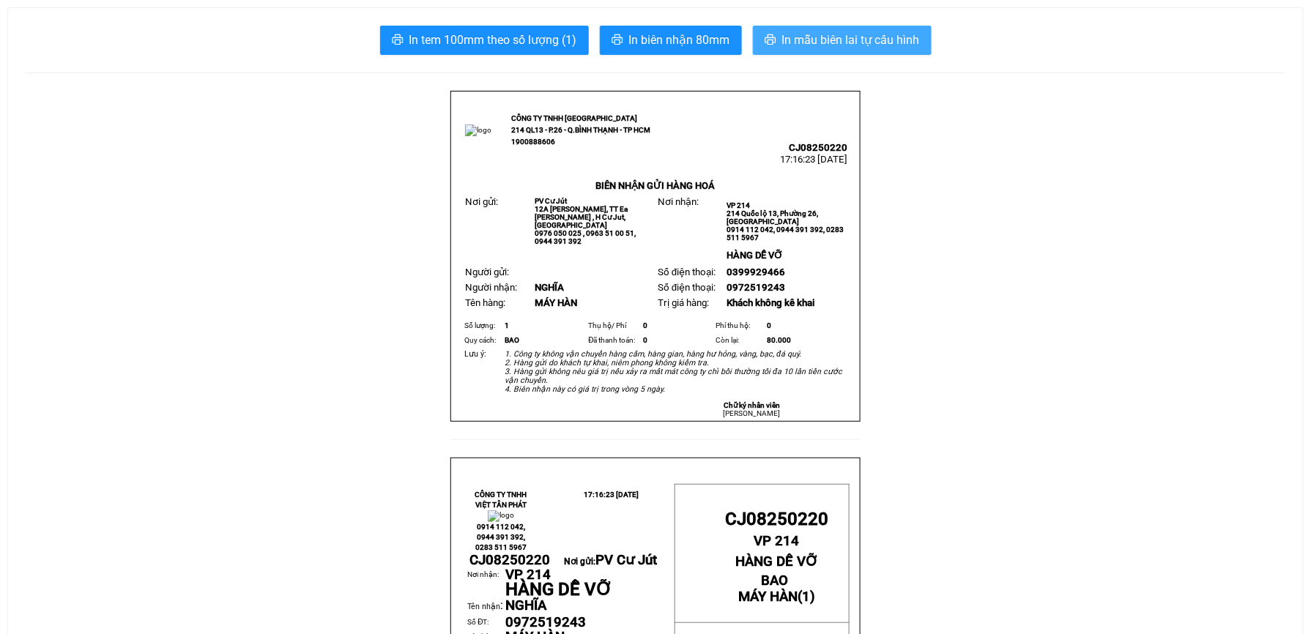
click at [898, 36] on span "In mẫu biên lai tự cấu hình" at bounding box center [851, 40] width 138 height 18
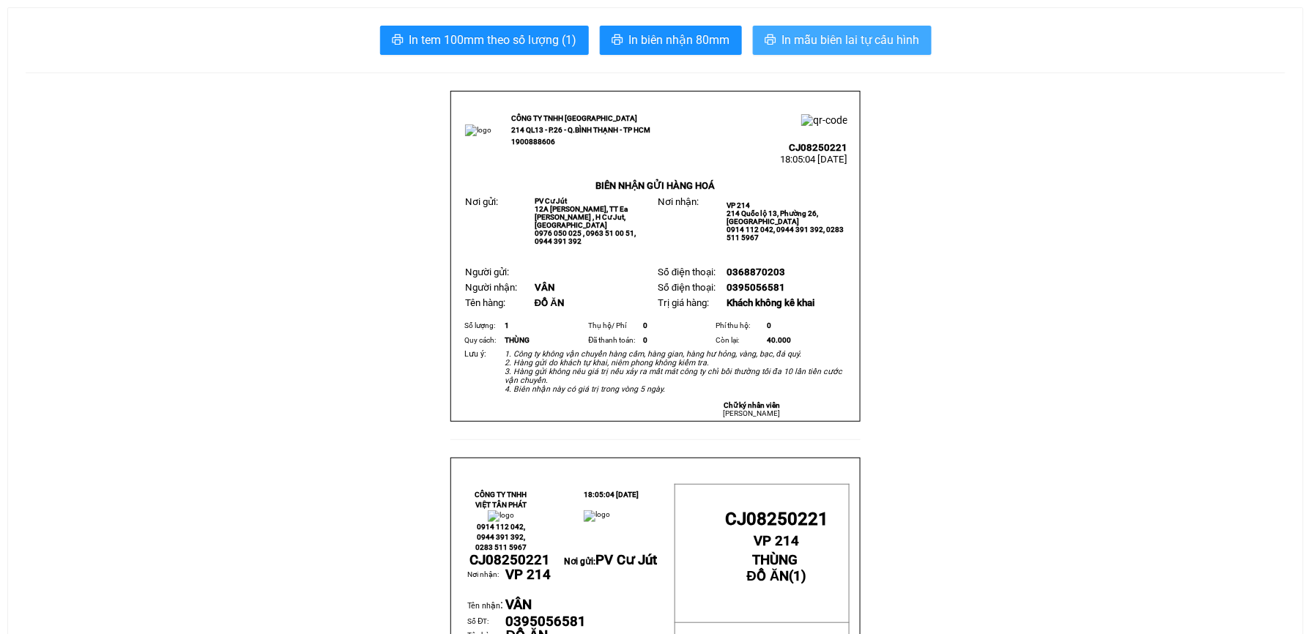
click at [803, 32] on span "In mẫu biên lai tự cấu hình" at bounding box center [851, 40] width 138 height 18
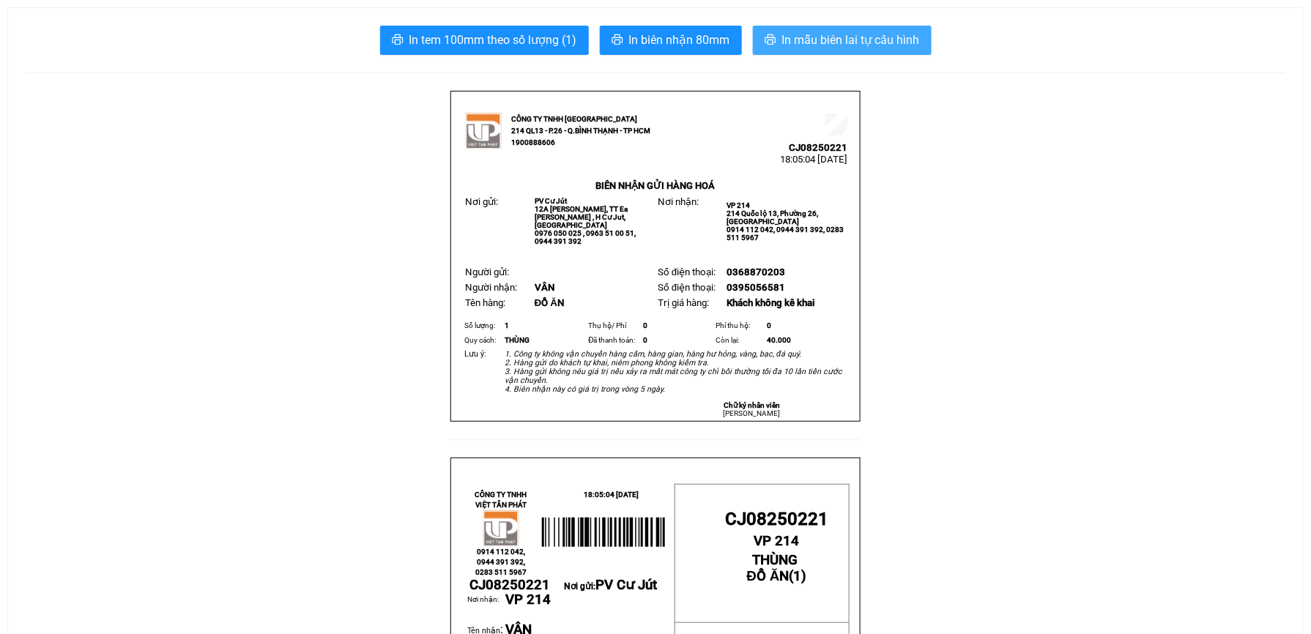
click at [885, 35] on span "In mẫu biên lai tự cấu hình" at bounding box center [851, 40] width 138 height 18
click at [838, 44] on span "In mẫu biên lai tự cấu hình" at bounding box center [851, 40] width 138 height 18
click at [879, 34] on span "In mẫu biên lai tự cấu hình" at bounding box center [851, 40] width 138 height 18
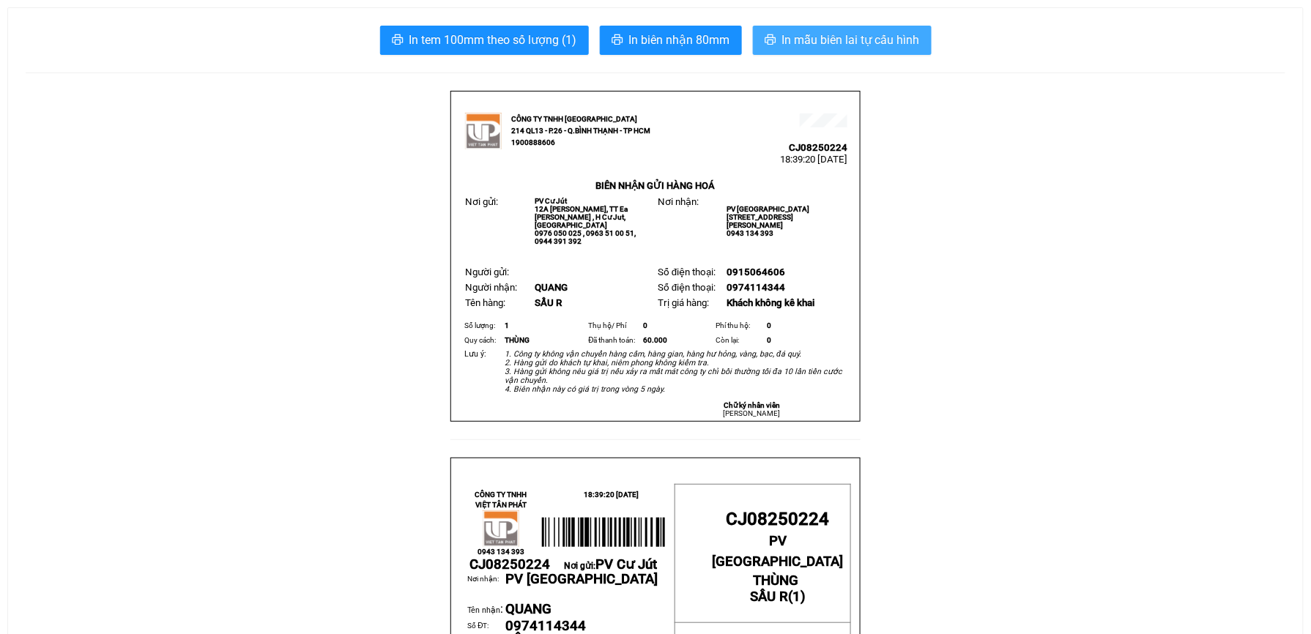
click at [841, 37] on span "In mẫu biên lai tự cấu hình" at bounding box center [851, 40] width 138 height 18
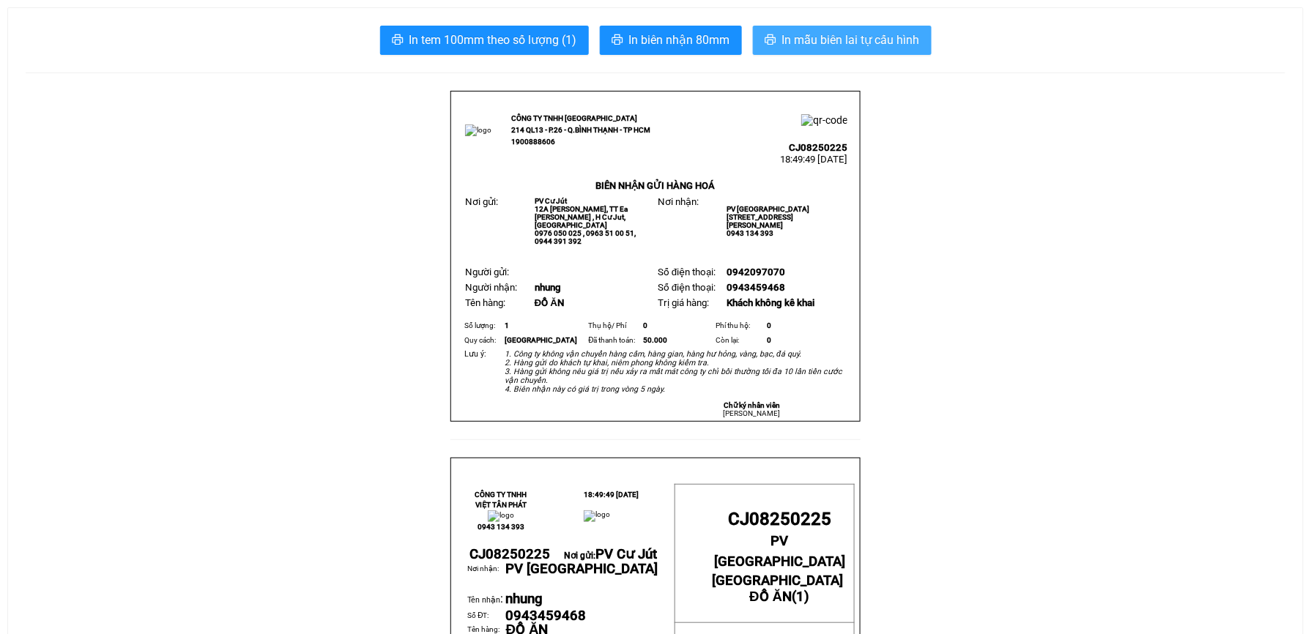
click at [880, 35] on span "In mẫu biên lai tự cấu hình" at bounding box center [851, 40] width 138 height 18
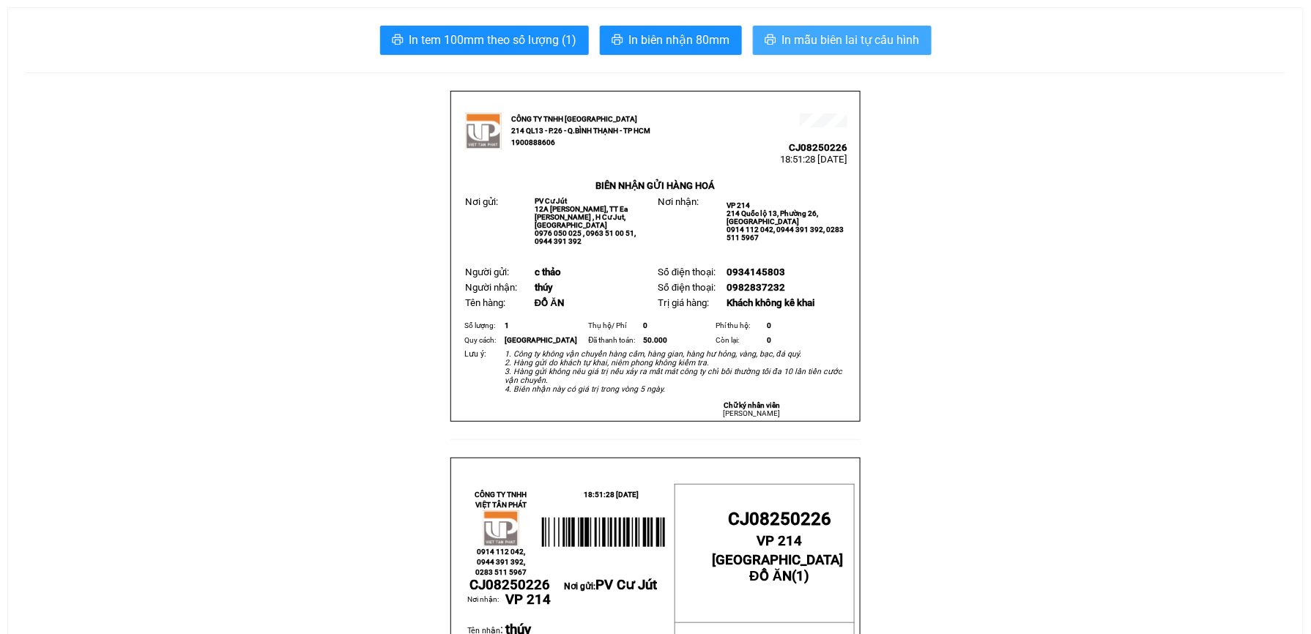
click at [910, 40] on span "In mẫu biên lai tự cấu hình" at bounding box center [851, 40] width 138 height 18
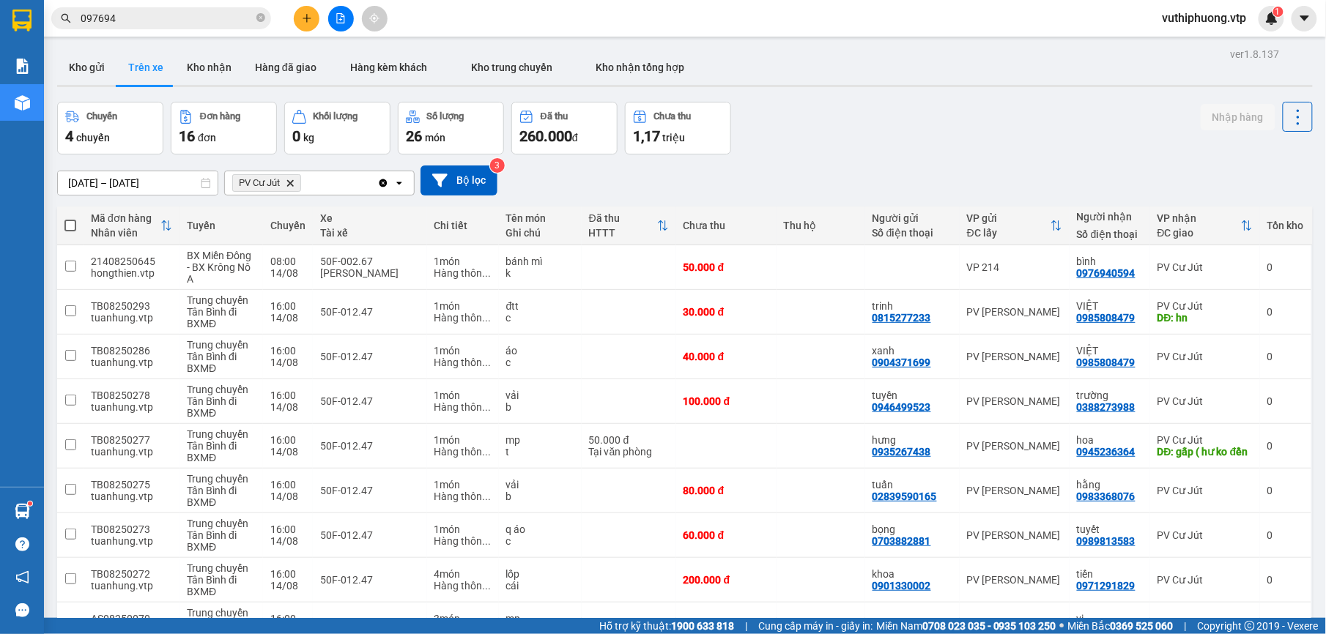
click at [129, 18] on input "097694" at bounding box center [167, 18] width 173 height 16
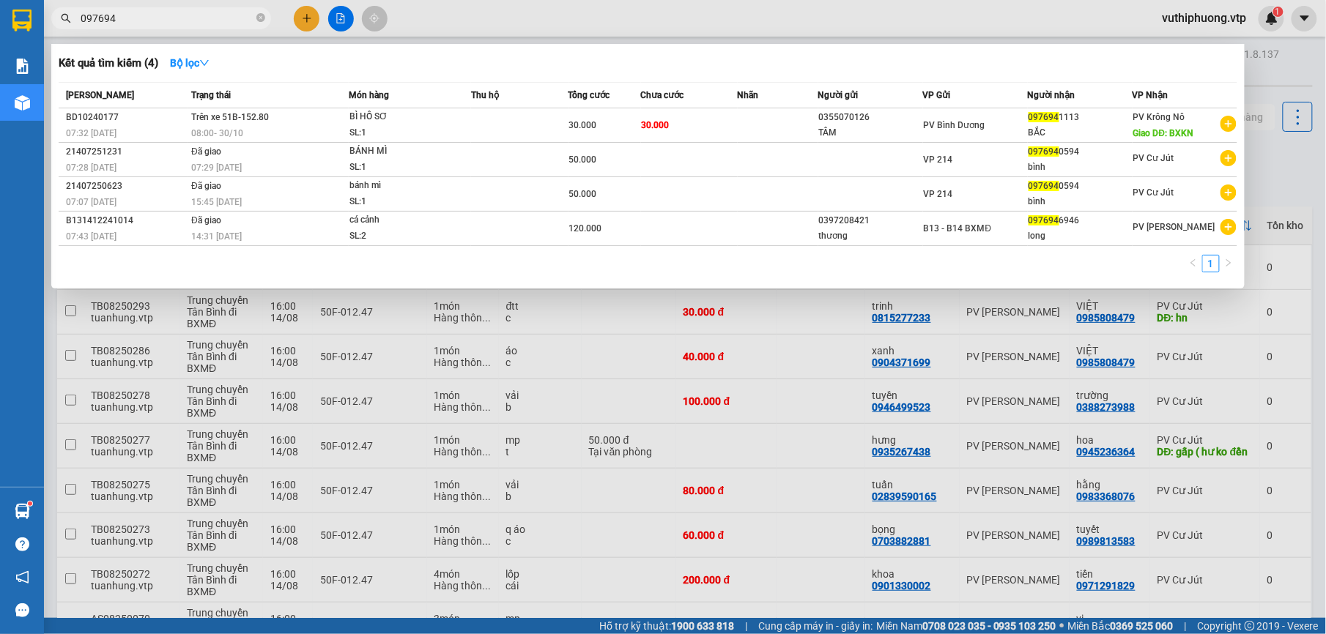
click at [1295, 150] on div at bounding box center [663, 317] width 1326 height 634
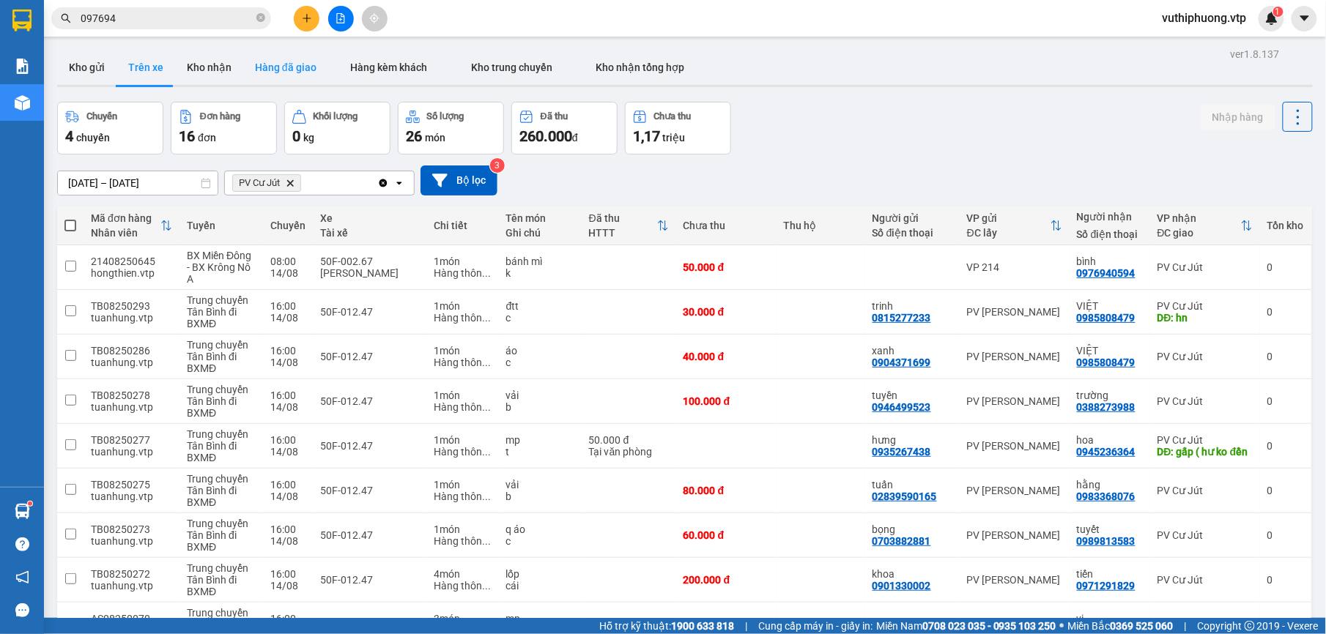
click at [252, 59] on button "Hàng đã giao" at bounding box center [285, 67] width 85 height 35
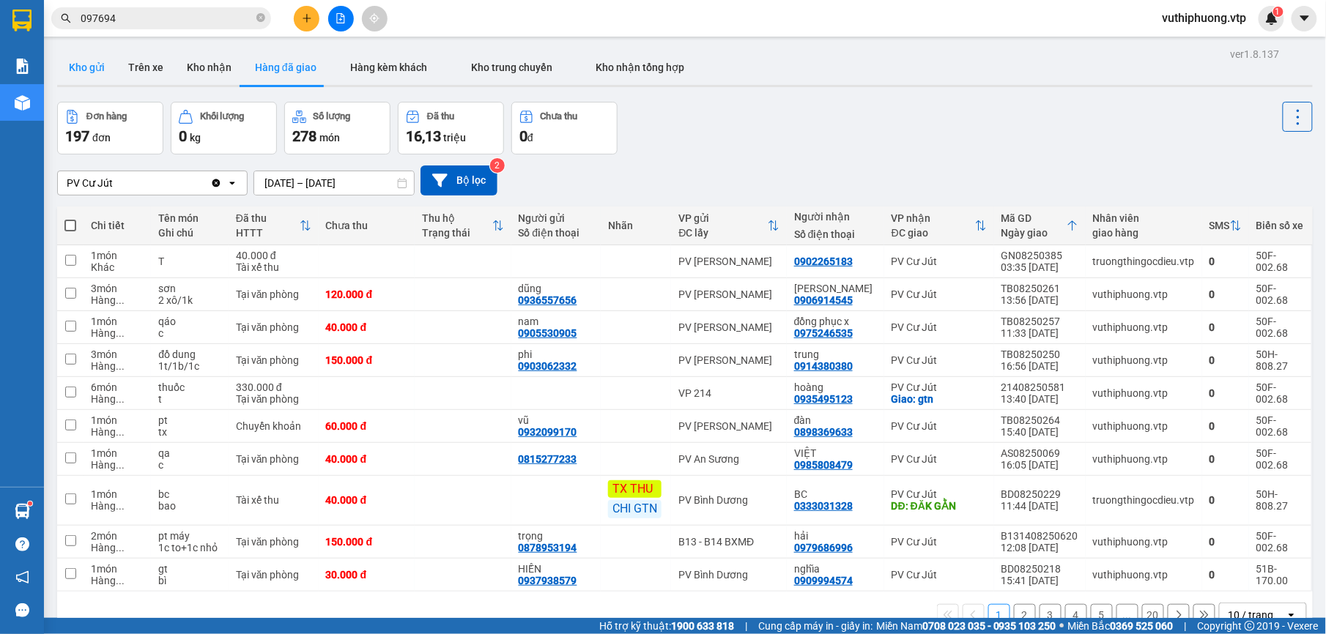
click at [83, 75] on button "Kho gửi" at bounding box center [86, 67] width 59 height 35
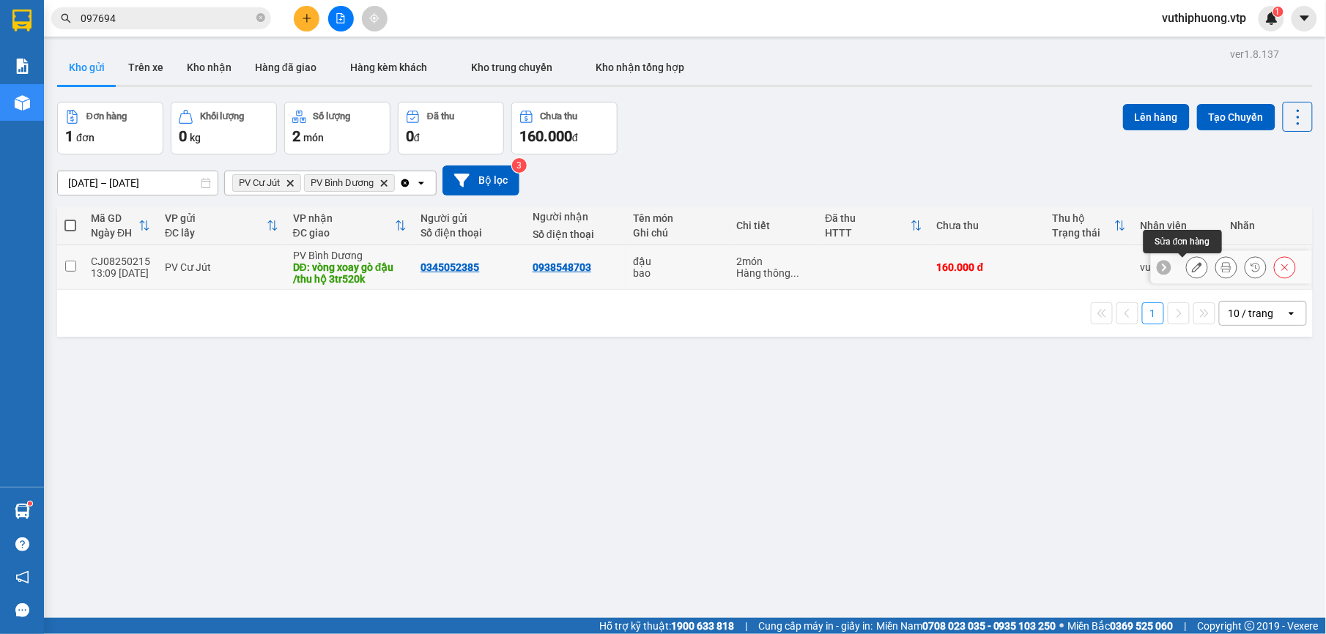
click at [1186, 262] on button at bounding box center [1196, 268] width 21 height 26
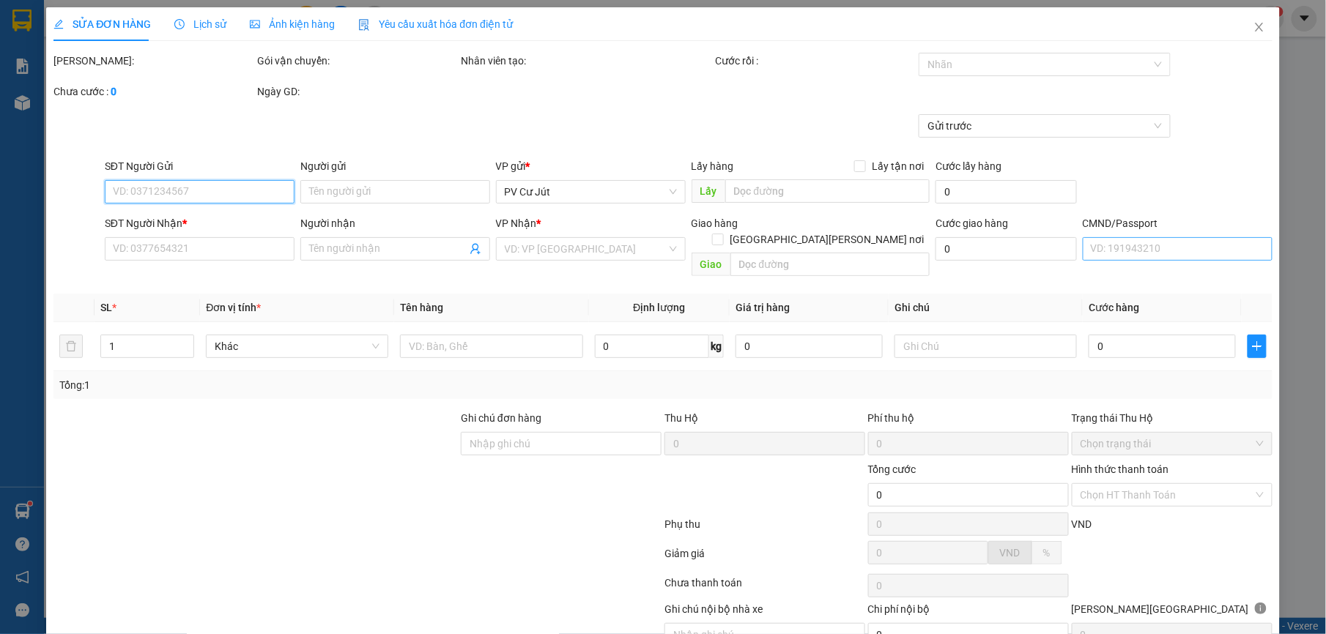
type input "0345052385"
type input "0938548703"
type input "vòng xoay gò đậu /thu hộ 3tr520k"
type input "thu hộ 3tr520k"
type input "160.000"
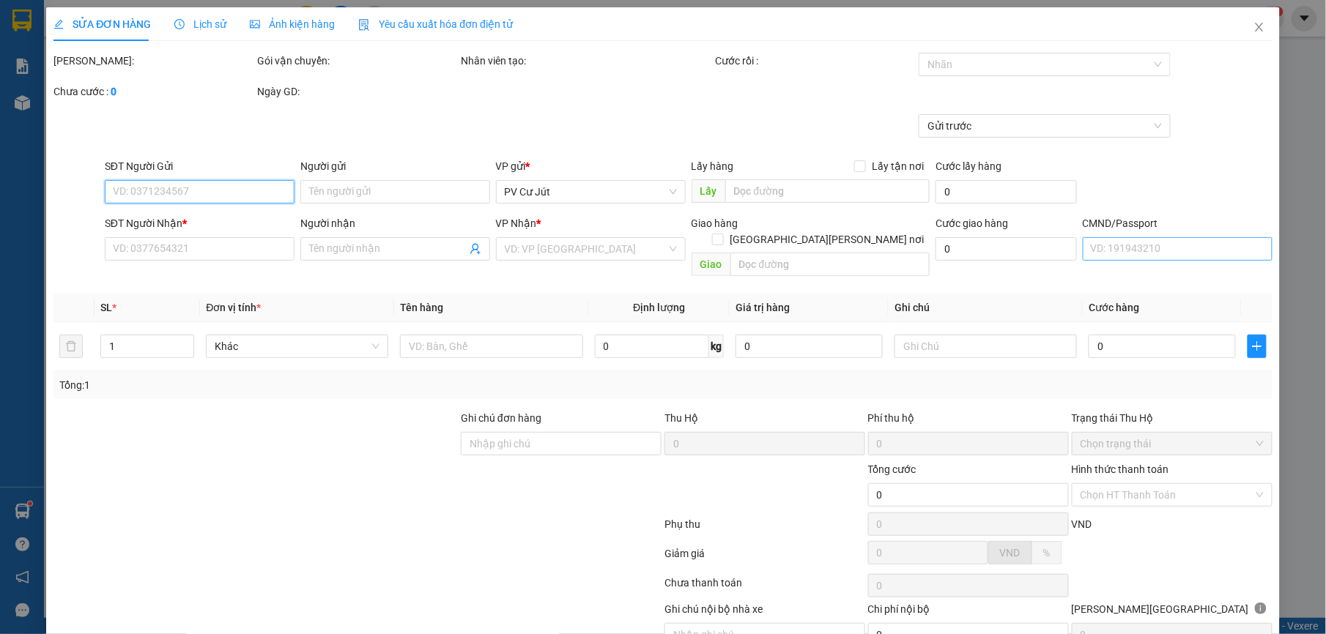
type input "160.000"
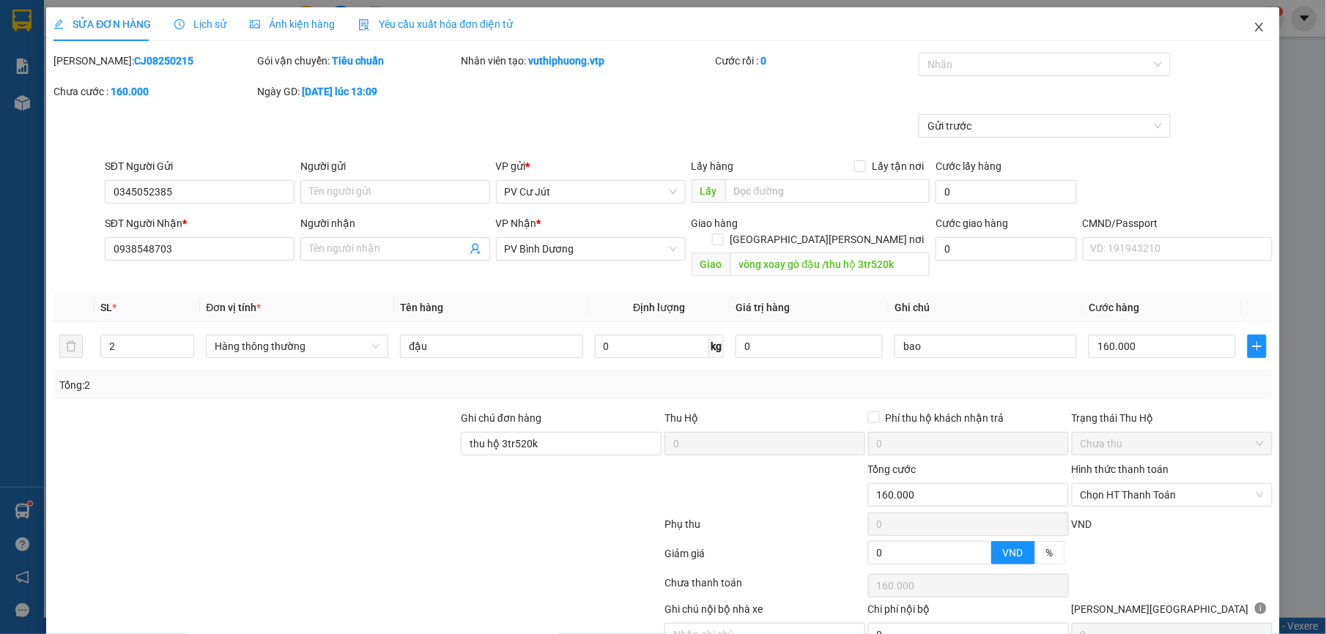
click at [1253, 32] on icon "close" at bounding box center [1259, 27] width 12 height 12
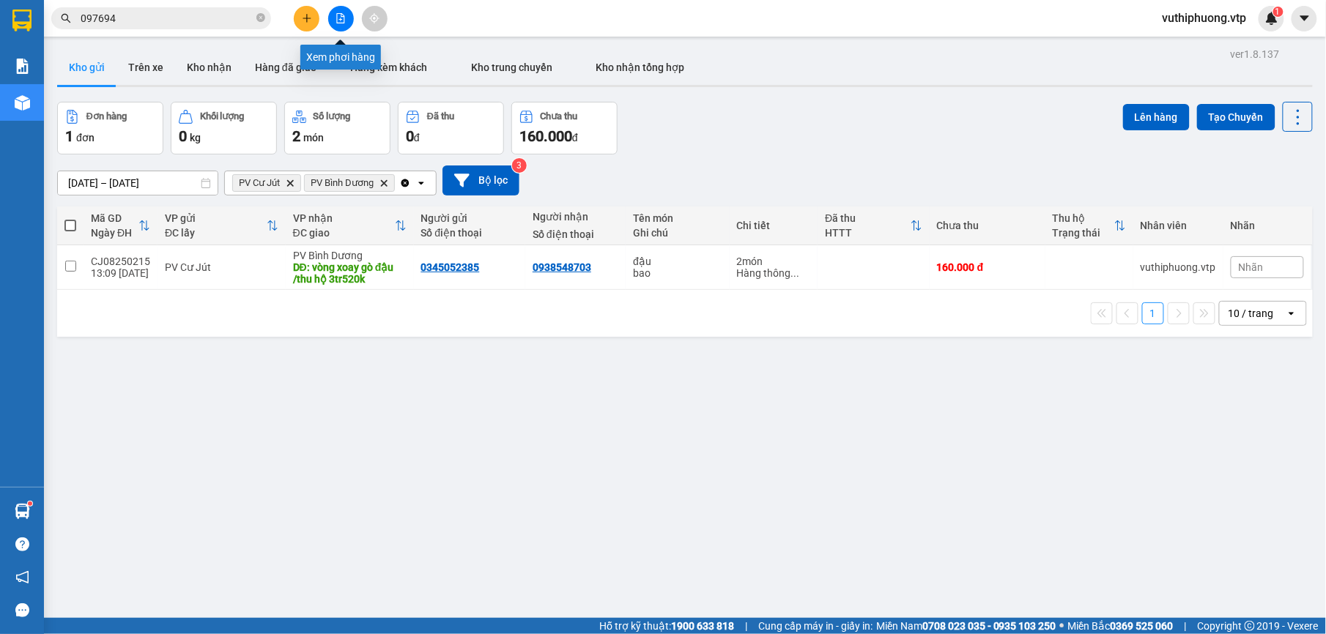
click at [340, 21] on icon "file-add" at bounding box center [340, 18] width 10 height 10
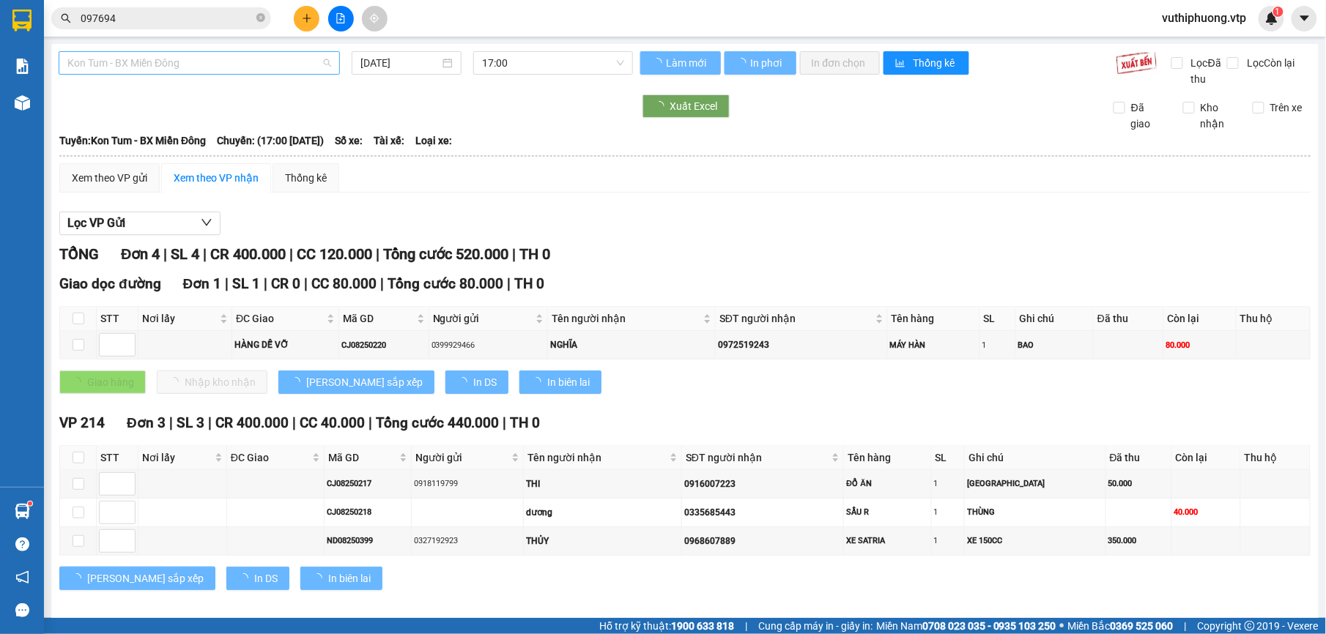
click at [217, 63] on span "Kon Tum - BX Miền Đông" at bounding box center [199, 63] width 264 height 22
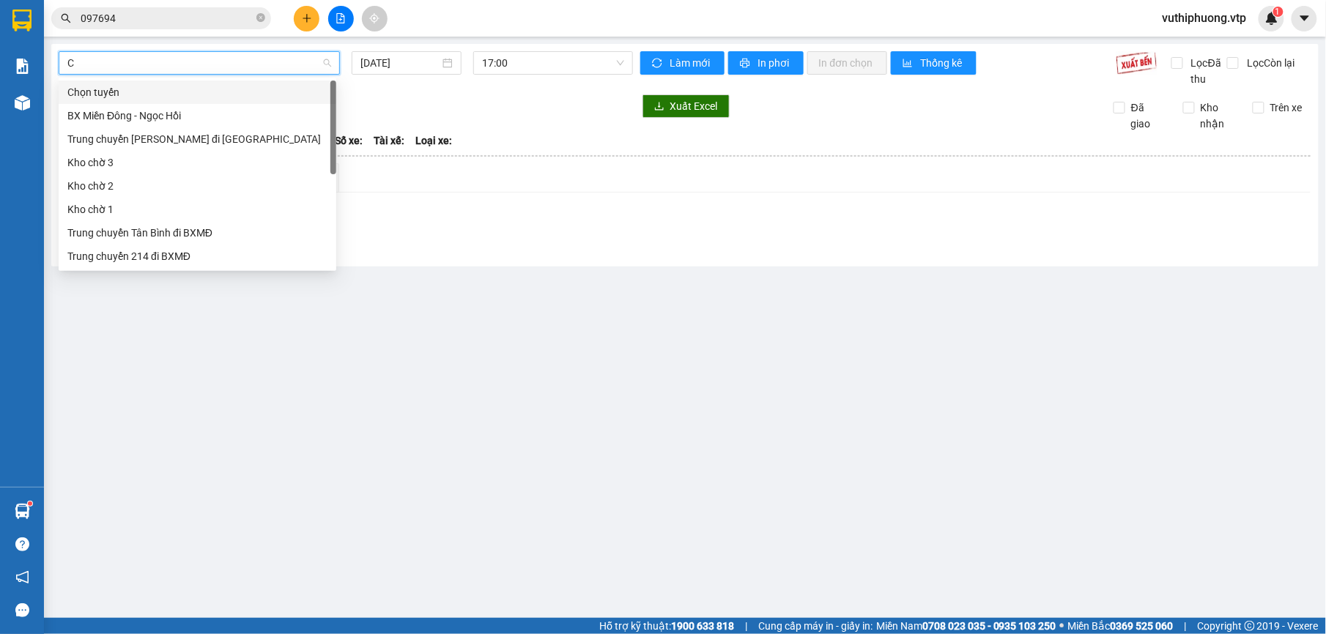
type input "CJ"
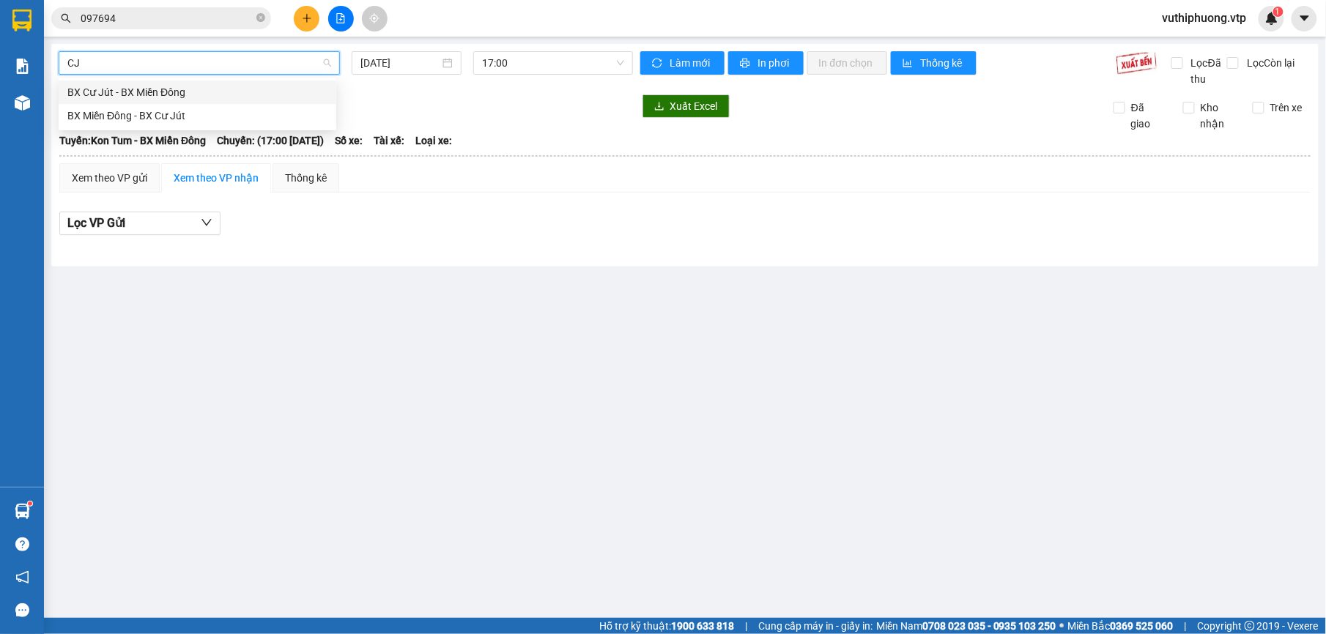
drag, startPoint x: 239, startPoint y: 92, endPoint x: 220, endPoint y: 85, distance: 20.1
click at [238, 92] on div "BX Cư Jút - BX Miền Đông" at bounding box center [197, 92] width 260 height 16
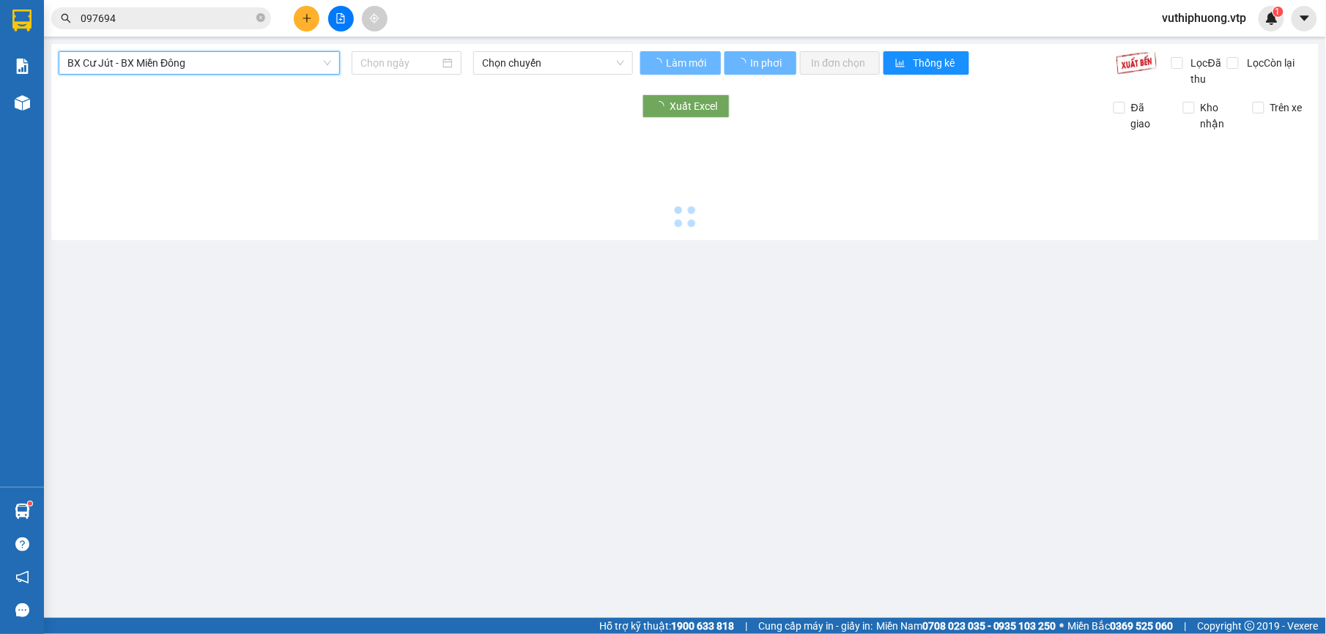
type input "[DATE]"
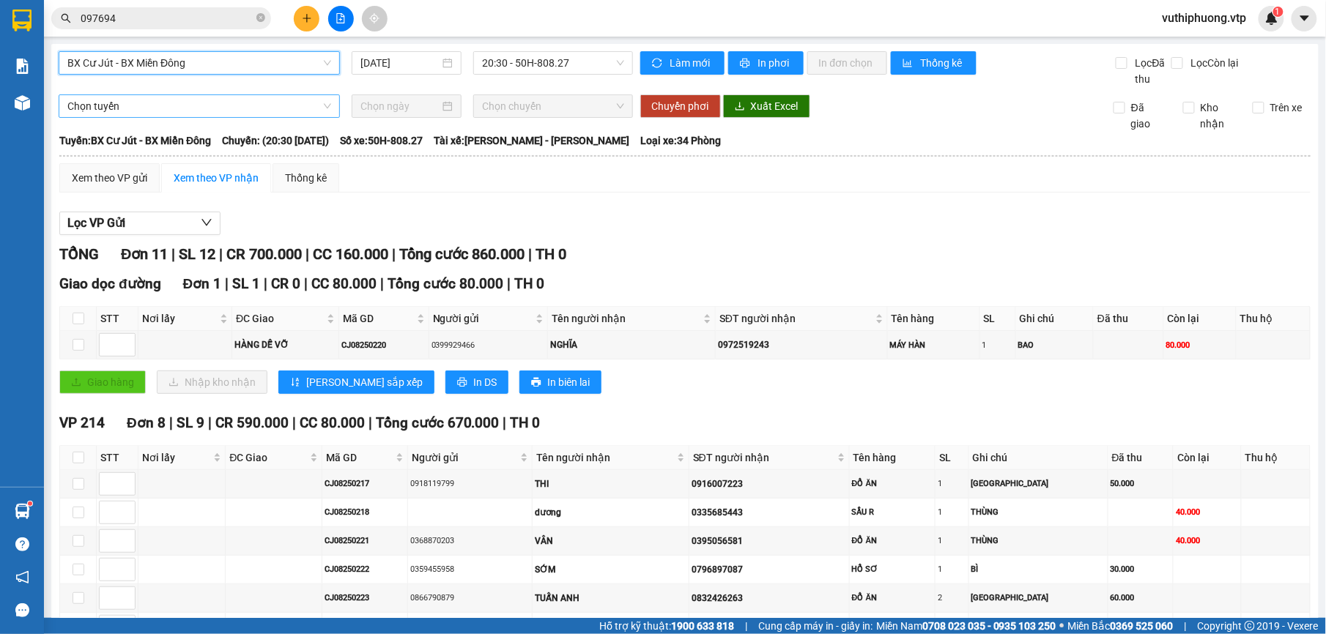
click at [170, 114] on span "Chọn tuyến" at bounding box center [199, 106] width 264 height 22
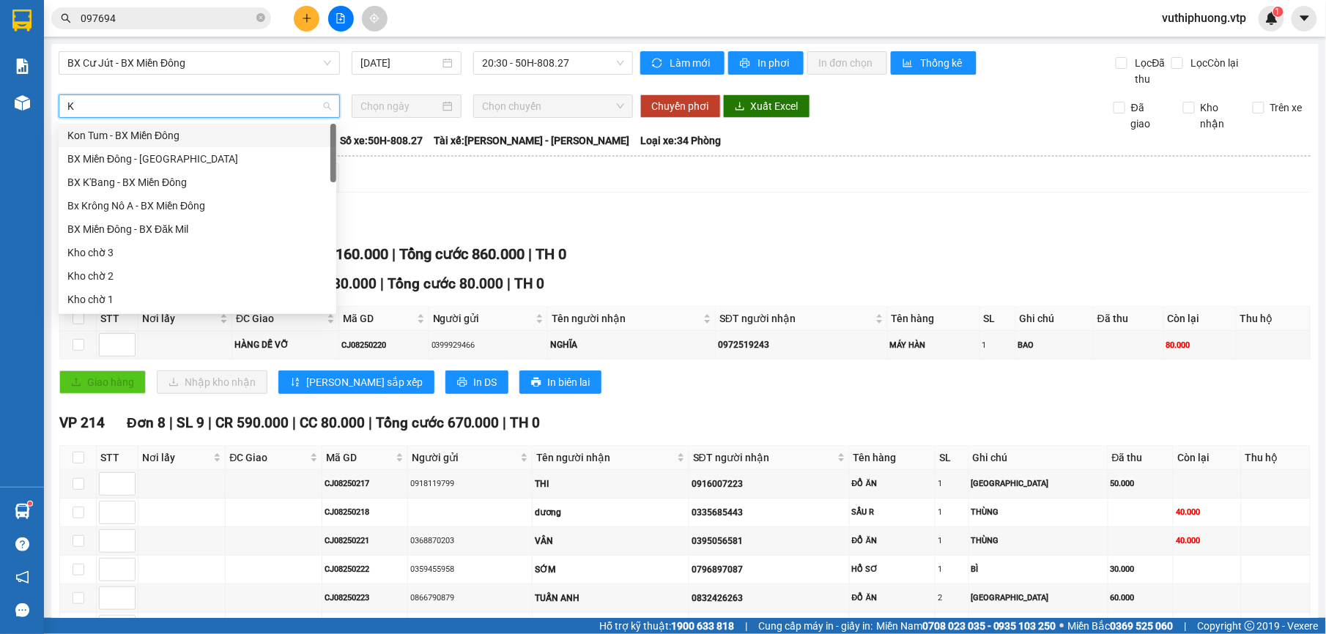
type input "KN"
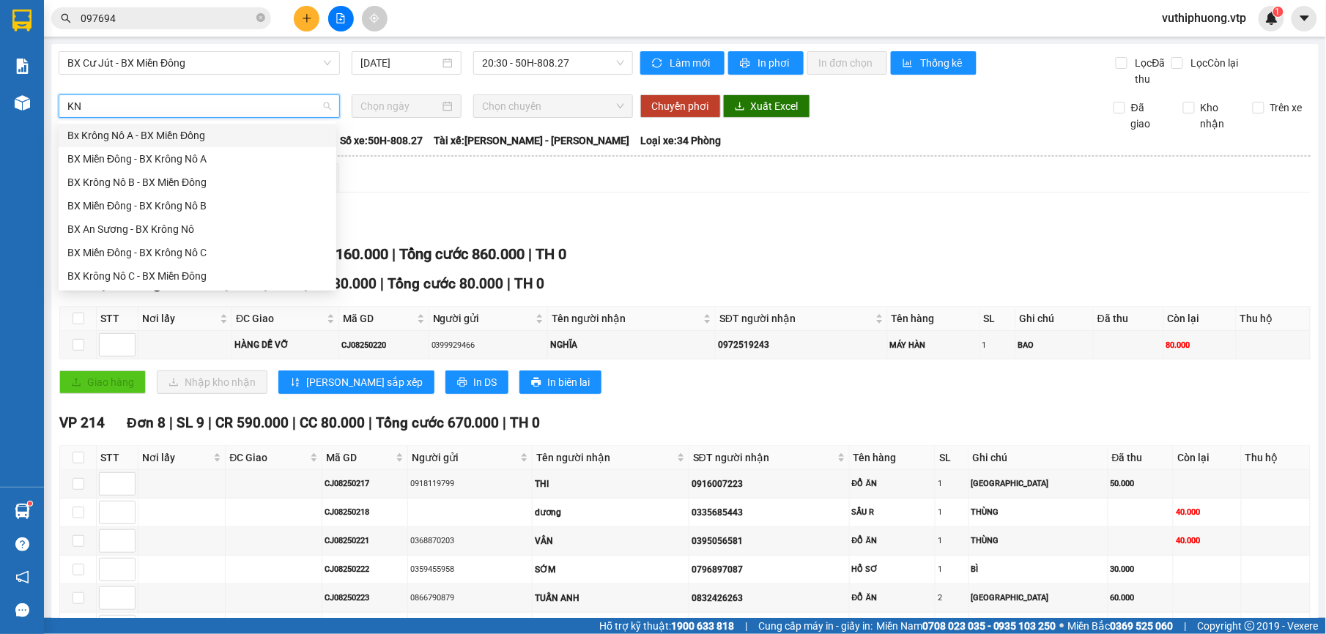
click at [269, 133] on div "Bx Krông Nô A - BX Miền Đông" at bounding box center [197, 135] width 260 height 16
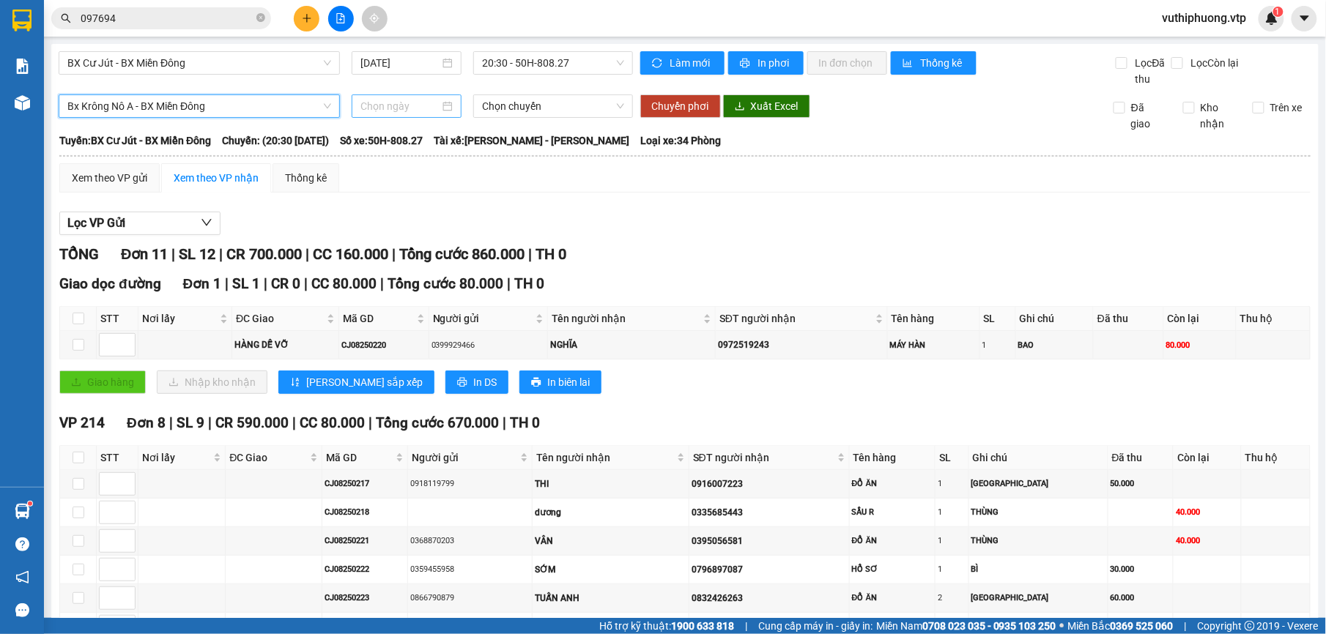
click at [425, 108] on input at bounding box center [400, 106] width 80 height 16
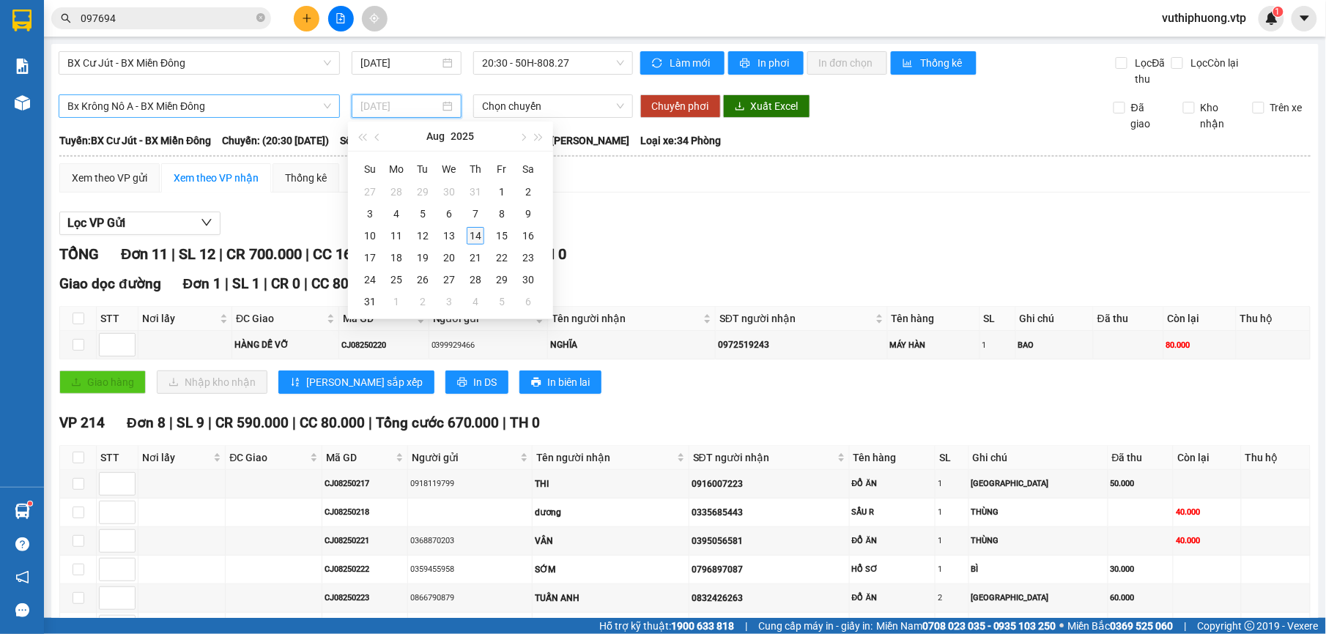
type input "[DATE]"
click at [475, 236] on div "14" at bounding box center [475, 236] width 18 height 18
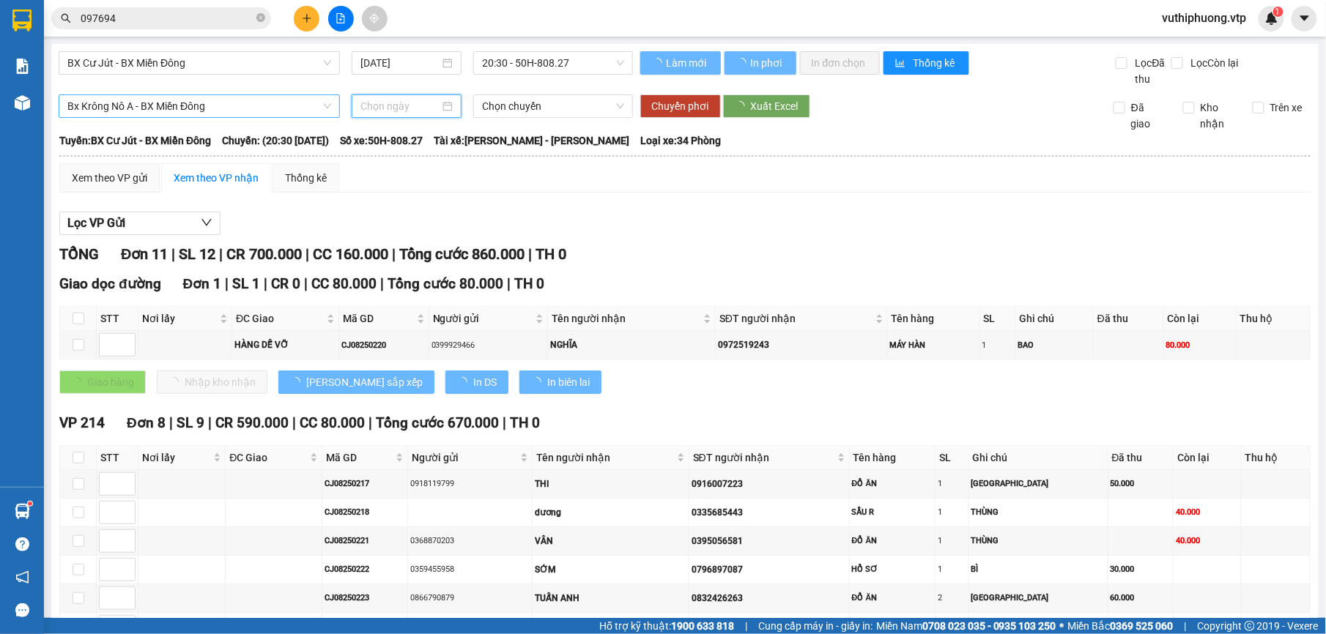
type input "[DATE]"
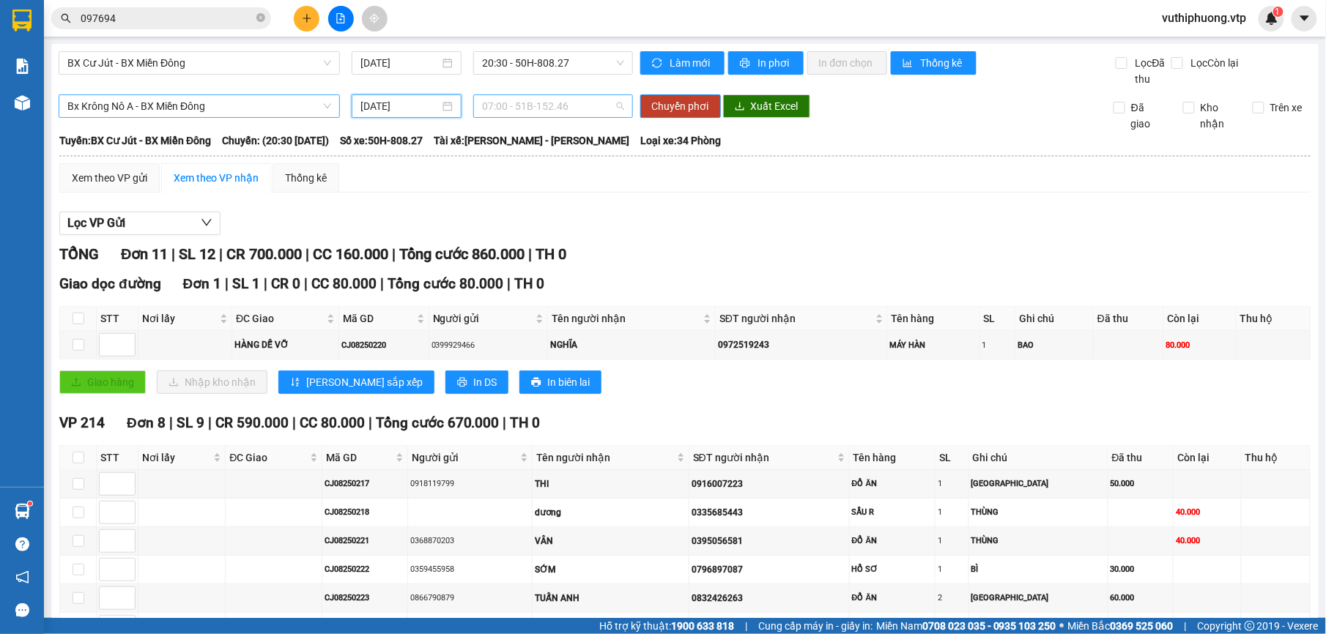
click at [607, 106] on span "07:00 - 51B-152.46" at bounding box center [552, 106] width 141 height 22
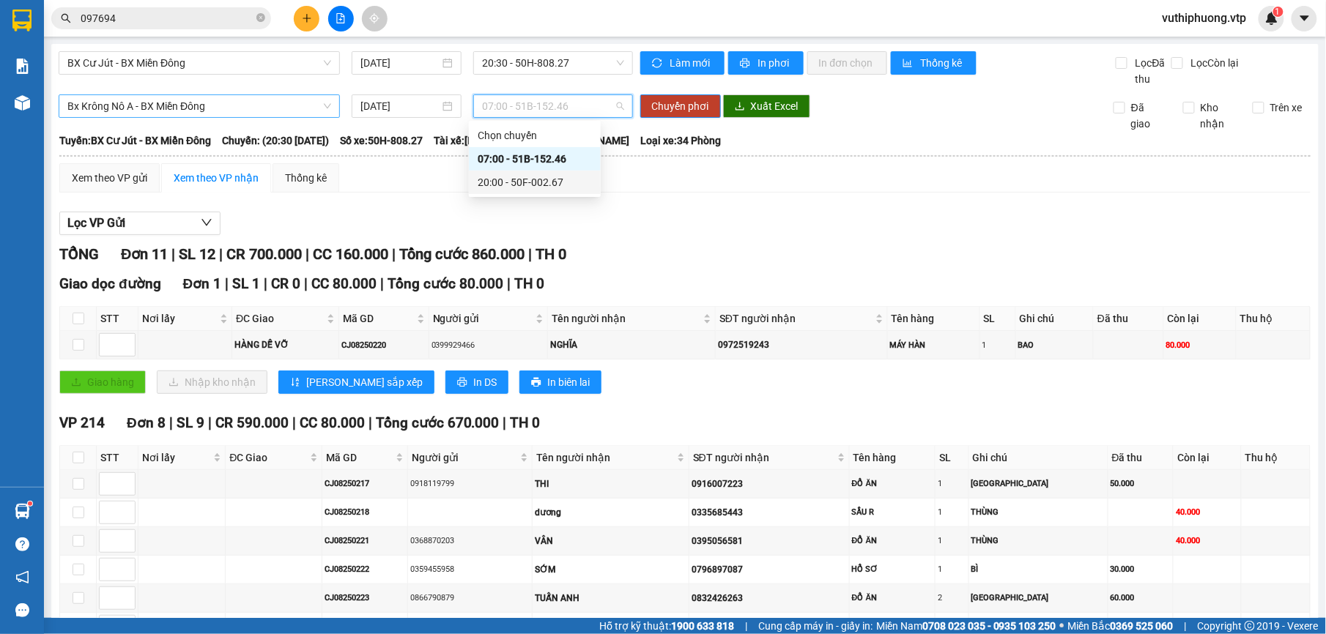
click at [505, 176] on div "20:00 - 50F-002.67" at bounding box center [534, 182] width 114 height 16
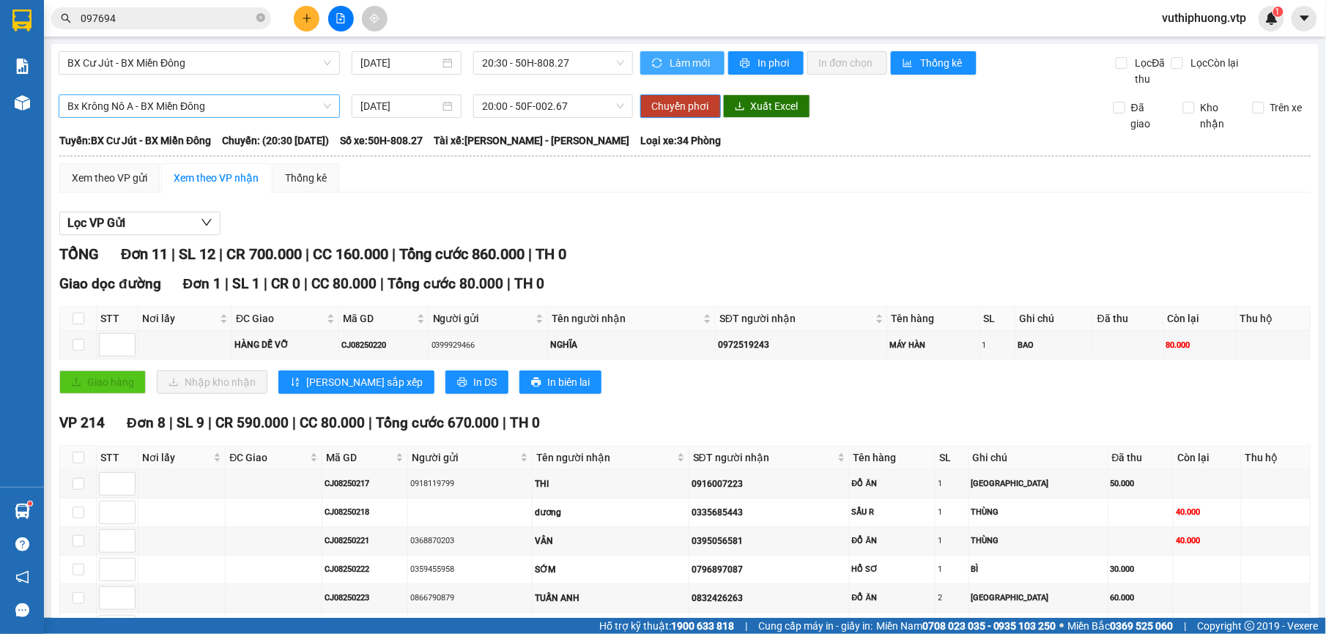
click at [690, 65] on span "Làm mới" at bounding box center [691, 63] width 42 height 16
click at [142, 226] on button "Lọc VP Gửi" at bounding box center [139, 223] width 161 height 23
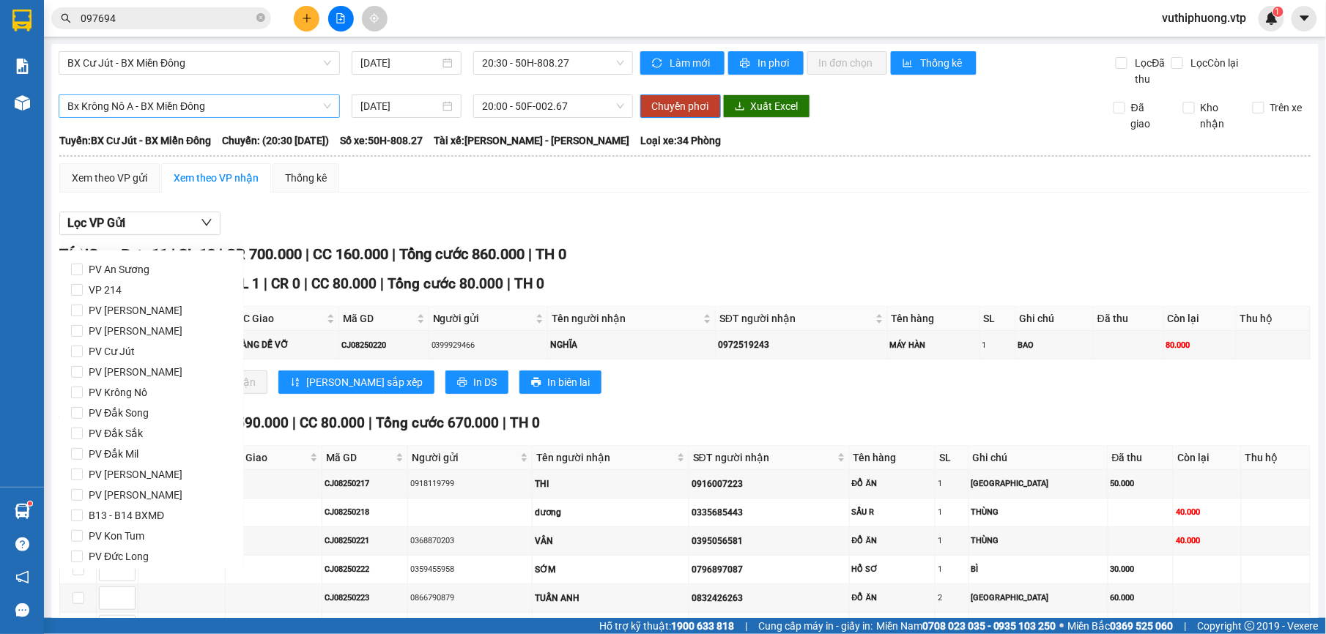
click at [762, 276] on div "Giao dọc đường Đơn 1 | SL 1 | CR 0 | CC 80.000 | [PERSON_NAME] 80.000 | TH 0" at bounding box center [684, 284] width 1251 height 22
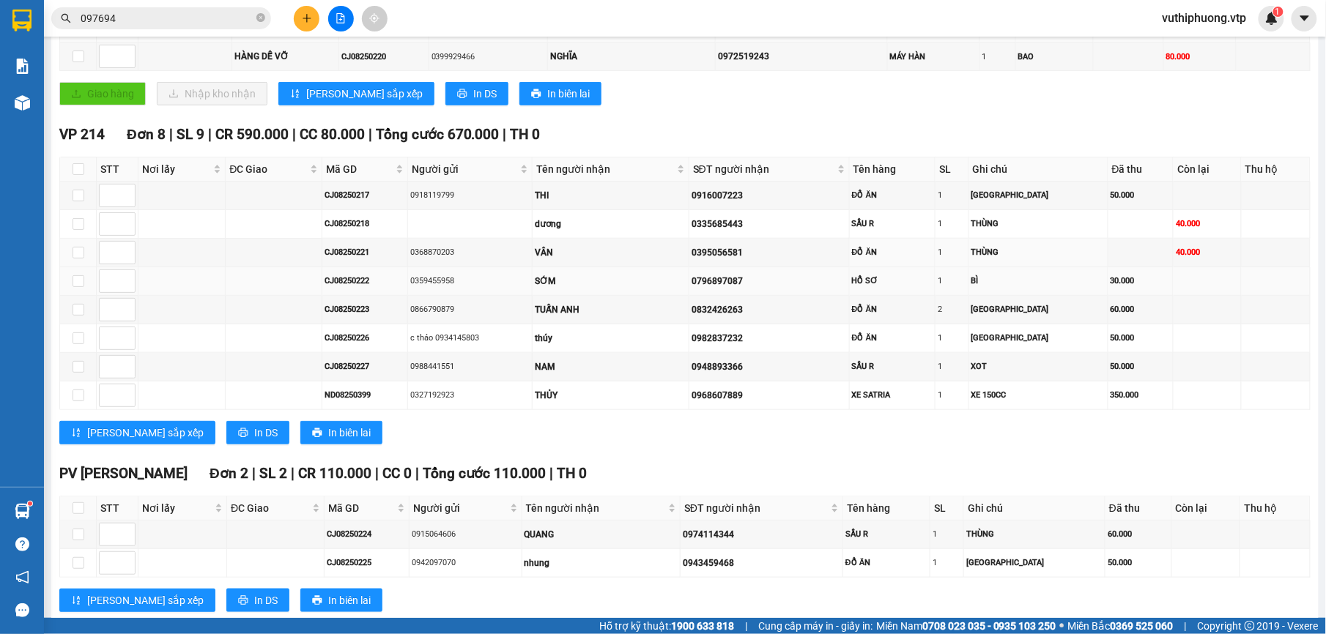
scroll to position [293, 0]
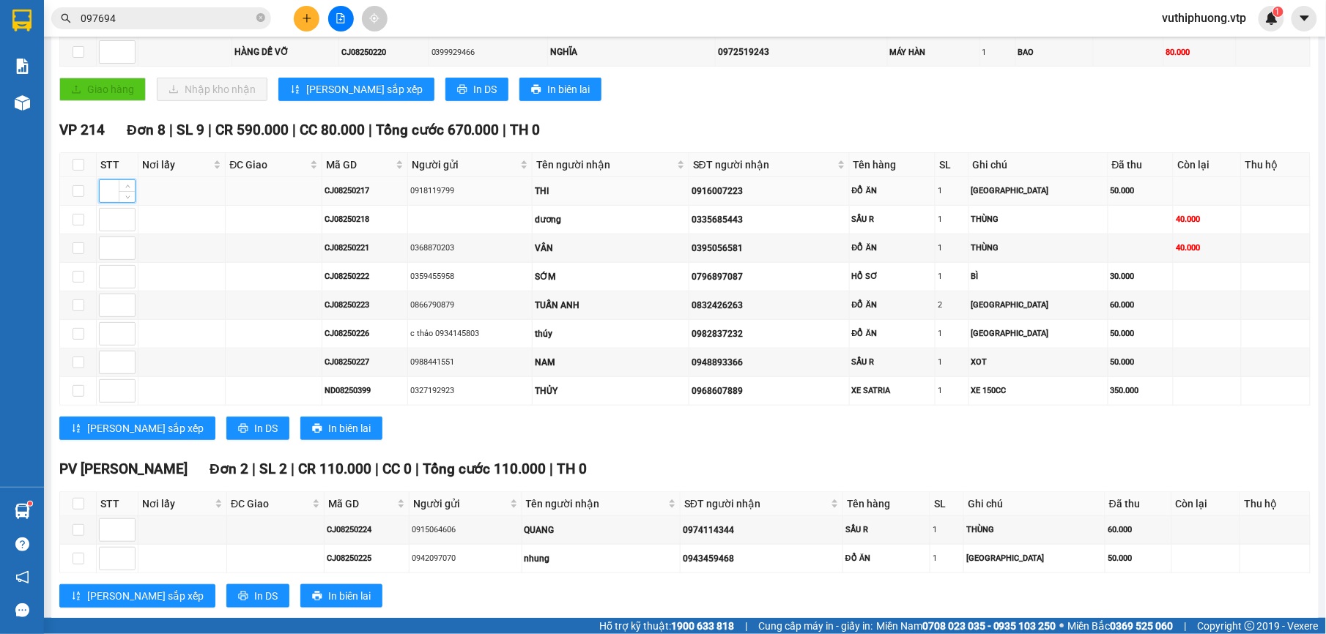
click at [116, 200] on input at bounding box center [117, 191] width 35 height 22
click at [83, 189] on input "checkbox" at bounding box center [78, 191] width 12 height 12
checkbox input "true"
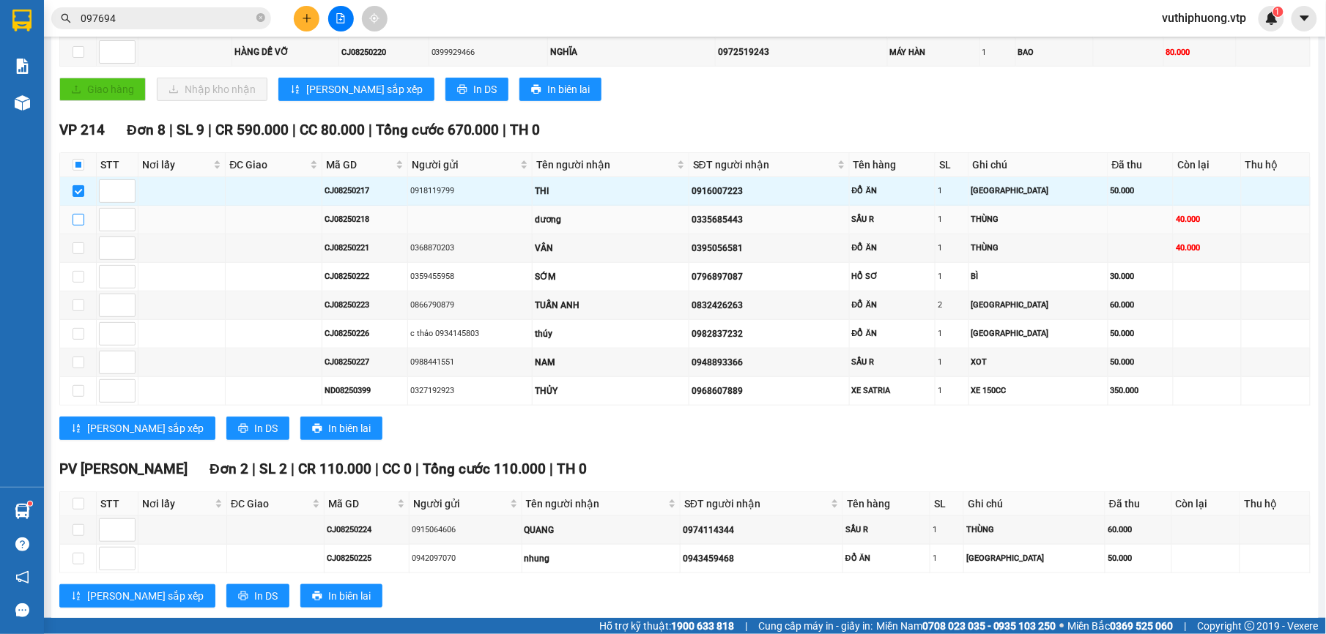
click at [77, 226] on input "checkbox" at bounding box center [78, 220] width 12 height 12
checkbox input "true"
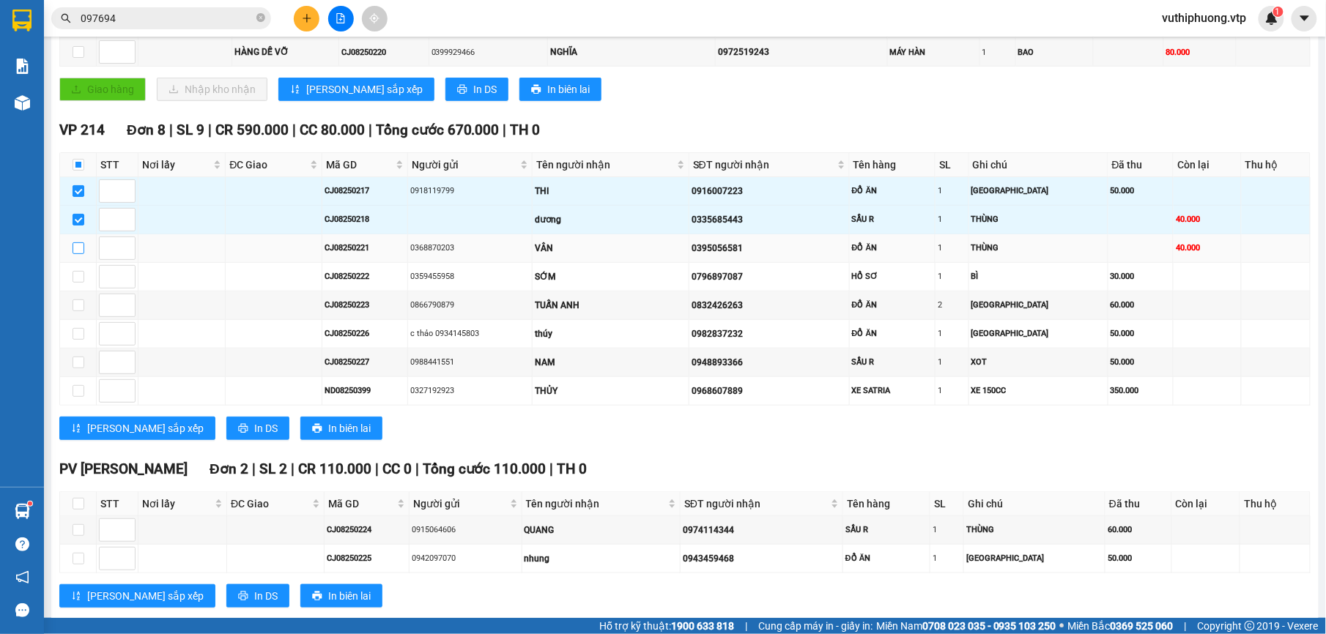
click at [83, 248] on input "checkbox" at bounding box center [78, 248] width 12 height 12
checkbox input "true"
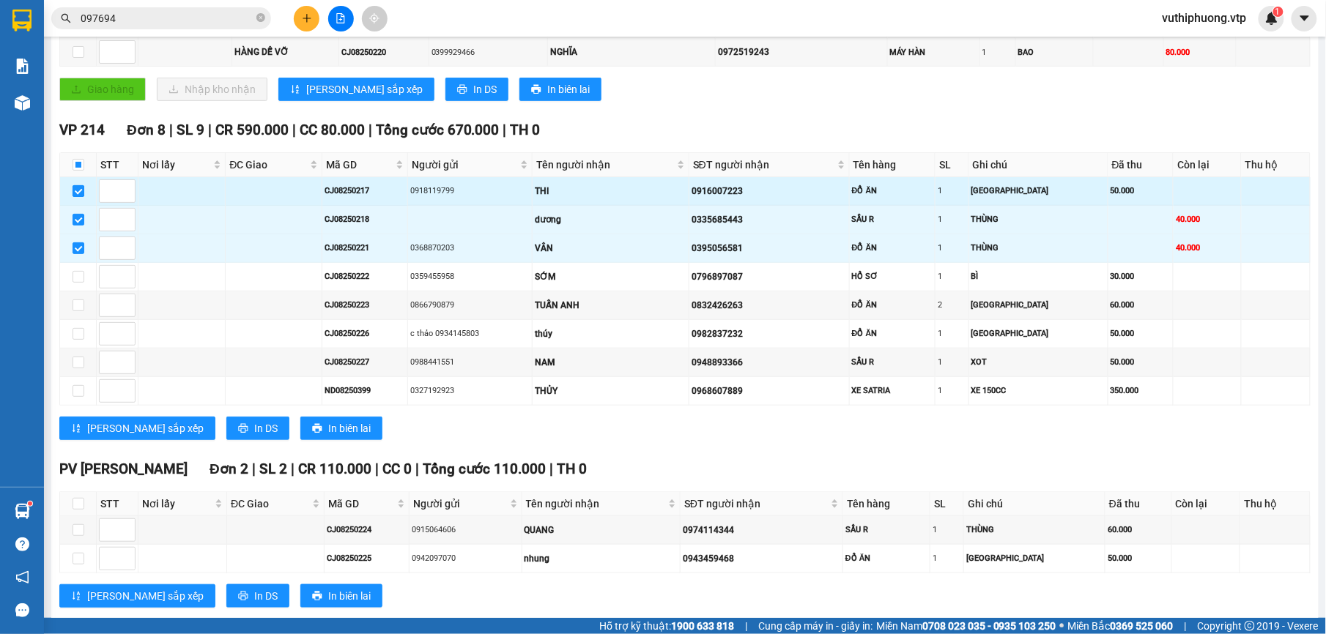
click at [79, 193] on input "checkbox" at bounding box center [78, 191] width 12 height 12
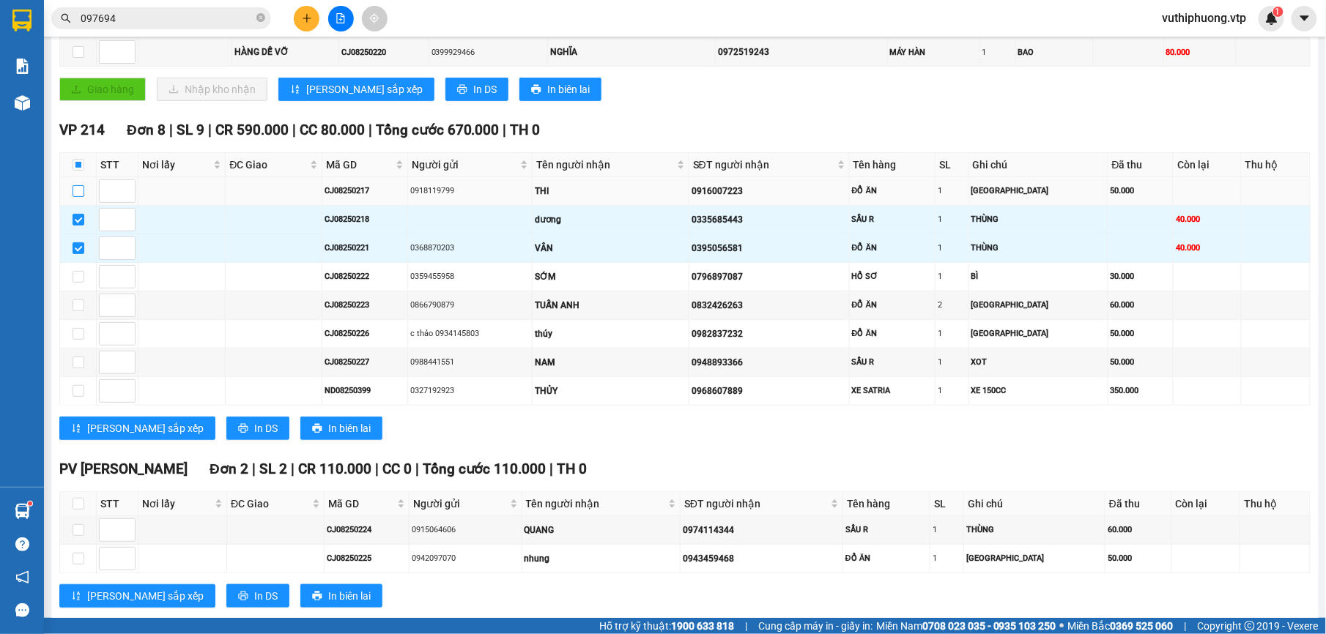
click at [77, 193] on input "checkbox" at bounding box center [78, 191] width 12 height 12
checkbox input "true"
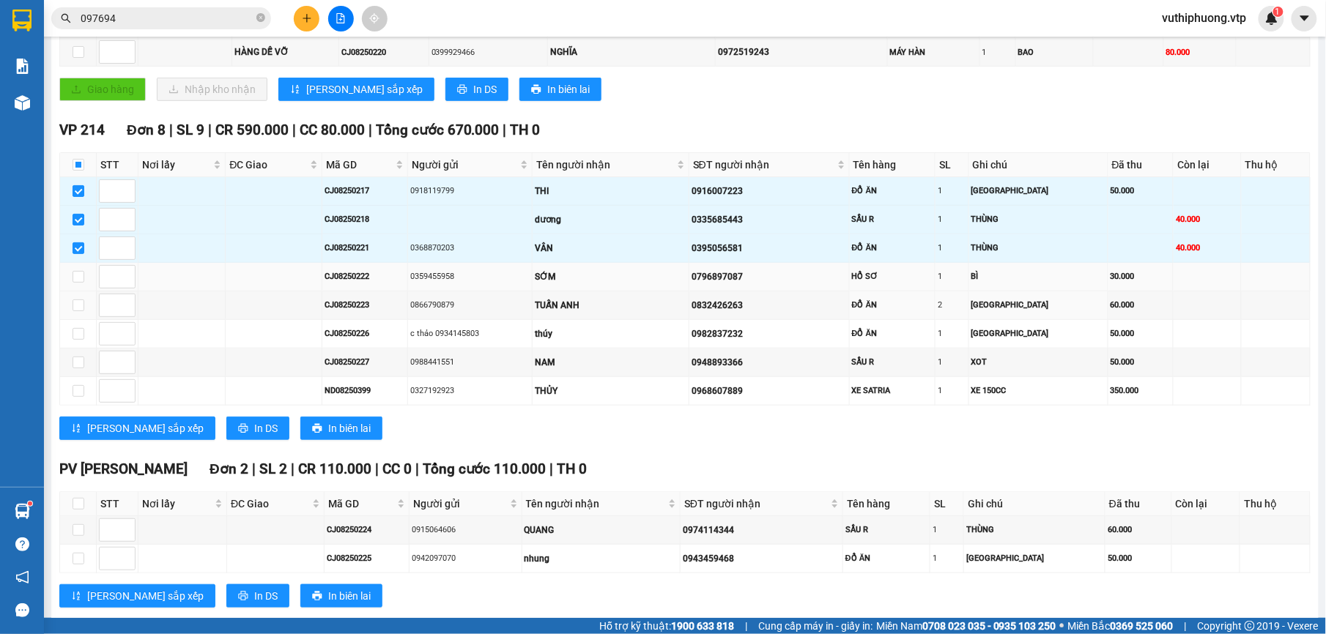
click at [77, 294] on tbody "CJ08250217 0918119799 THI 0916007223 ĐỒ ĂN 1 TX 50.000 CJ08250218 [PERSON_NAME]…" at bounding box center [685, 291] width 1250 height 228
drag, startPoint x: 77, startPoint y: 294, endPoint x: 75, endPoint y: 308, distance: 13.4
click at [75, 308] on input "checkbox" at bounding box center [78, 306] width 12 height 12
checkbox input "true"
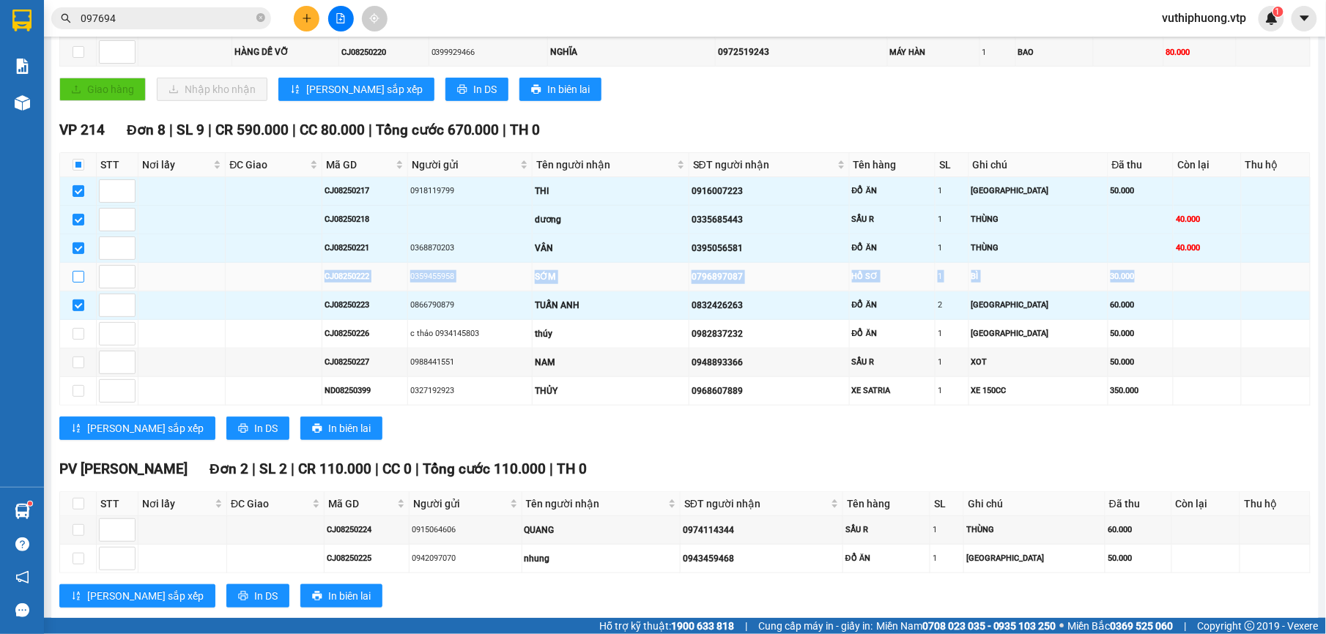
click at [81, 282] on input "checkbox" at bounding box center [78, 277] width 12 height 12
checkbox input "true"
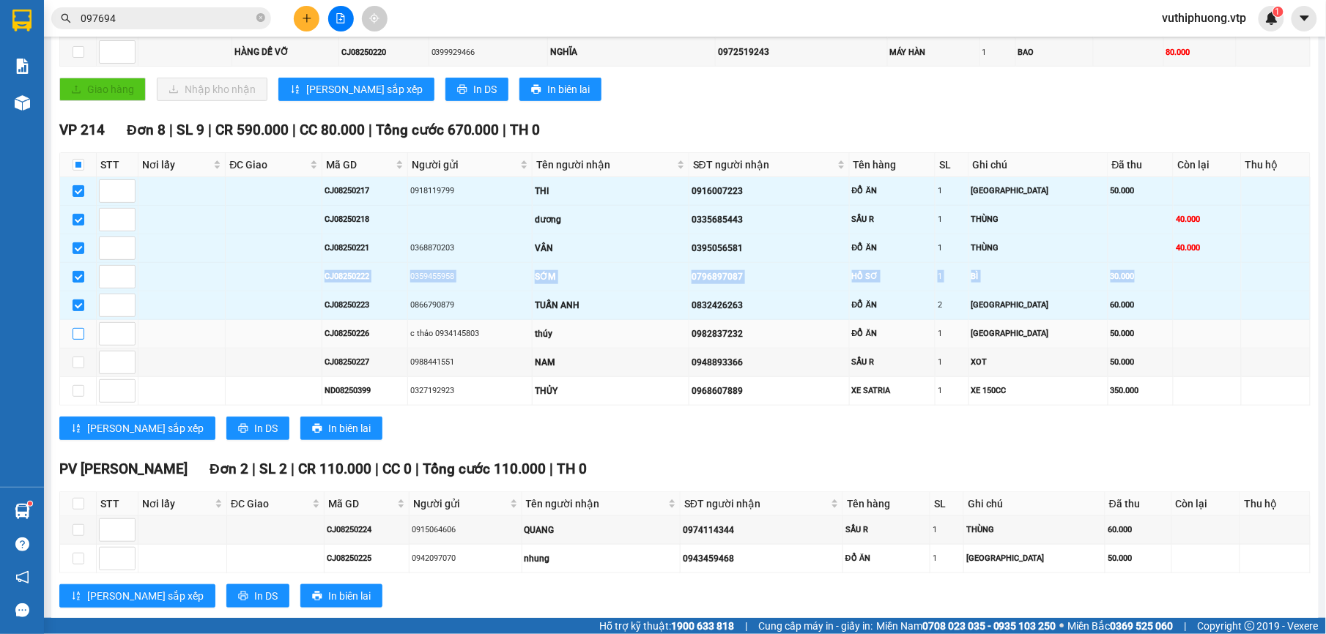
click at [76, 338] on input "checkbox" at bounding box center [78, 334] width 12 height 12
checkbox input "true"
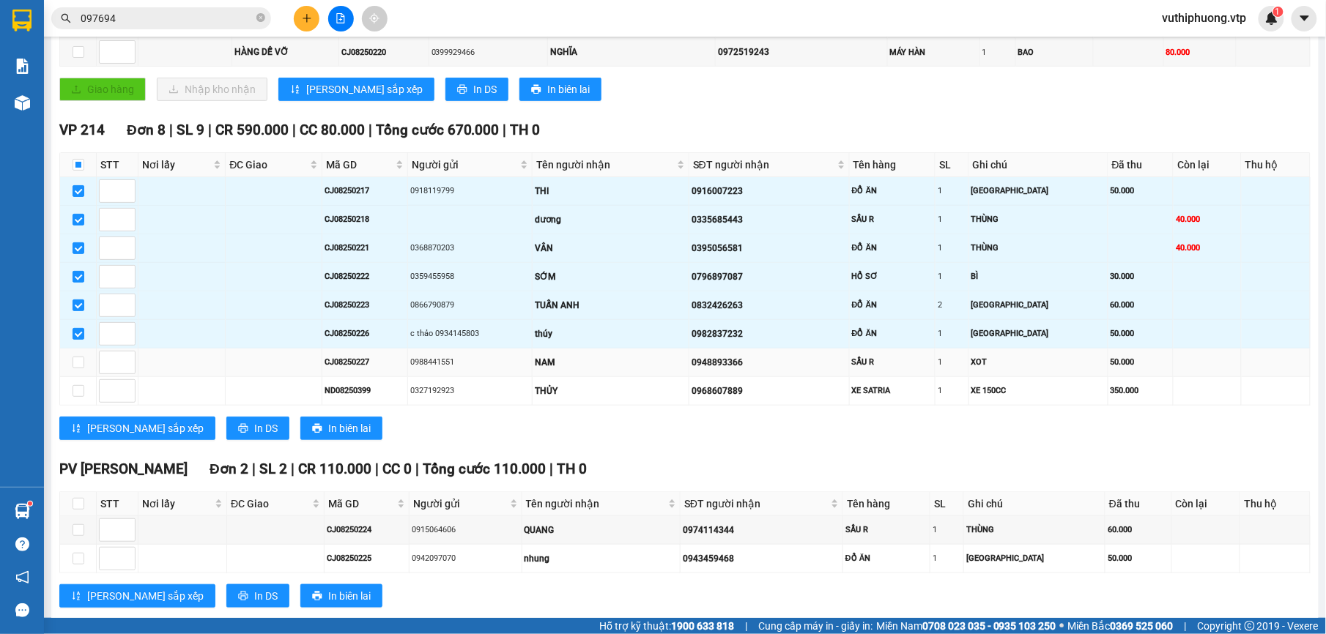
click at [64, 376] on td at bounding box center [78, 363] width 37 height 29
click at [73, 394] on input "checkbox" at bounding box center [78, 391] width 12 height 12
checkbox input "true"
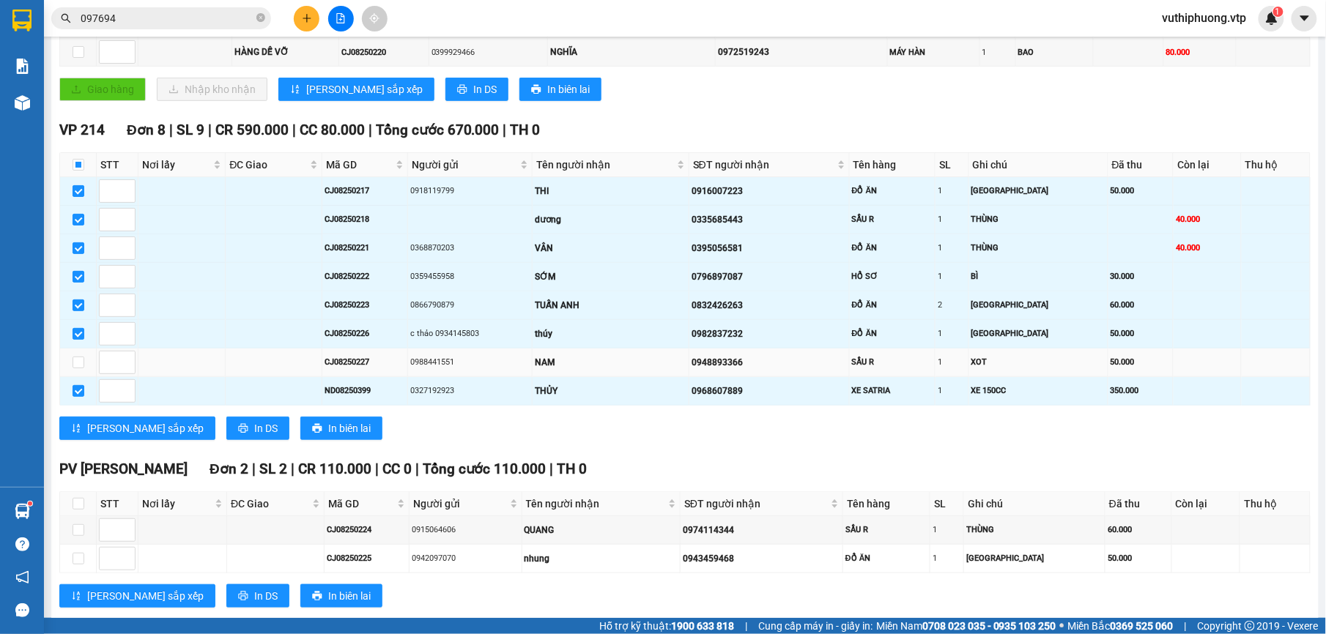
click at [80, 377] on td at bounding box center [78, 363] width 37 height 29
click at [88, 370] on td at bounding box center [78, 363] width 37 height 29
click at [81, 368] on input "checkbox" at bounding box center [78, 363] width 12 height 12
checkbox input "true"
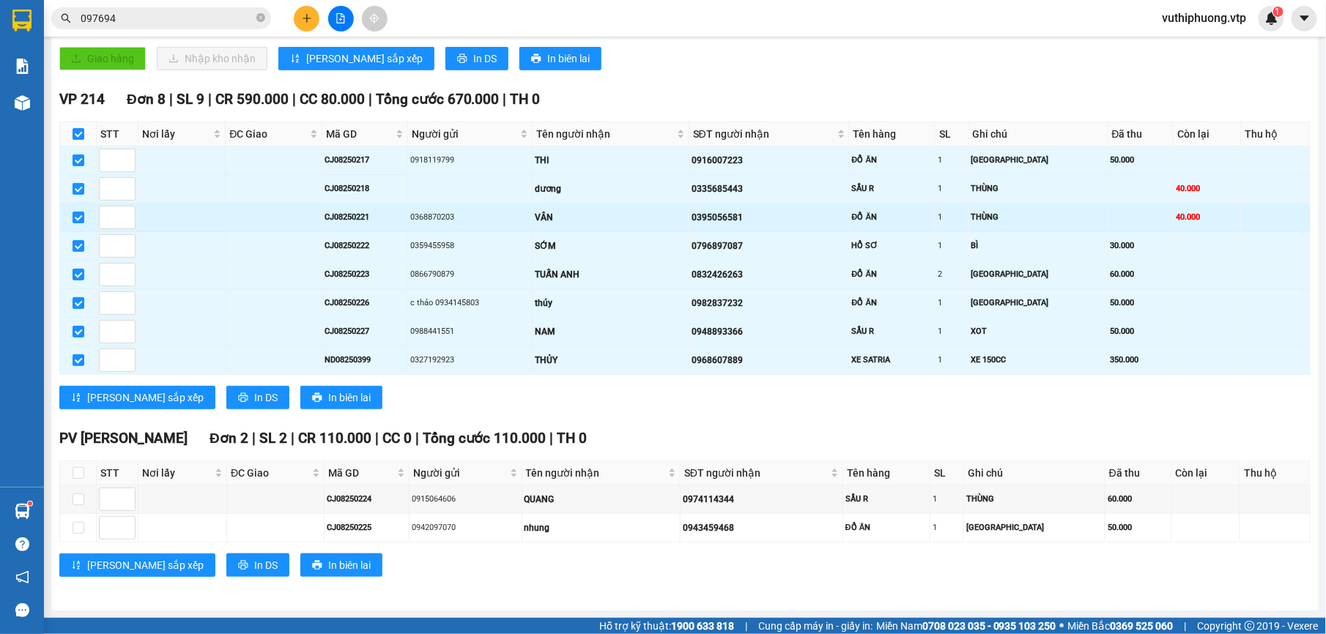
scroll to position [334, 0]
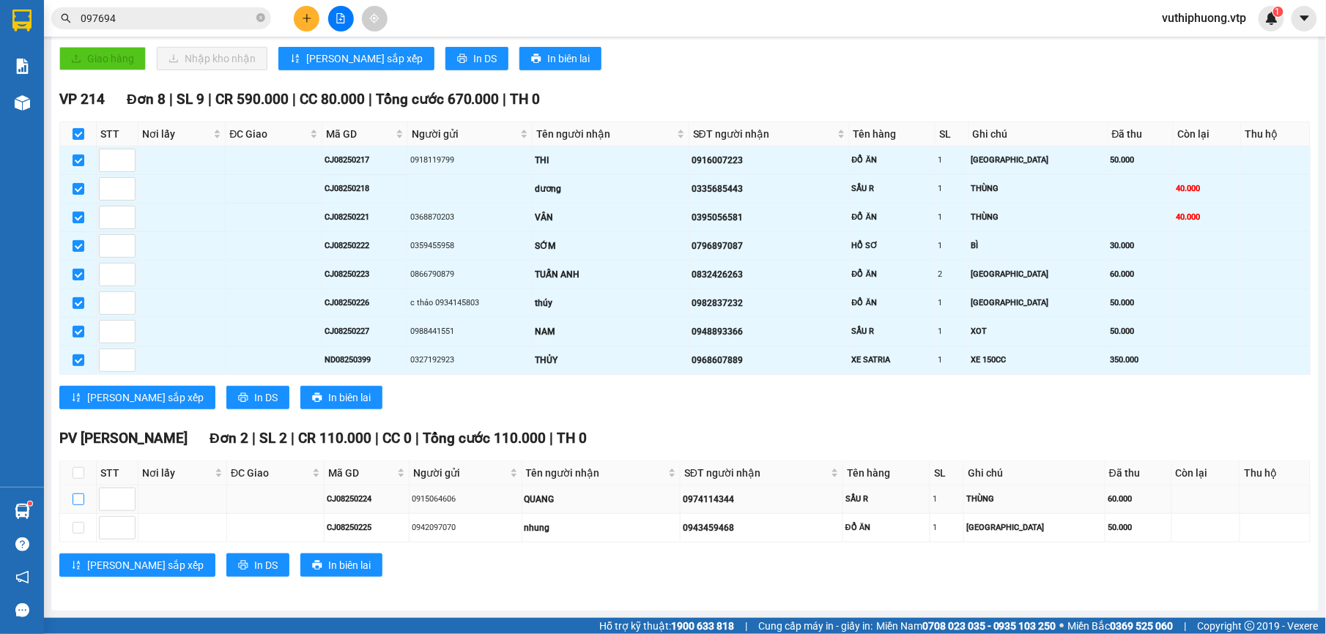
click at [75, 496] on input "checkbox" at bounding box center [78, 500] width 12 height 12
checkbox input "true"
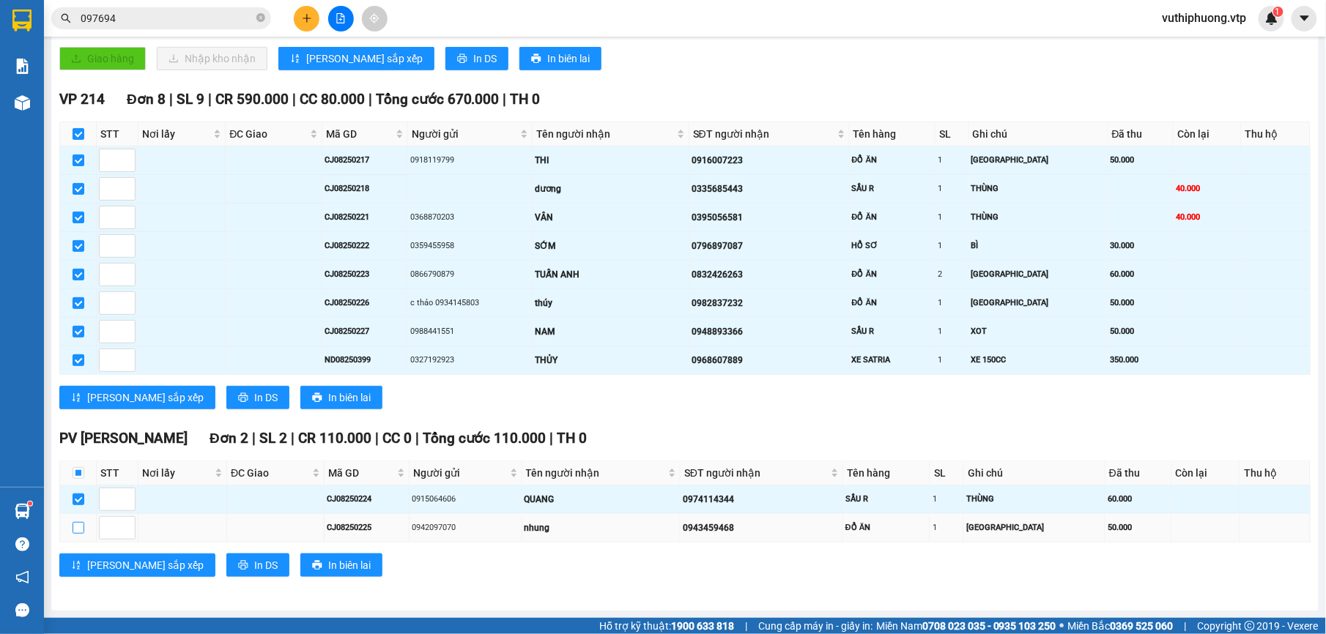
click at [82, 525] on input "checkbox" at bounding box center [78, 528] width 12 height 12
checkbox input "true"
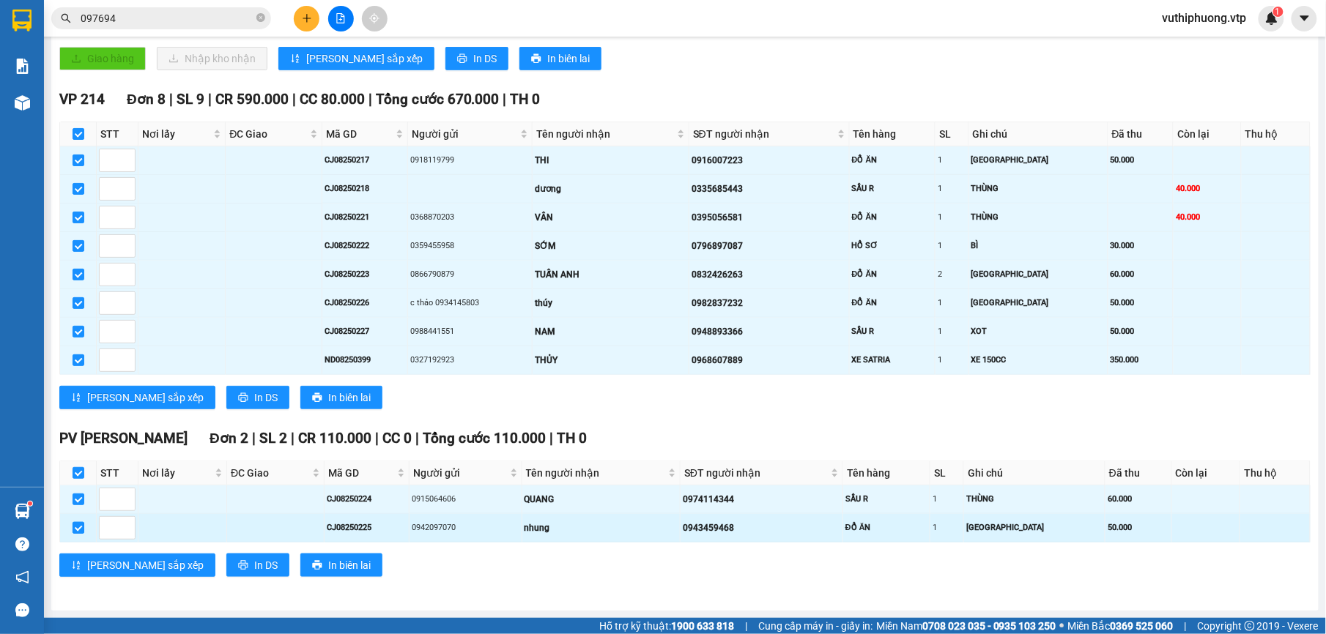
checkbox input "true"
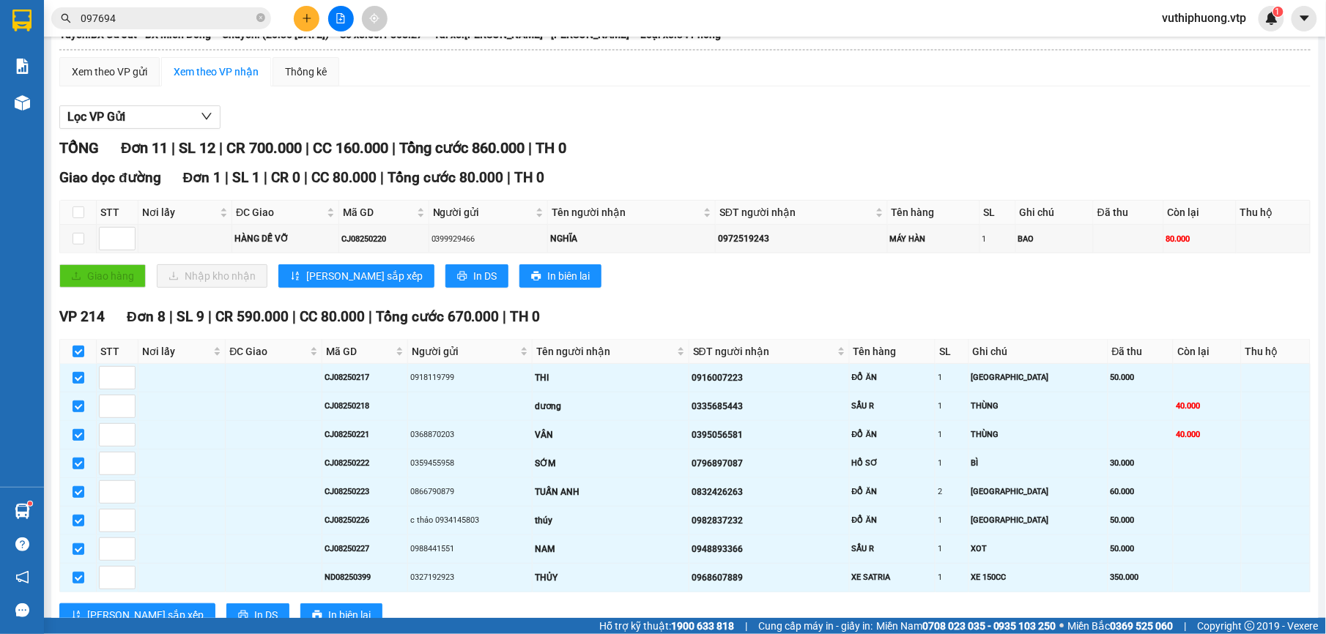
scroll to position [236, 0]
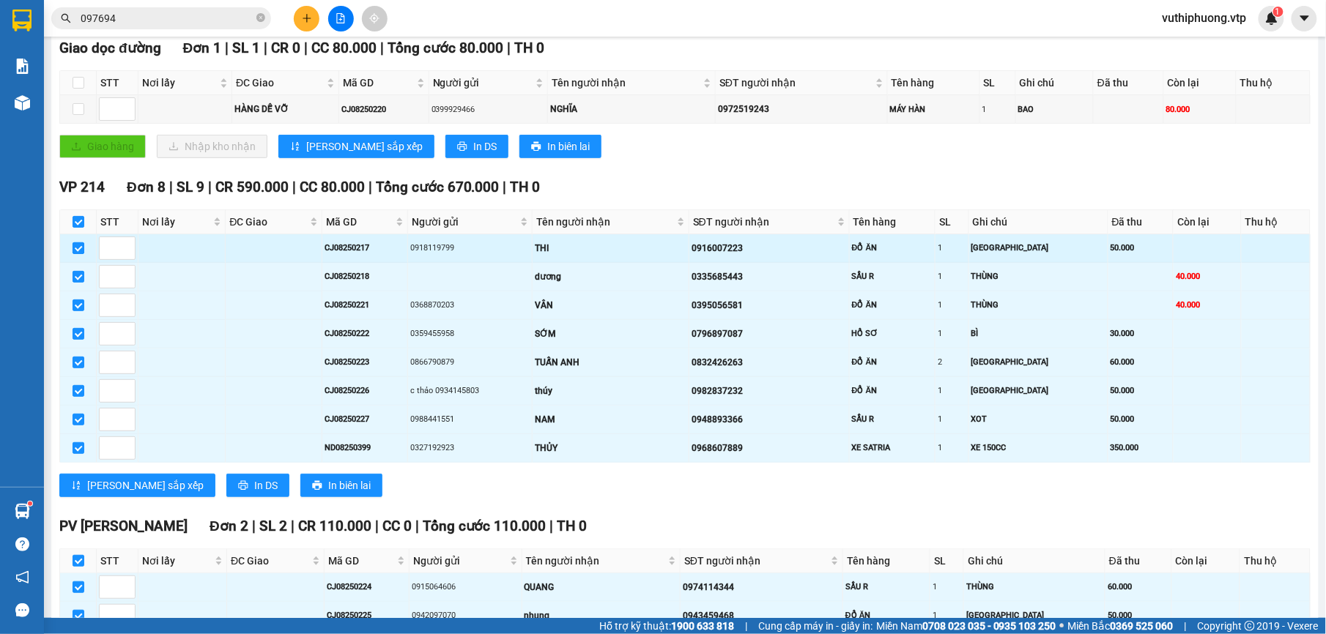
click at [79, 254] on input "checkbox" at bounding box center [78, 248] width 12 height 12
checkbox input "false"
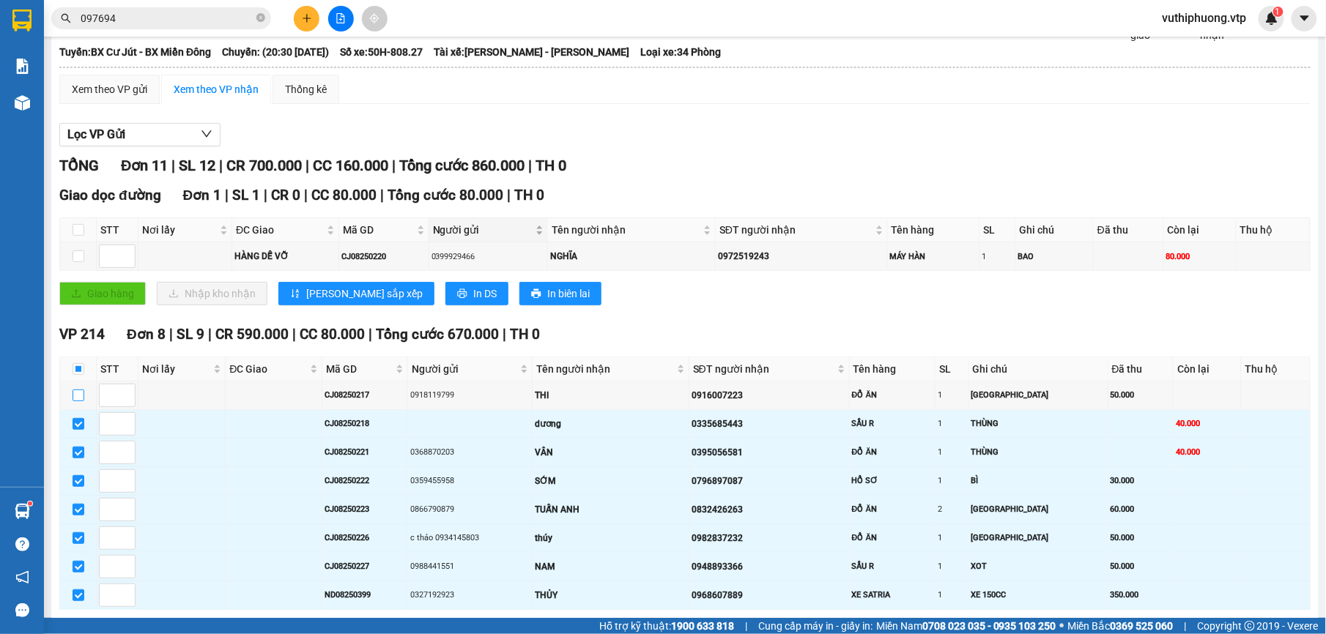
scroll to position [0, 0]
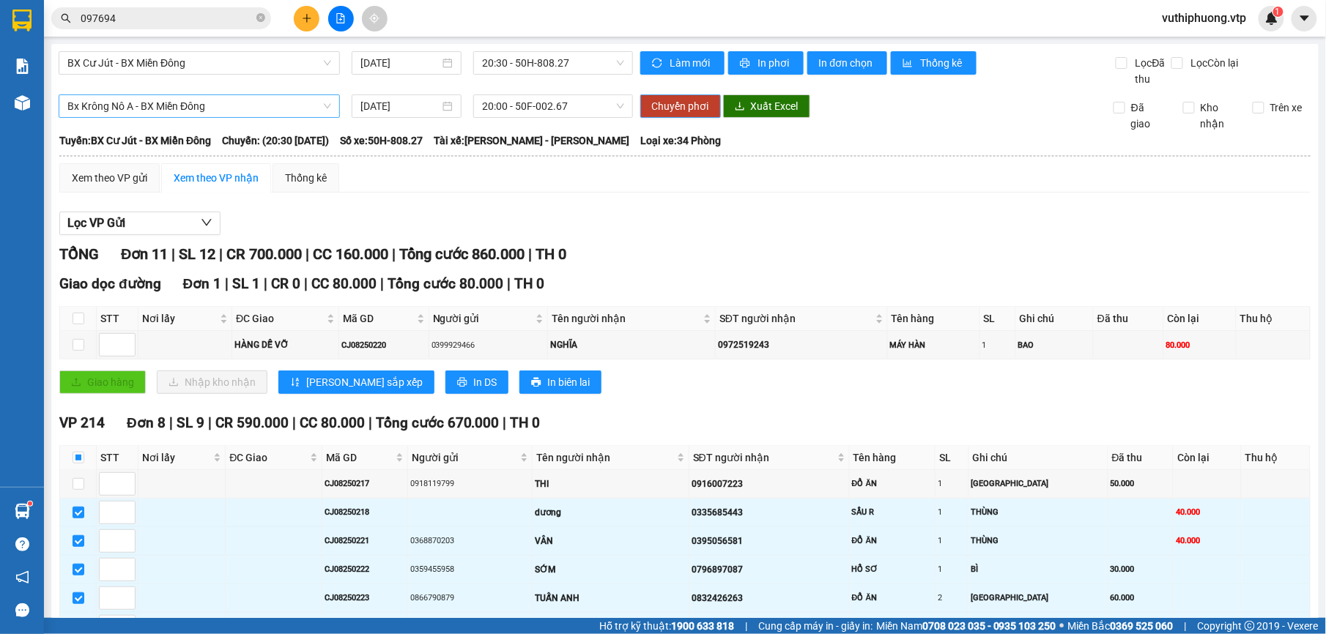
click at [663, 103] on span "Chuyển phơi" at bounding box center [680, 106] width 57 height 16
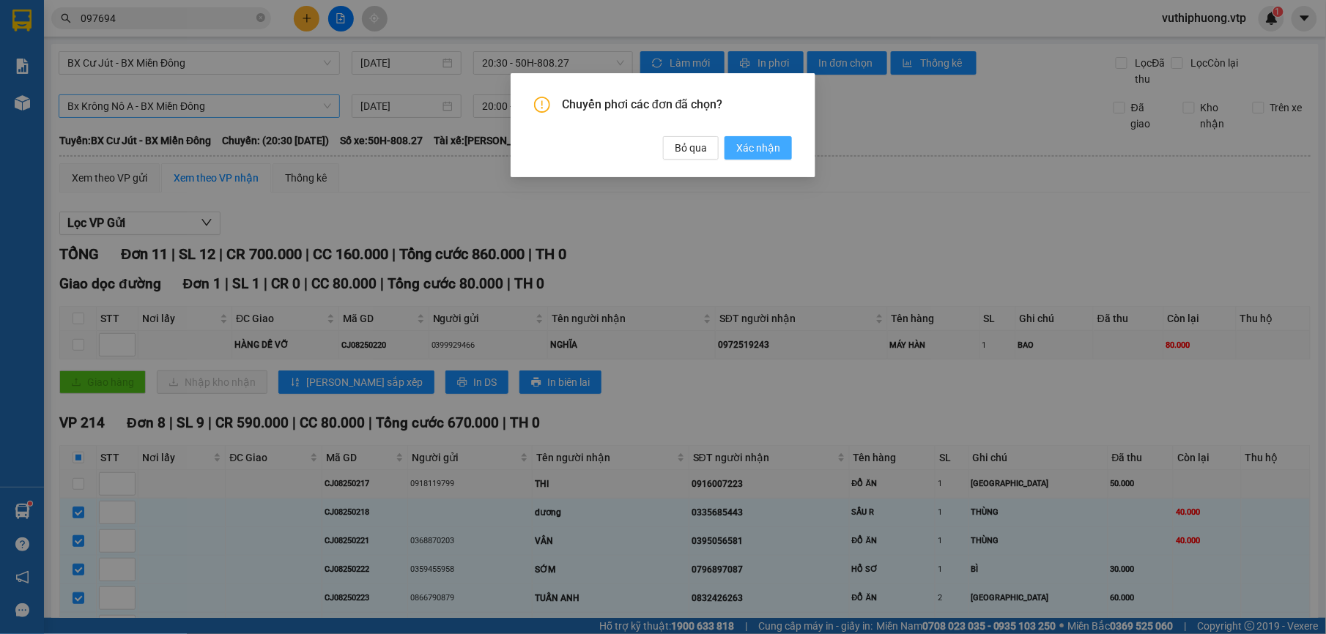
click at [760, 144] on span "Xác nhận" at bounding box center [758, 148] width 44 height 16
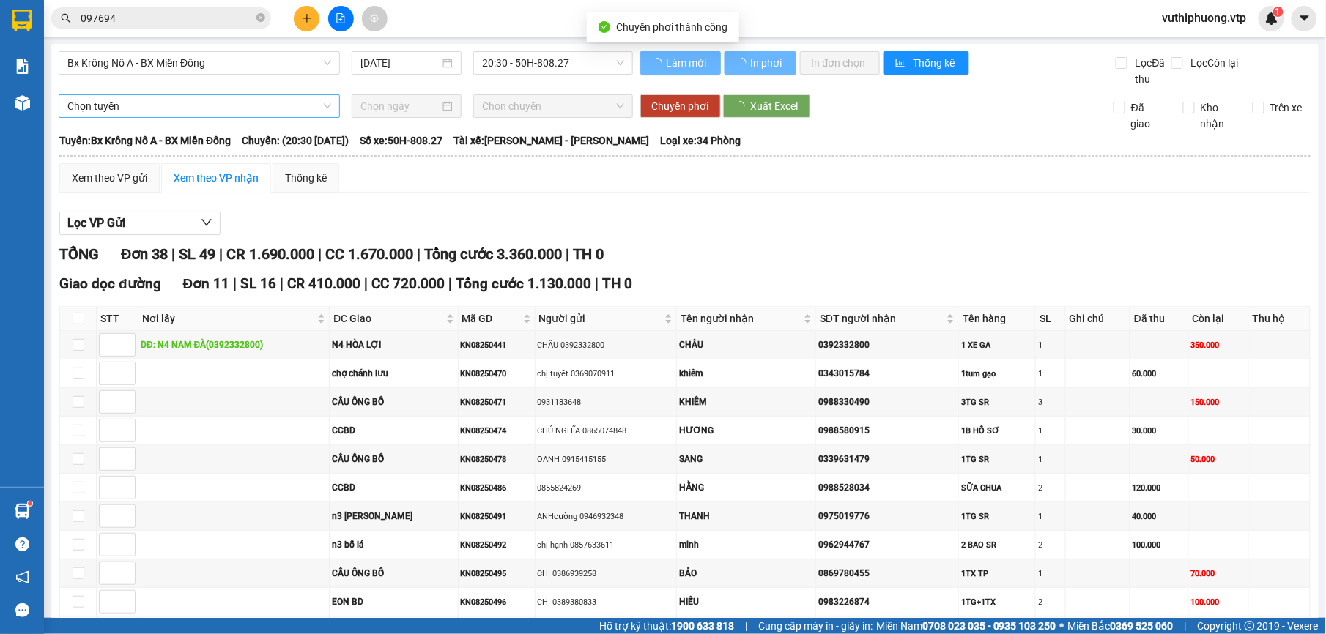
checkbox input "false"
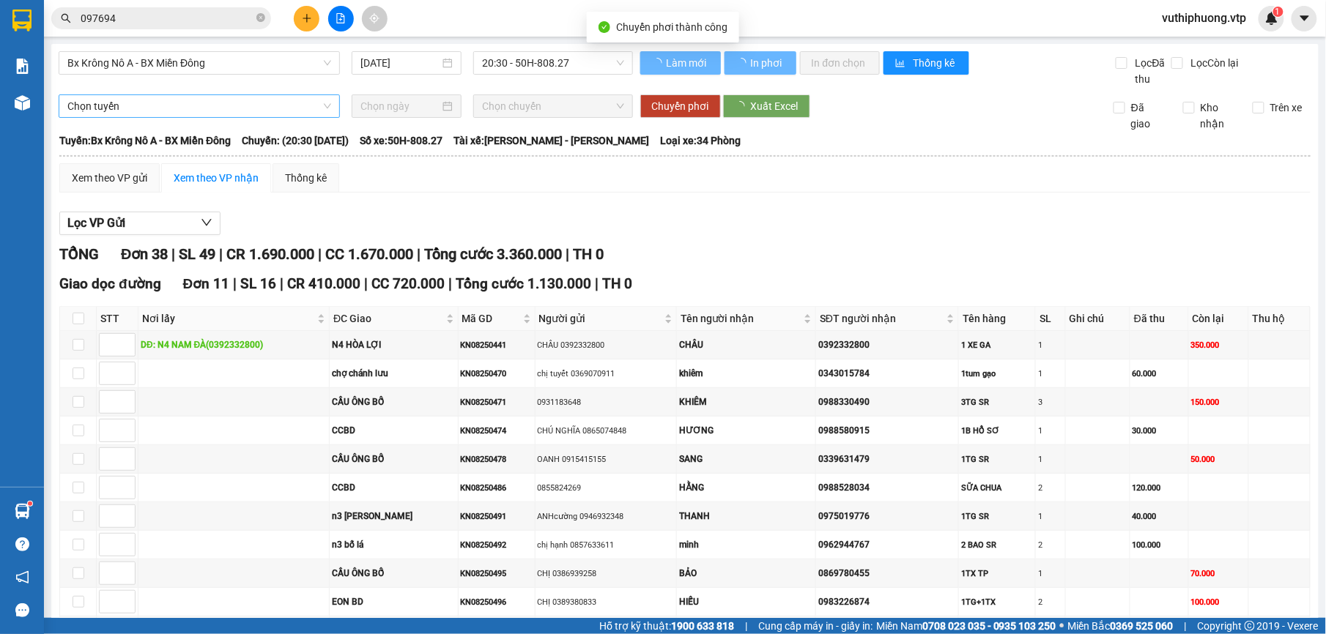
checkbox input "false"
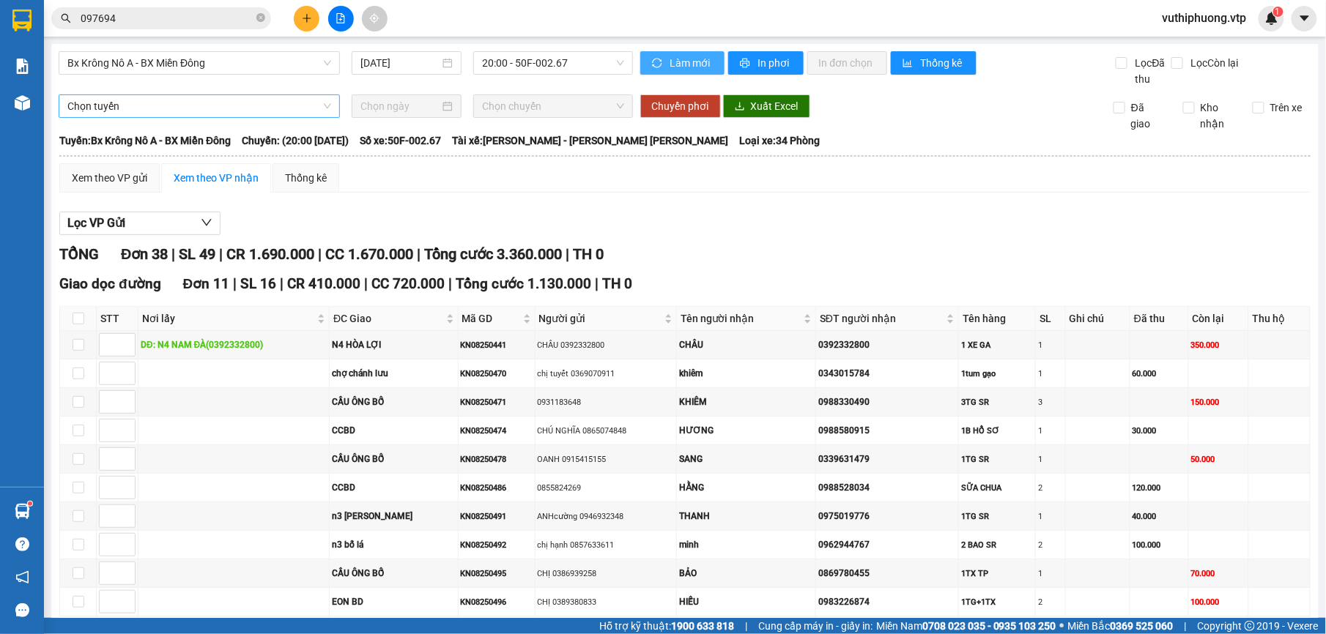
click at [653, 64] on icon "sync" at bounding box center [657, 63] width 10 height 10
click at [200, 63] on span "Bx Krông Nô A - BX Miền Đông" at bounding box center [199, 63] width 264 height 22
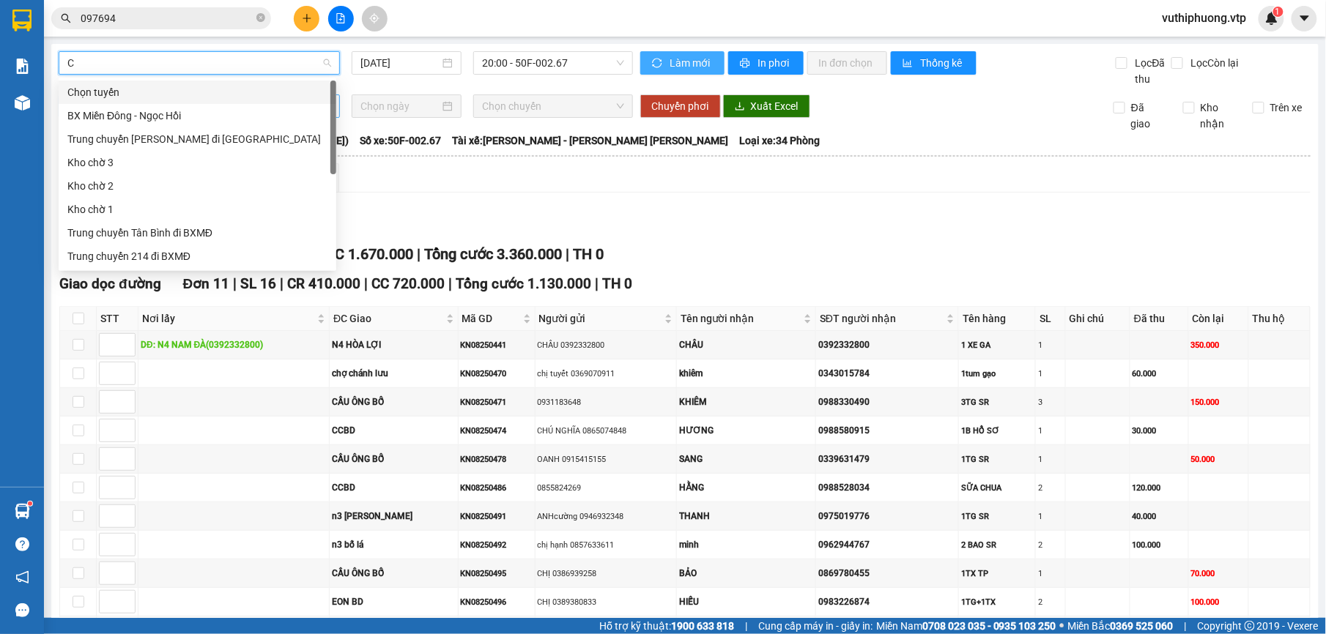
type input "CJ"
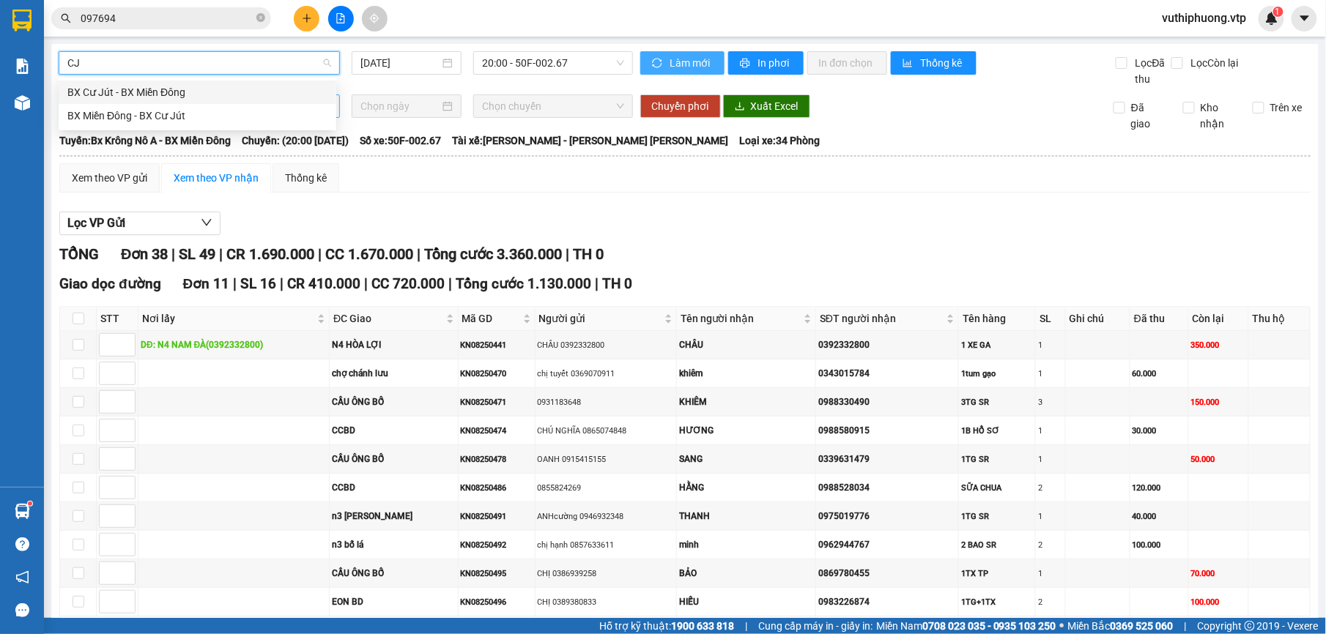
click at [253, 91] on div "BX Cư Jút - BX Miền Đông" at bounding box center [197, 92] width 260 height 16
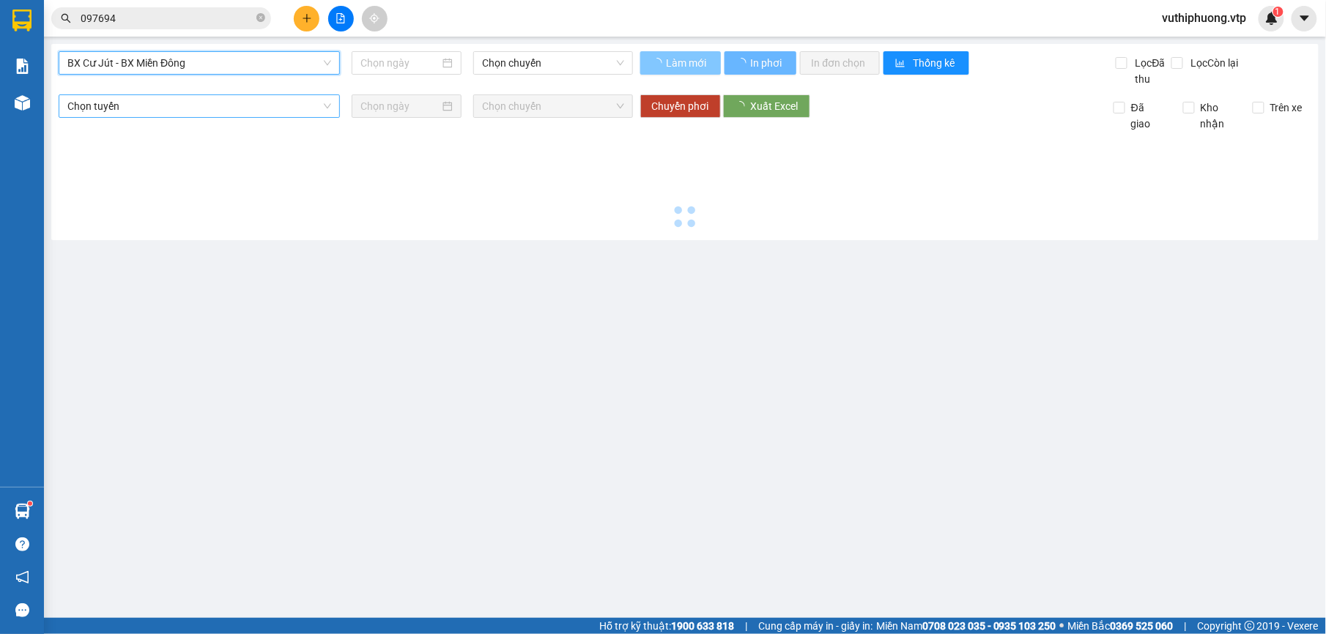
type input "[DATE]"
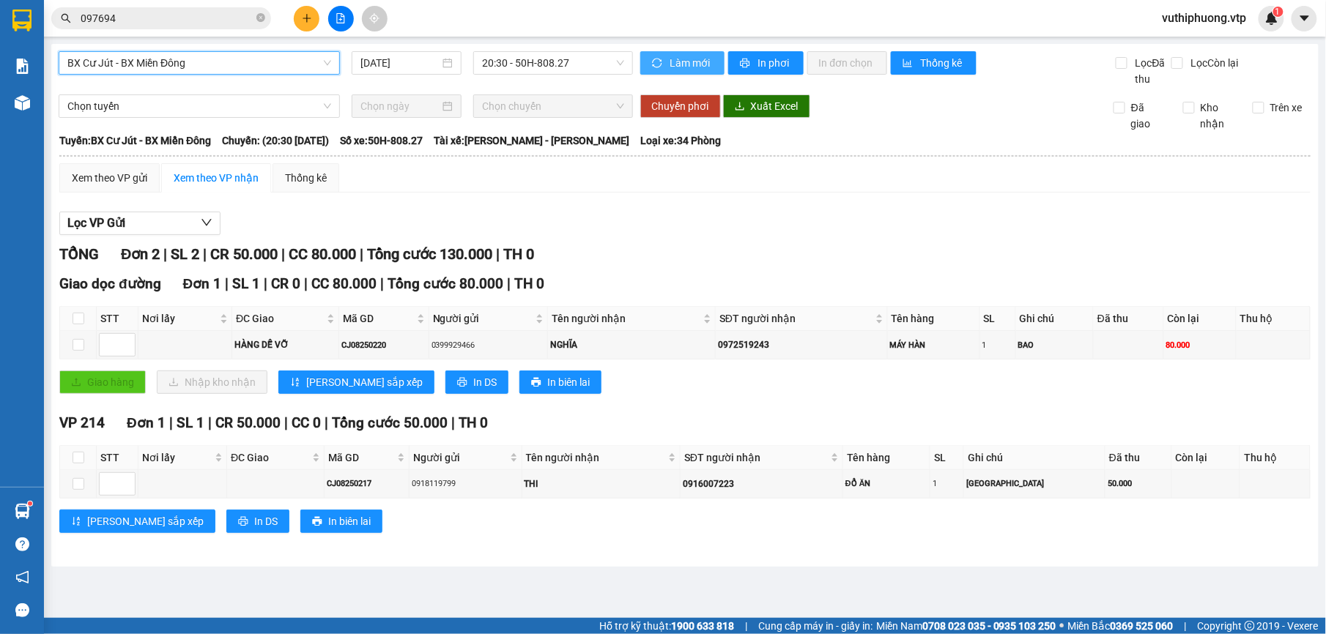
click at [691, 62] on span "Làm mới" at bounding box center [691, 63] width 42 height 16
click at [82, 343] on input "checkbox" at bounding box center [78, 345] width 12 height 12
checkbox input "true"
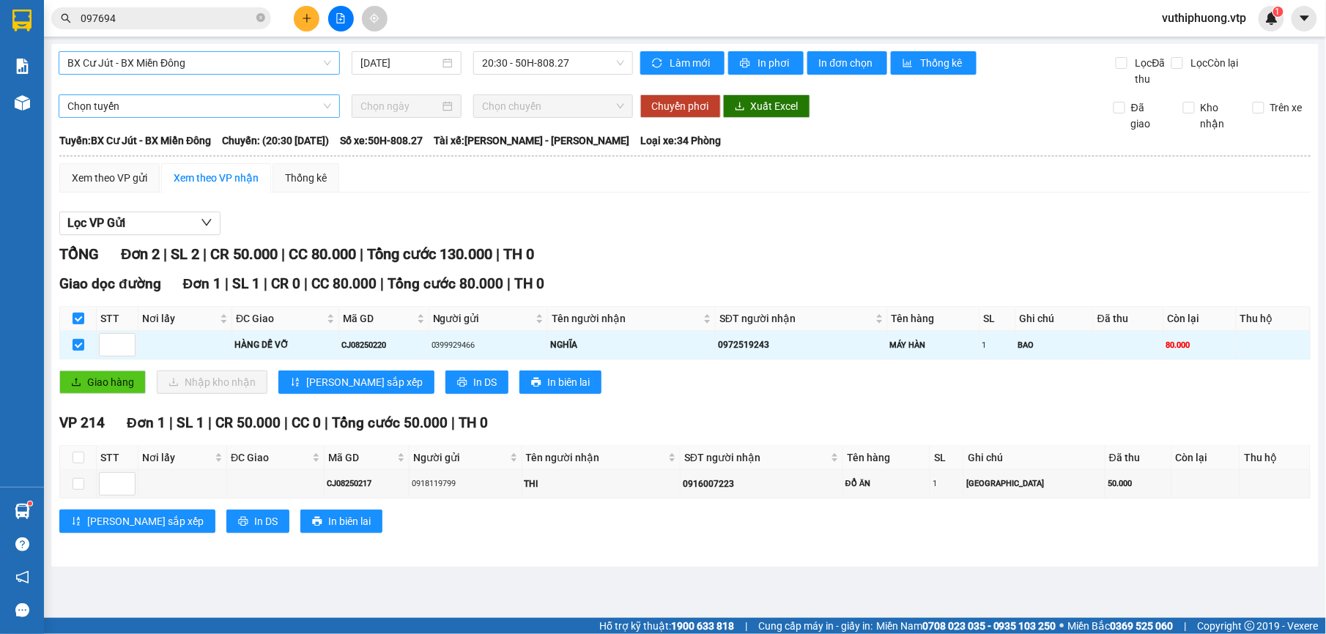
click at [220, 112] on span "Chọn tuyến" at bounding box center [199, 106] width 264 height 22
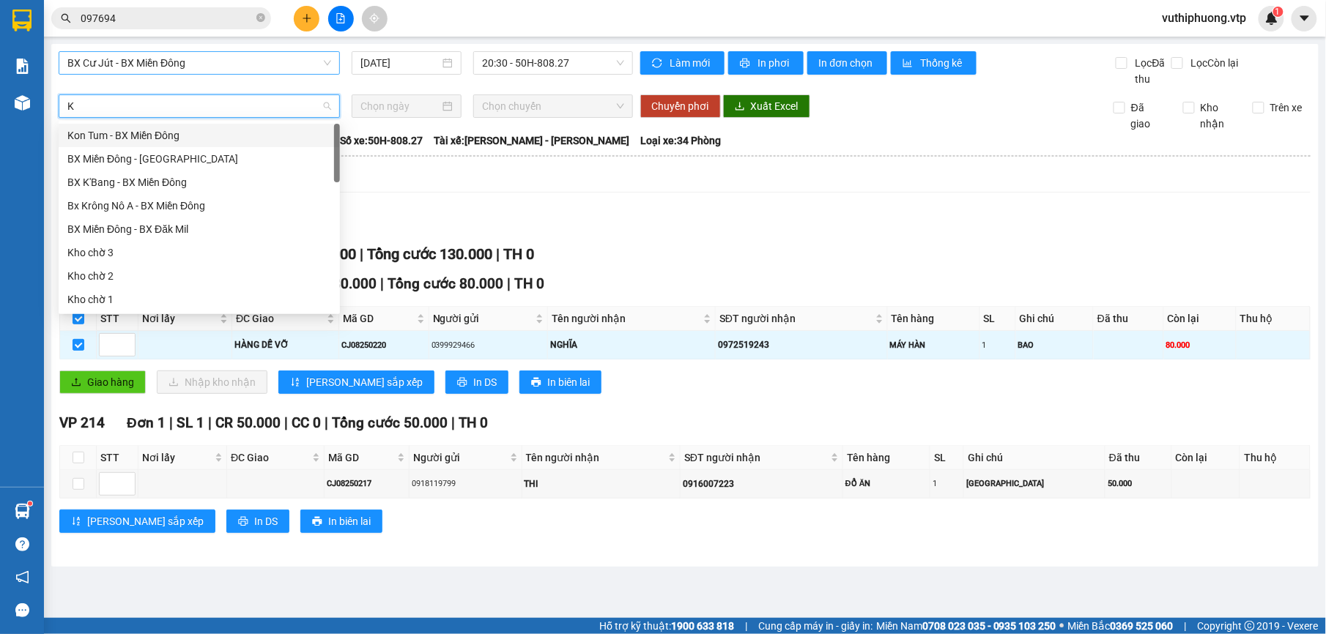
type input "KN"
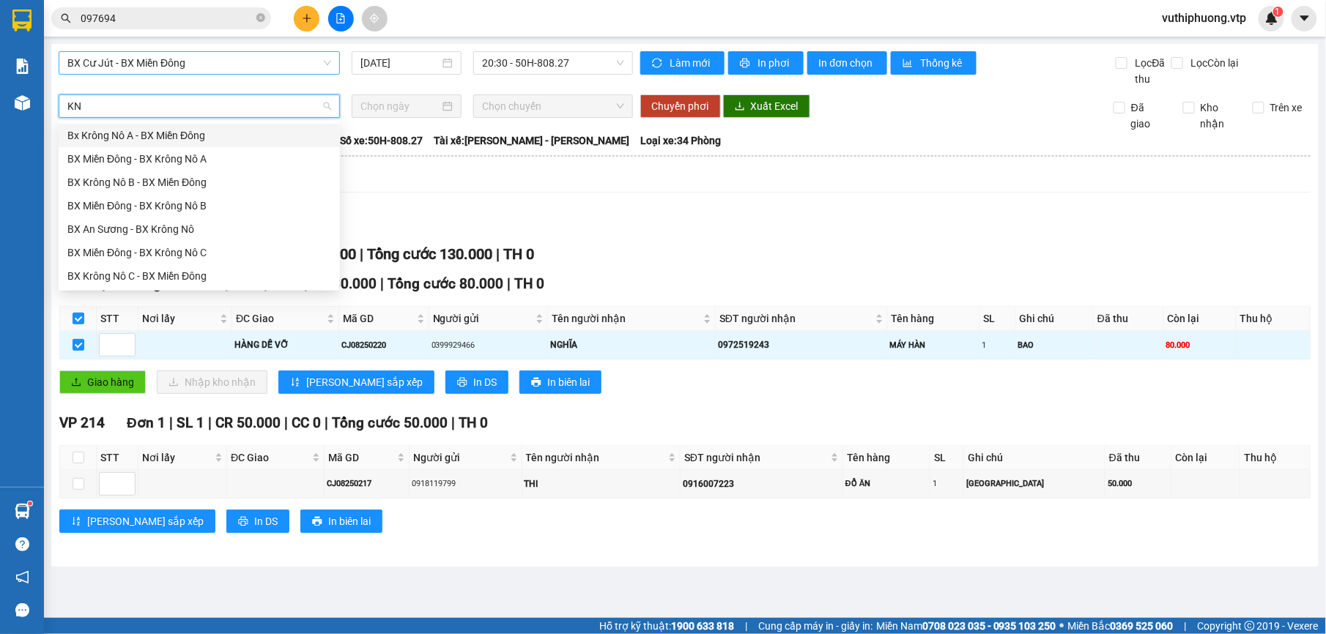
click at [250, 132] on div "Bx Krông Nô A - BX Miền Đông" at bounding box center [199, 135] width 264 height 16
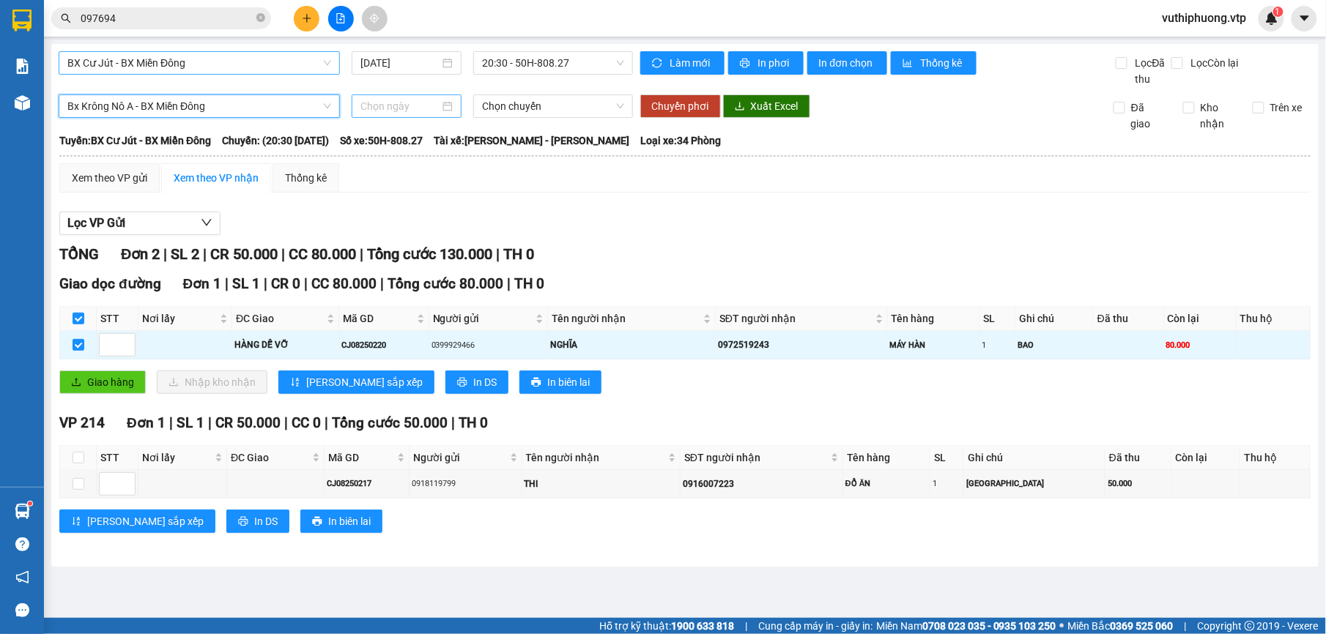
click at [454, 108] on div at bounding box center [407, 105] width 111 height 23
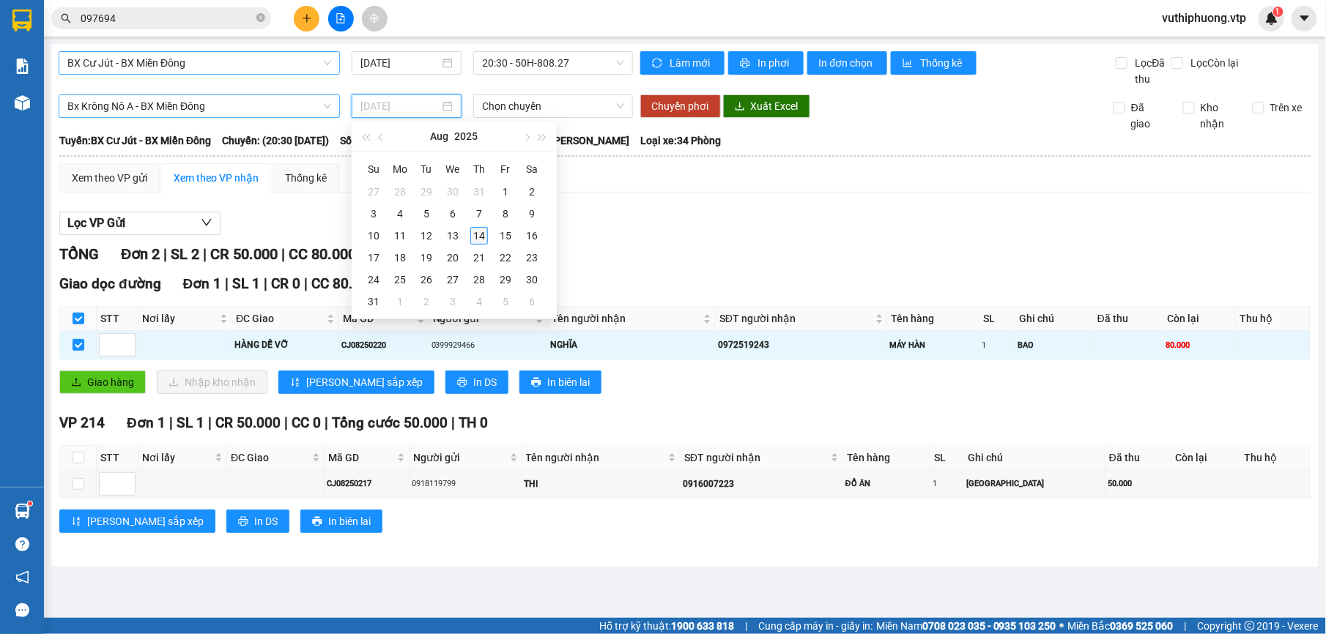
type input "[DATE]"
click at [479, 237] on div "14" at bounding box center [479, 236] width 18 height 18
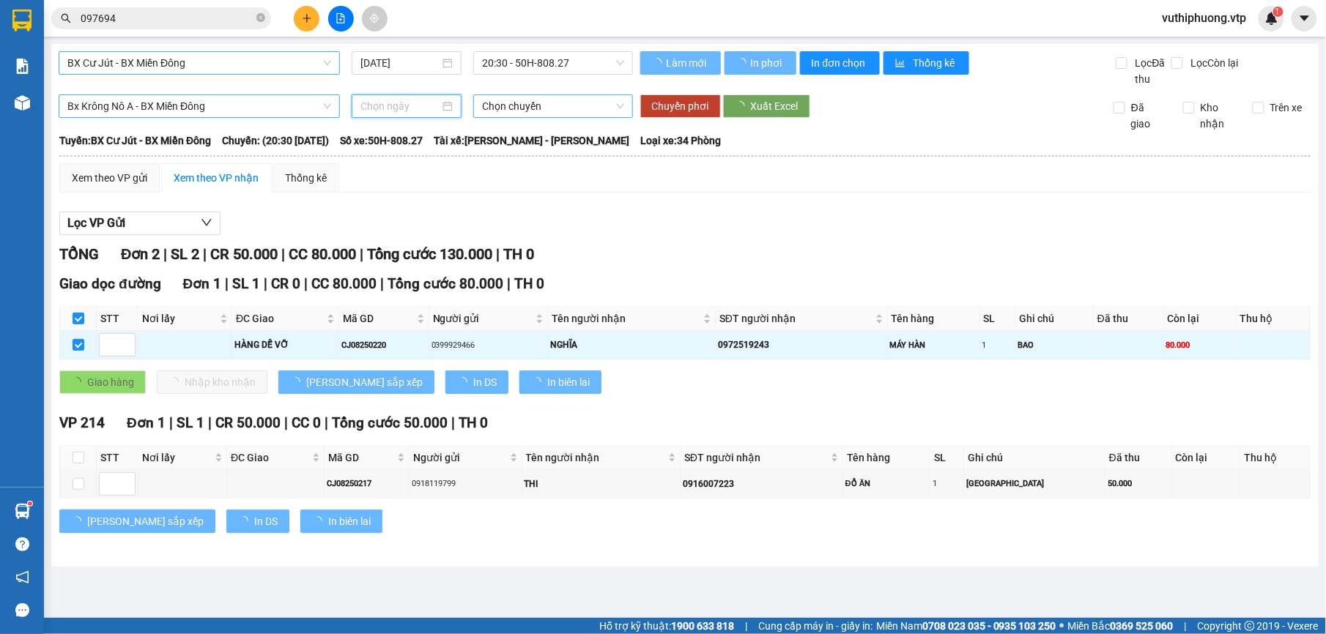
type input "[DATE]"
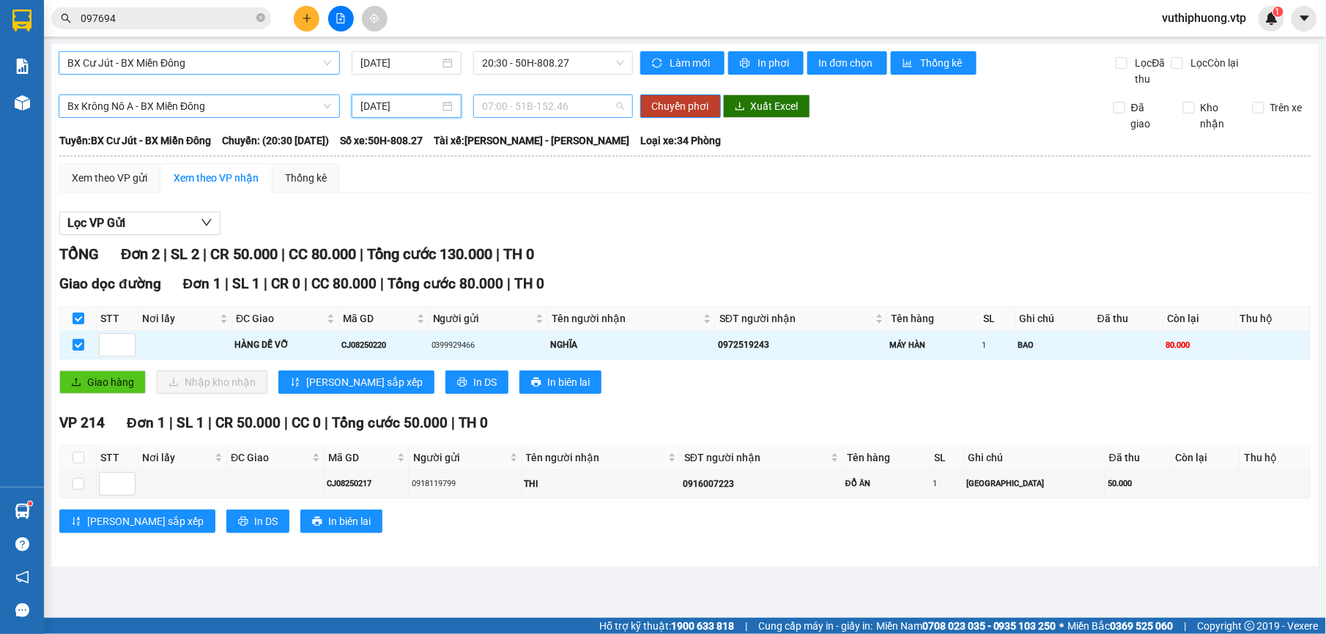
click at [603, 105] on span "07:00 - 51B-152.46" at bounding box center [552, 106] width 141 height 22
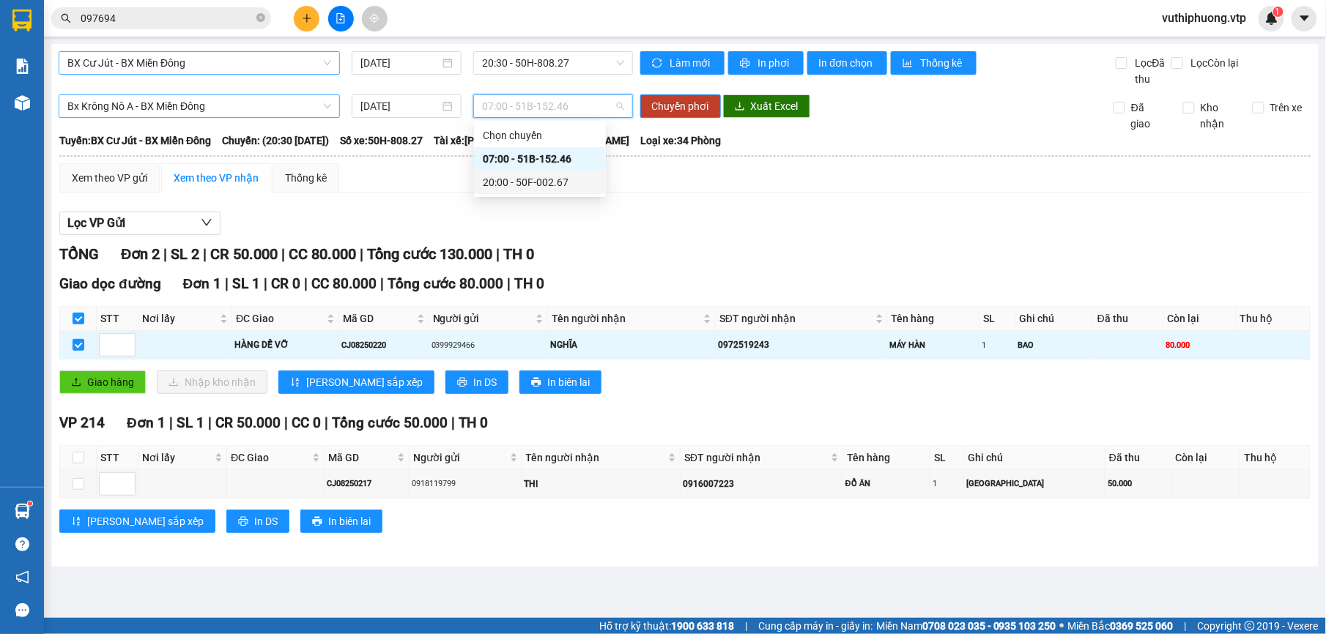
click at [536, 183] on div "20:00 - 50F-002.67" at bounding box center [540, 182] width 114 height 16
click at [677, 105] on span "Chuyển phơi" at bounding box center [680, 106] width 57 height 16
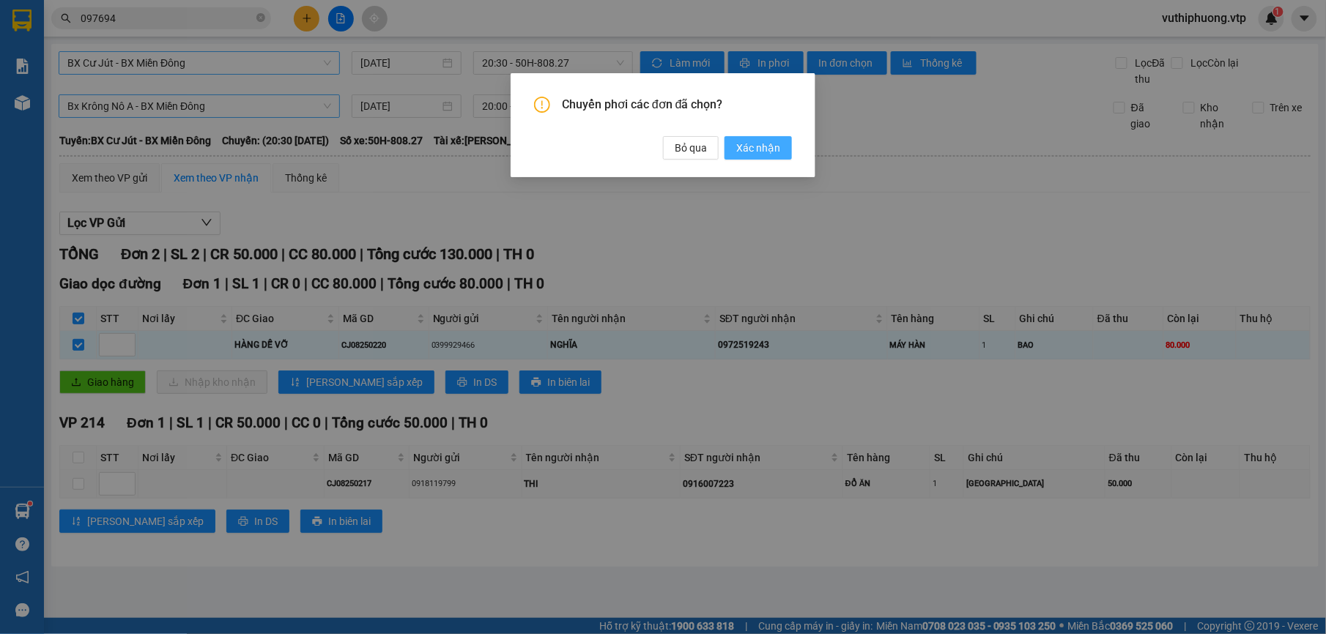
click at [765, 142] on span "Xác nhận" at bounding box center [758, 148] width 44 height 16
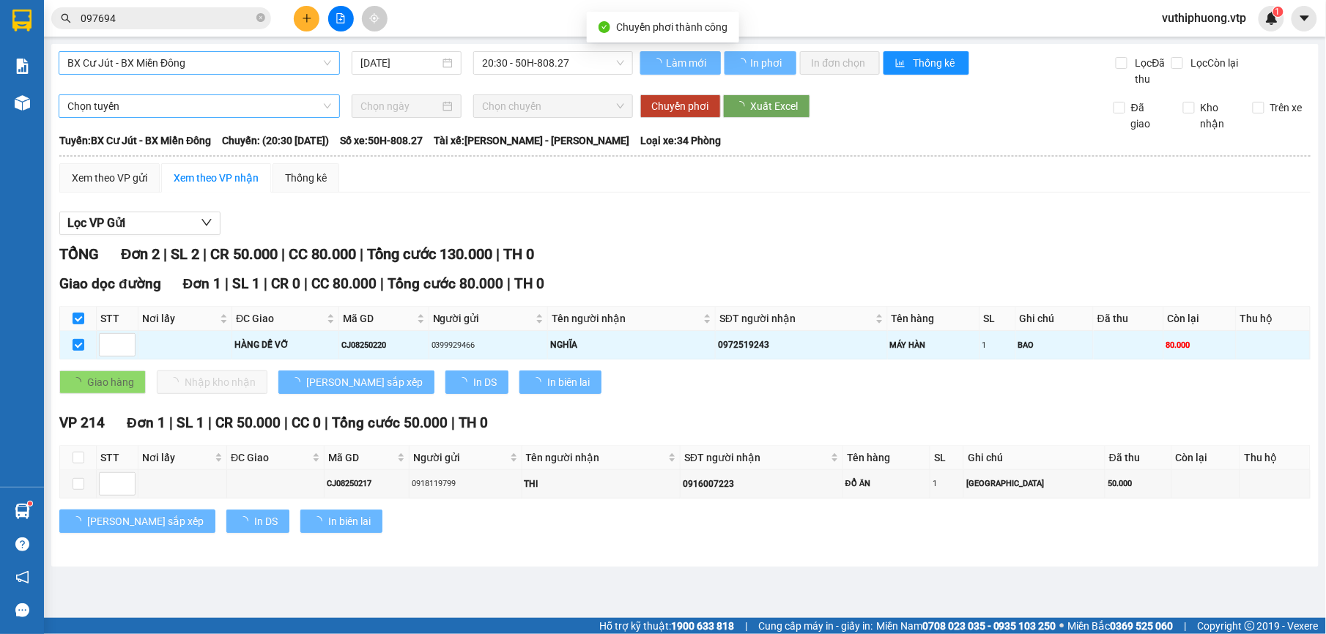
checkbox input "false"
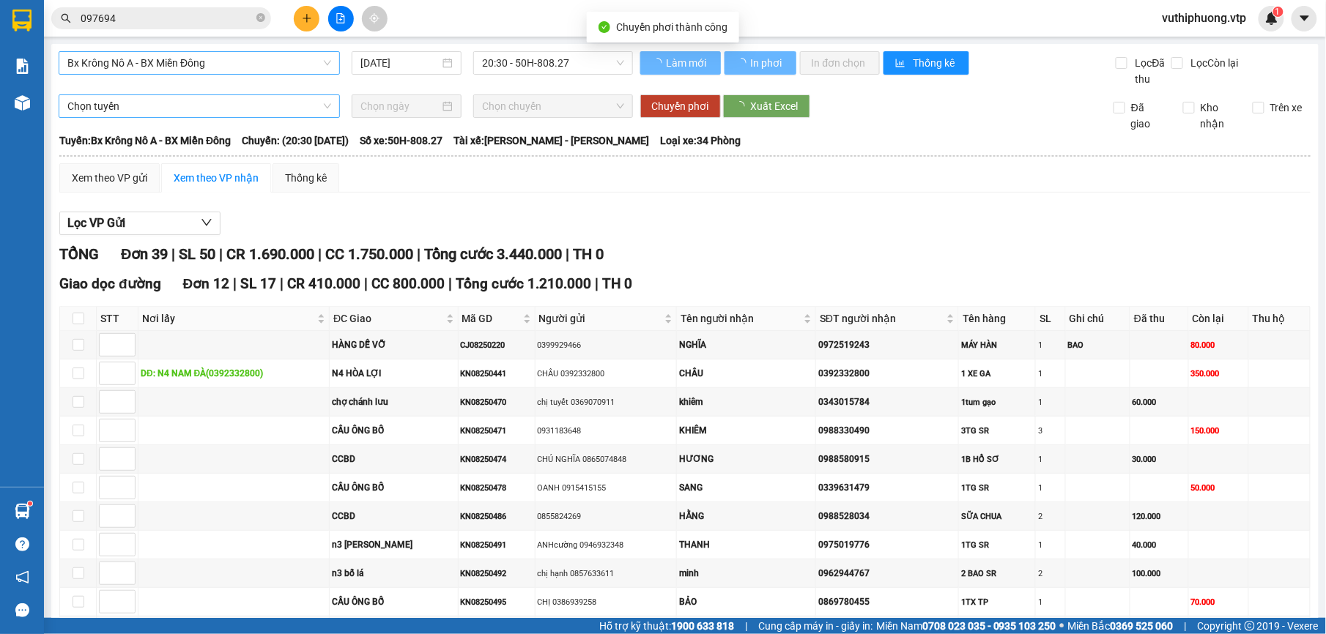
click at [226, 62] on span "Bx Krông Nô A - BX Miền Đông" at bounding box center [199, 63] width 264 height 22
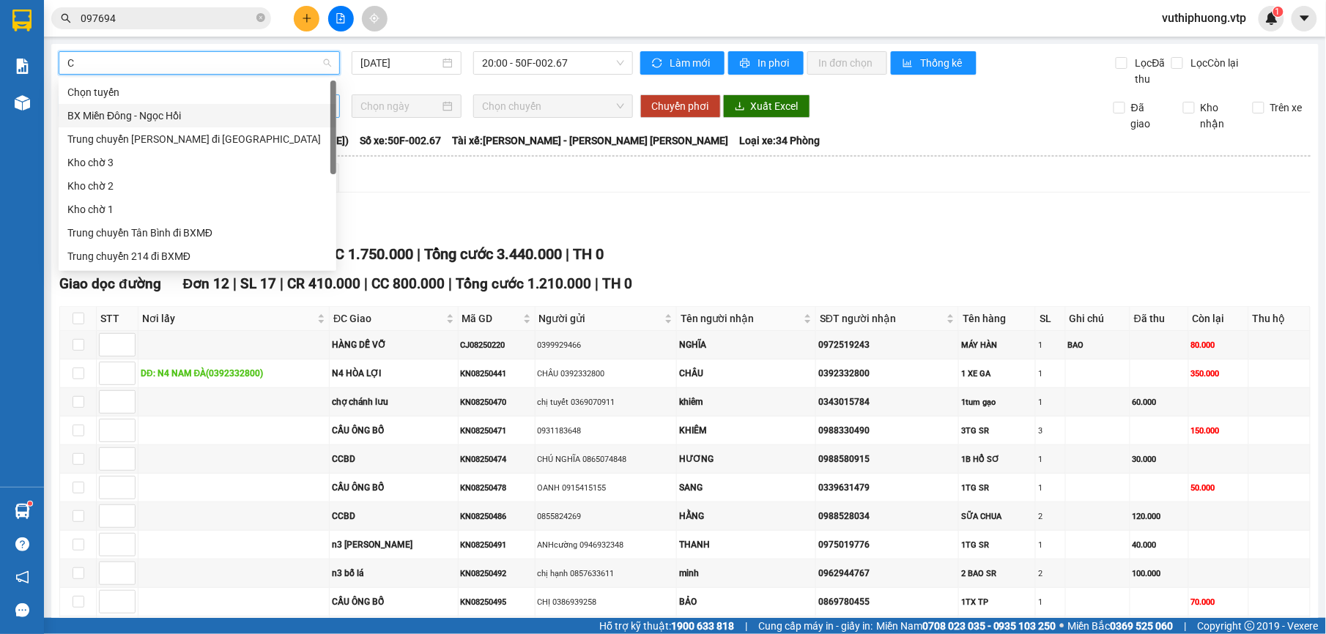
type input "CJ"
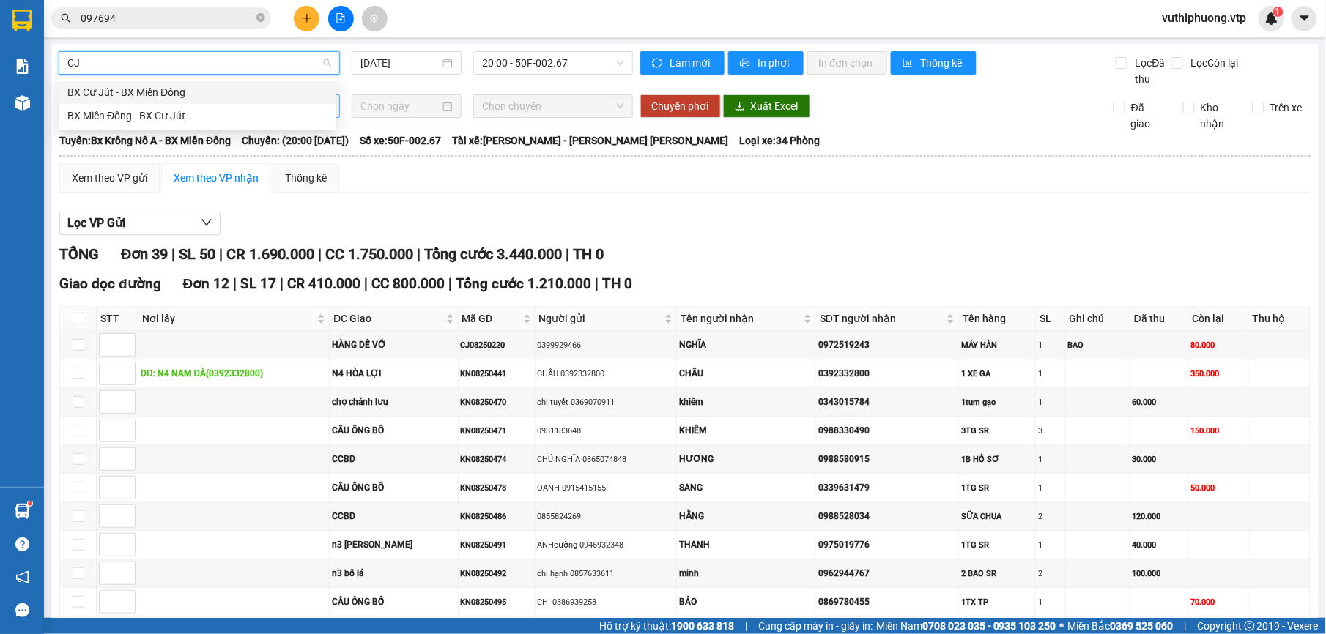
click at [187, 88] on div "BX Cư Jút - BX Miền Đông" at bounding box center [197, 92] width 260 height 16
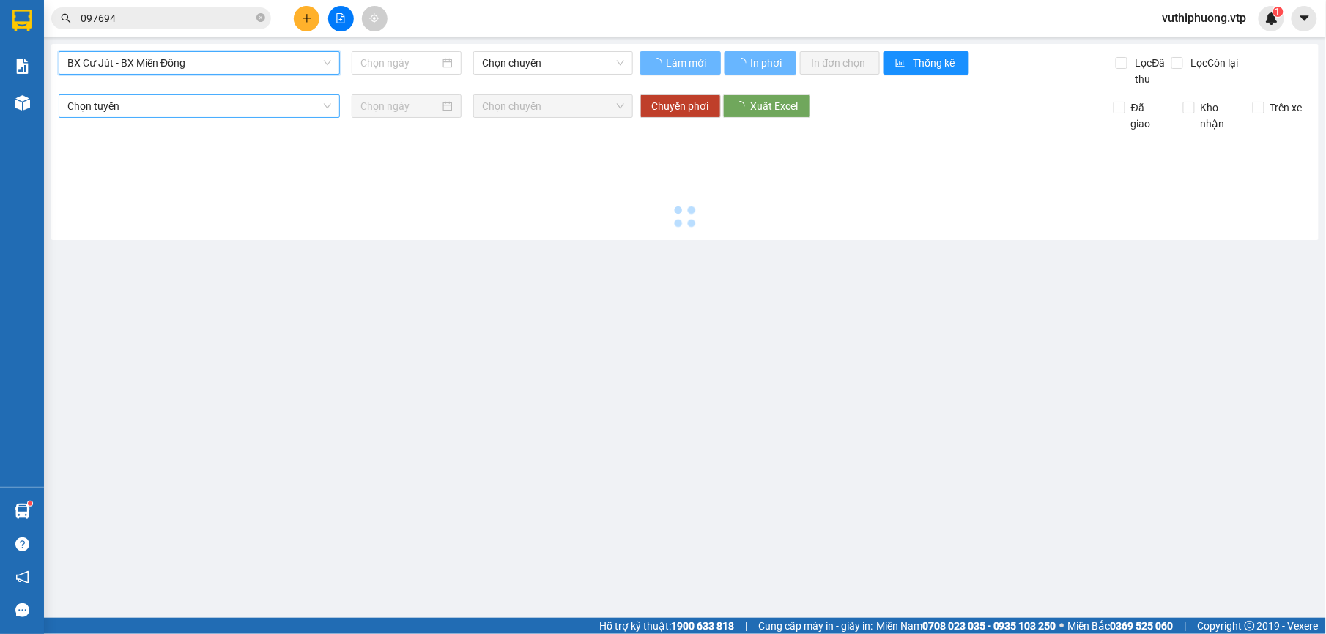
type input "[DATE]"
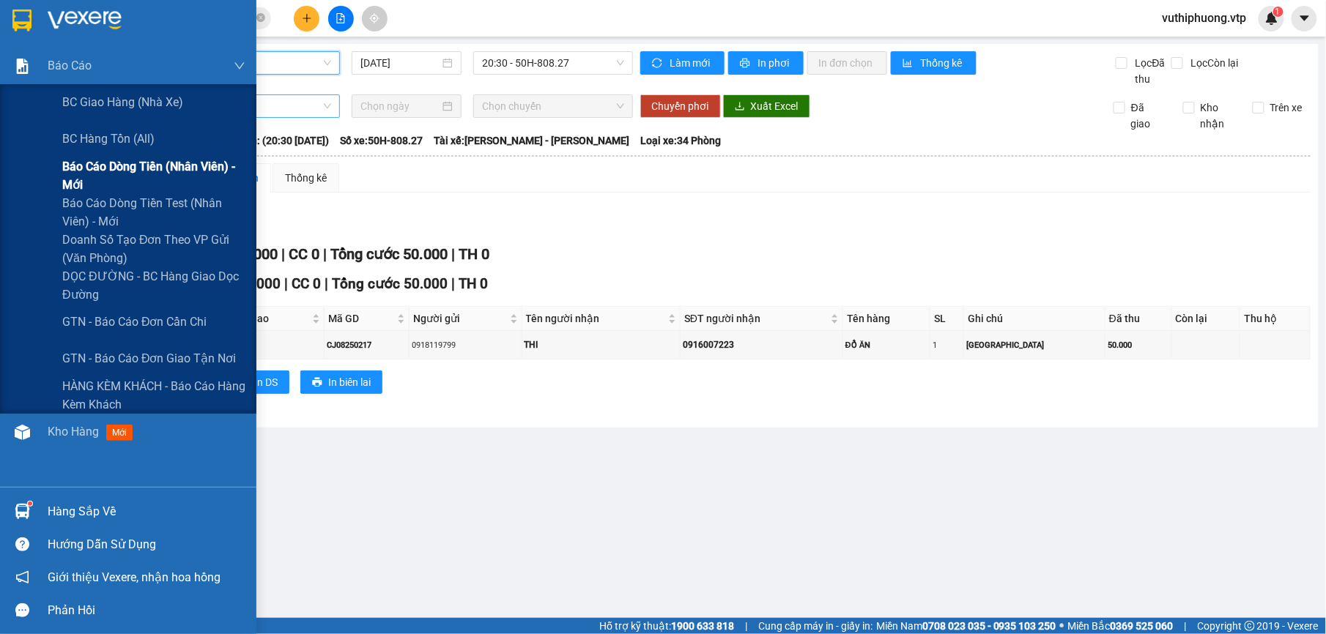
click at [86, 161] on span "Báo cáo dòng tiền (nhân viên) - mới" at bounding box center [153, 175] width 183 height 37
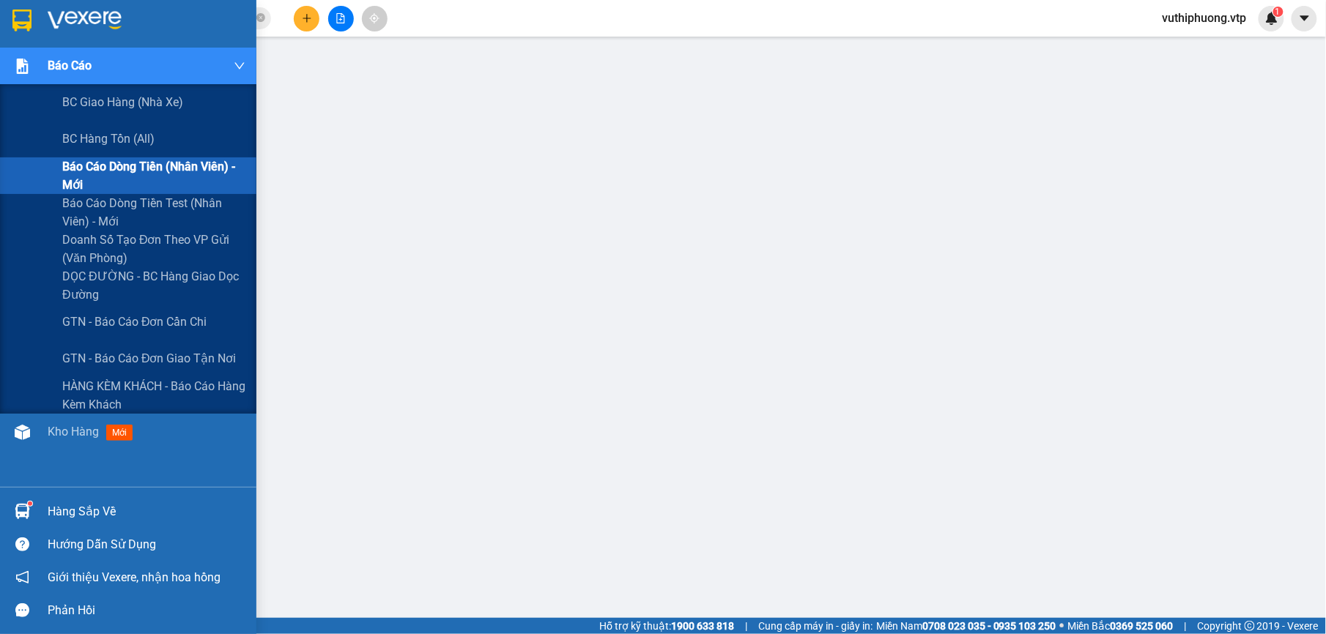
click at [182, 168] on span "Báo cáo dòng tiền (nhân viên) - mới" at bounding box center [153, 175] width 183 height 37
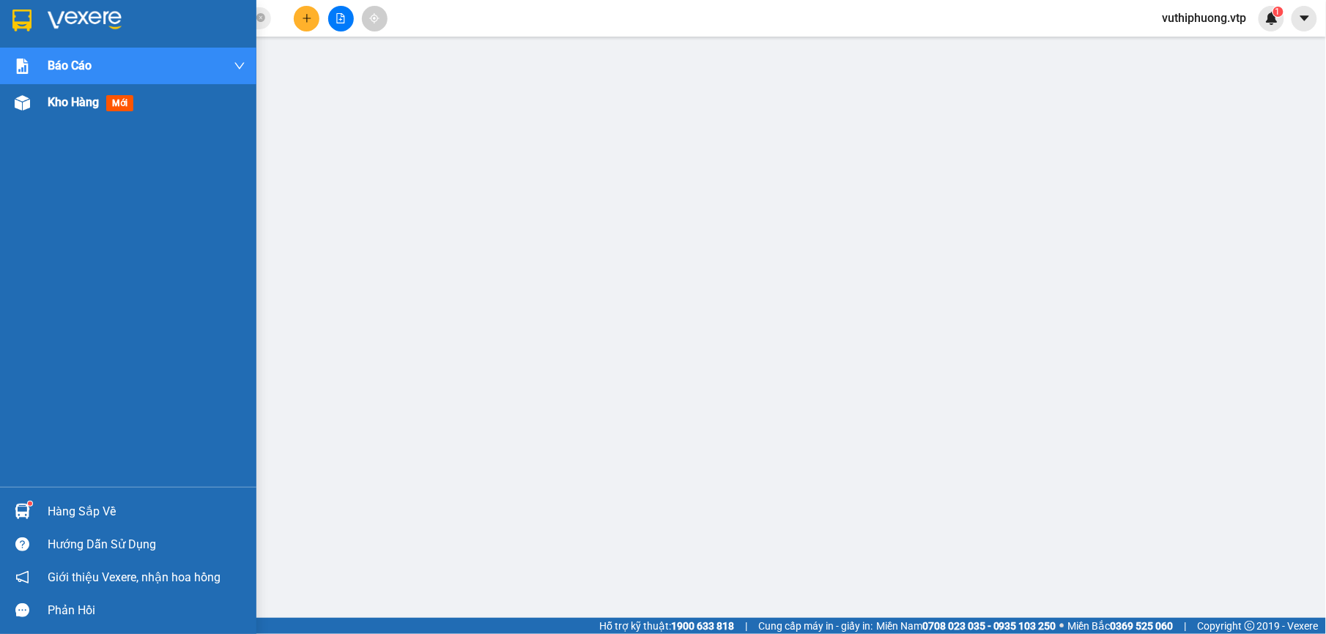
click at [86, 95] on span "Kho hàng" at bounding box center [73, 102] width 51 height 14
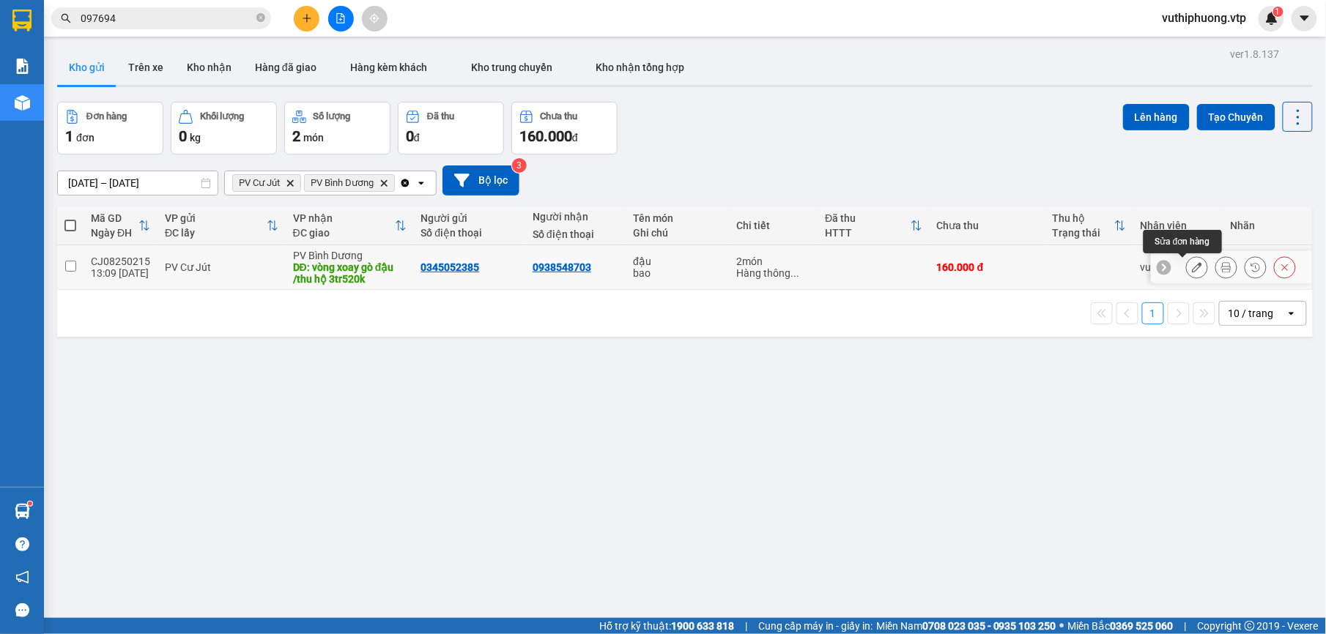
click at [1188, 267] on button at bounding box center [1196, 268] width 21 height 26
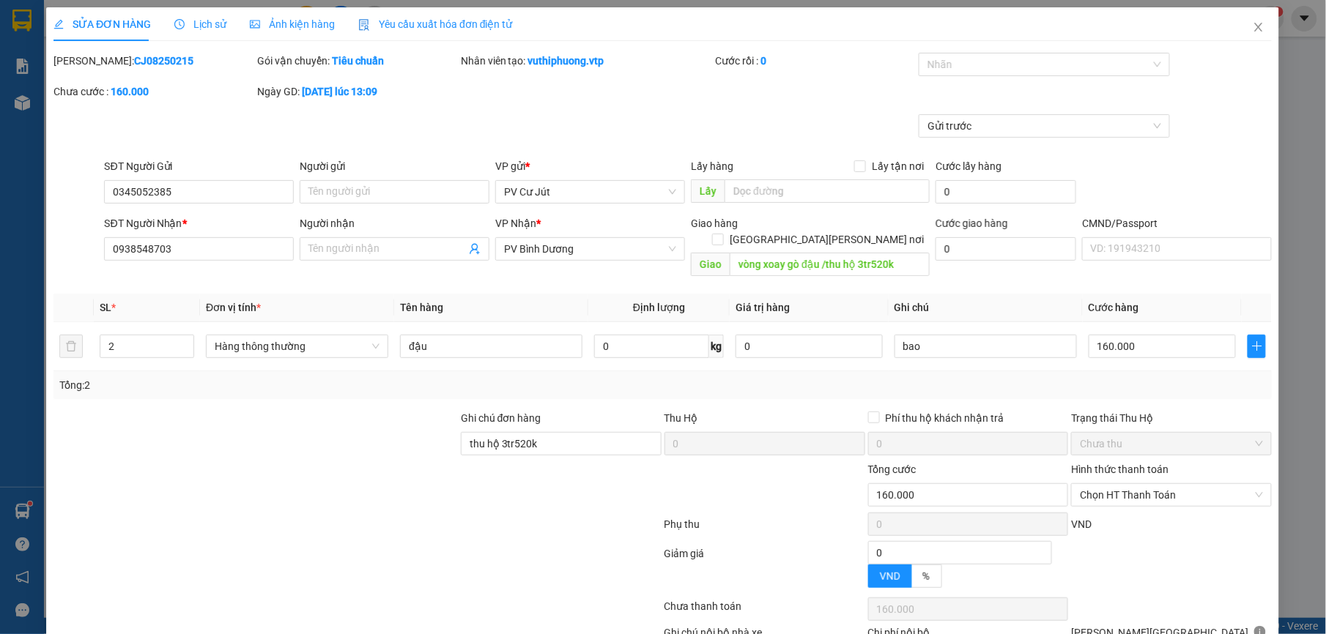
type input "0345052385"
type input "0938548703"
type input "vòng xoay gò đậu /thu hộ 3tr520k"
type input "thu hộ 3tr520k"
type input "160.000"
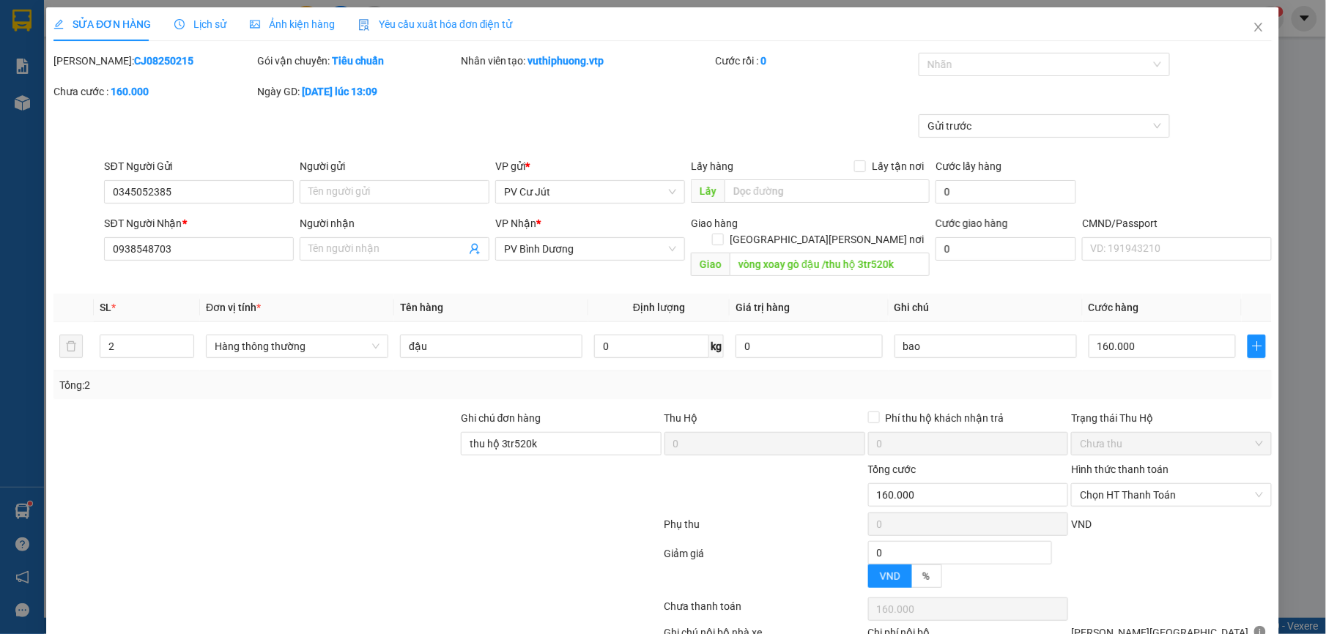
type input "160.000"
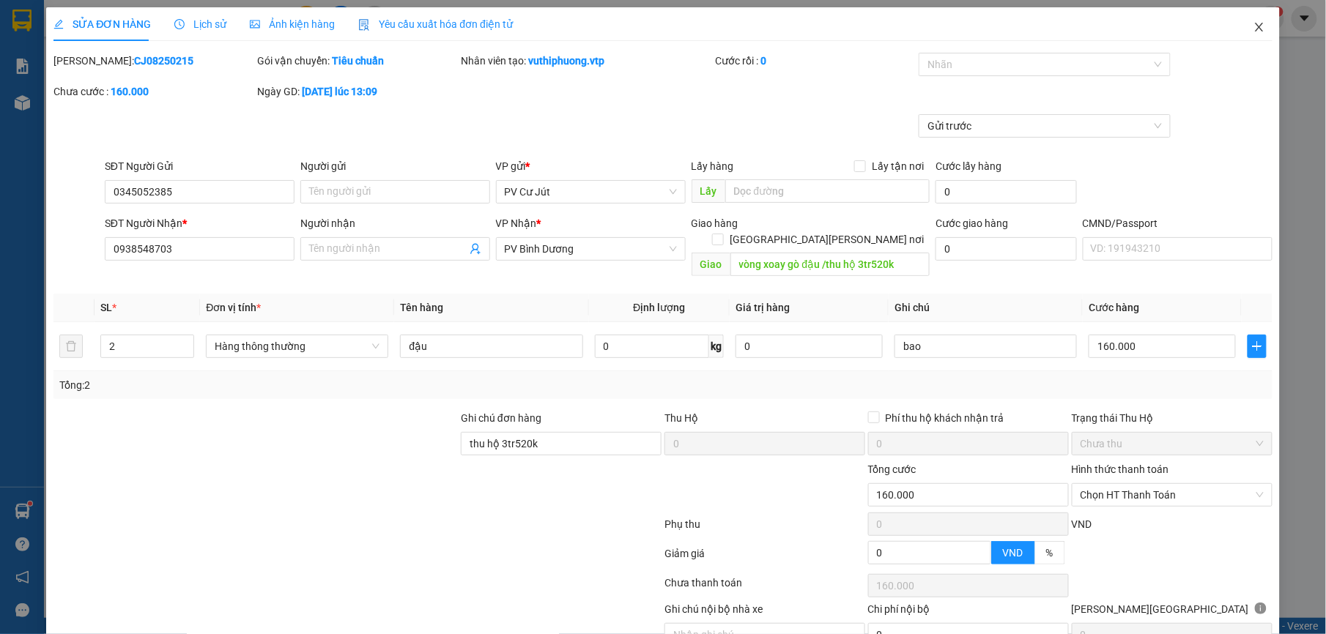
click at [1253, 27] on icon "close" at bounding box center [1259, 27] width 12 height 12
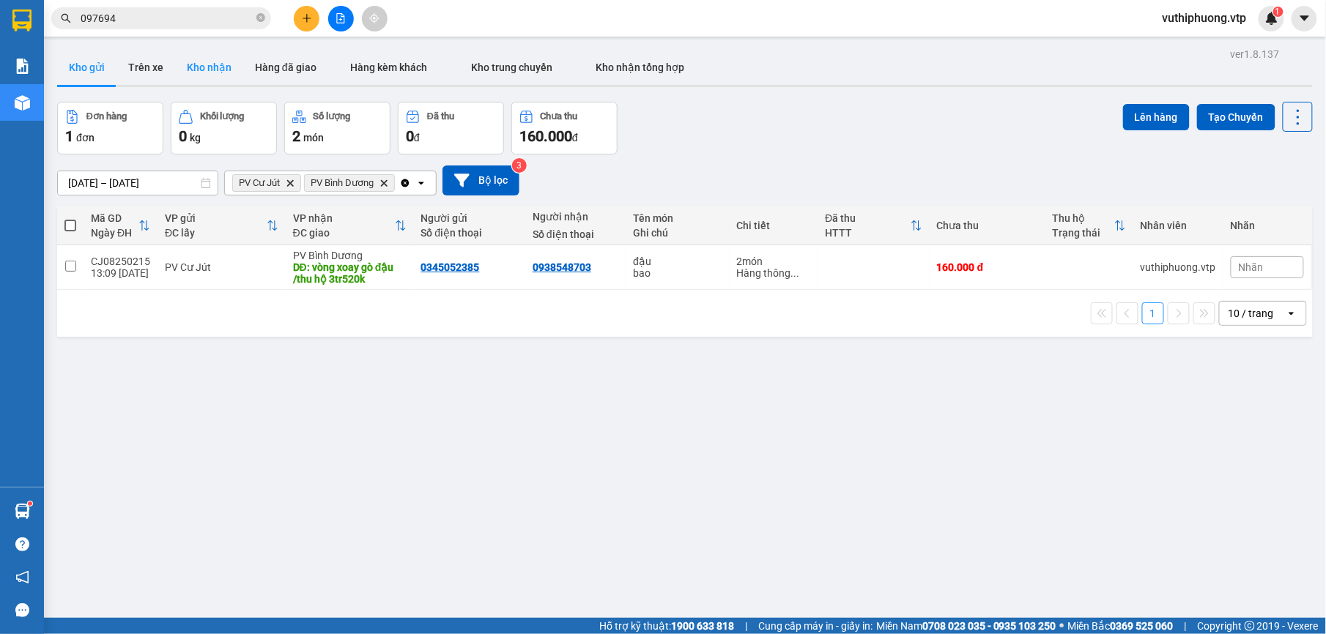
click at [197, 65] on button "Kho nhận" at bounding box center [209, 67] width 68 height 35
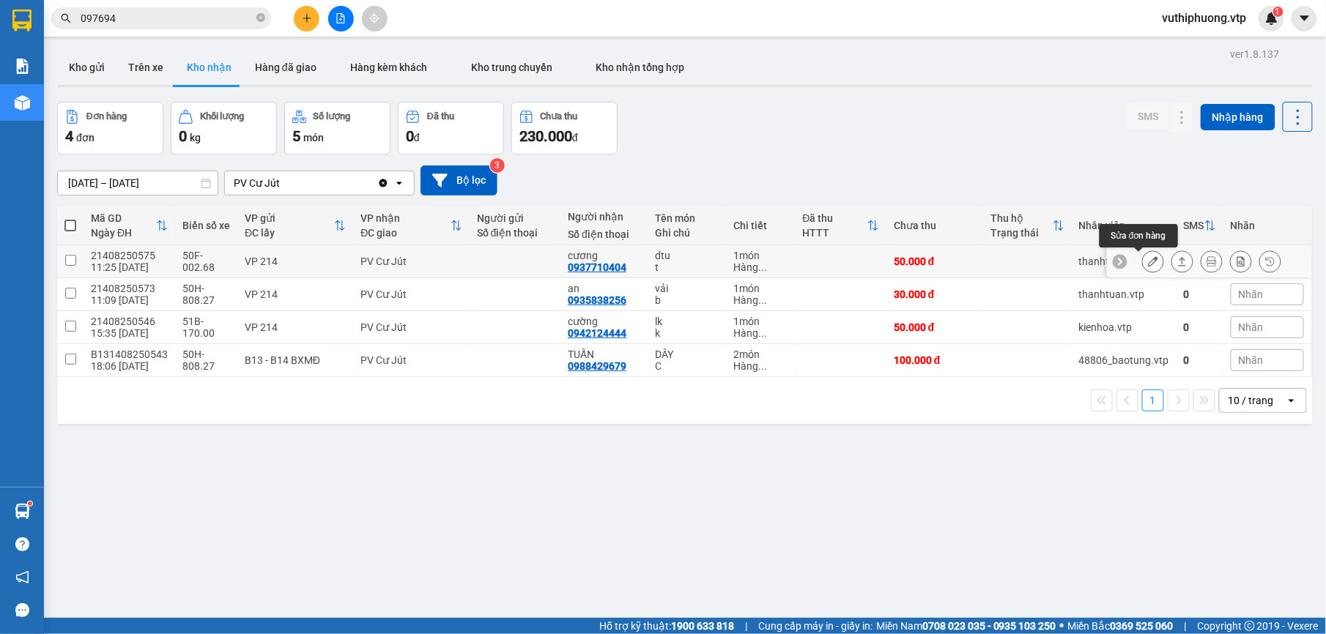
click at [1148, 267] on icon at bounding box center [1153, 261] width 10 height 10
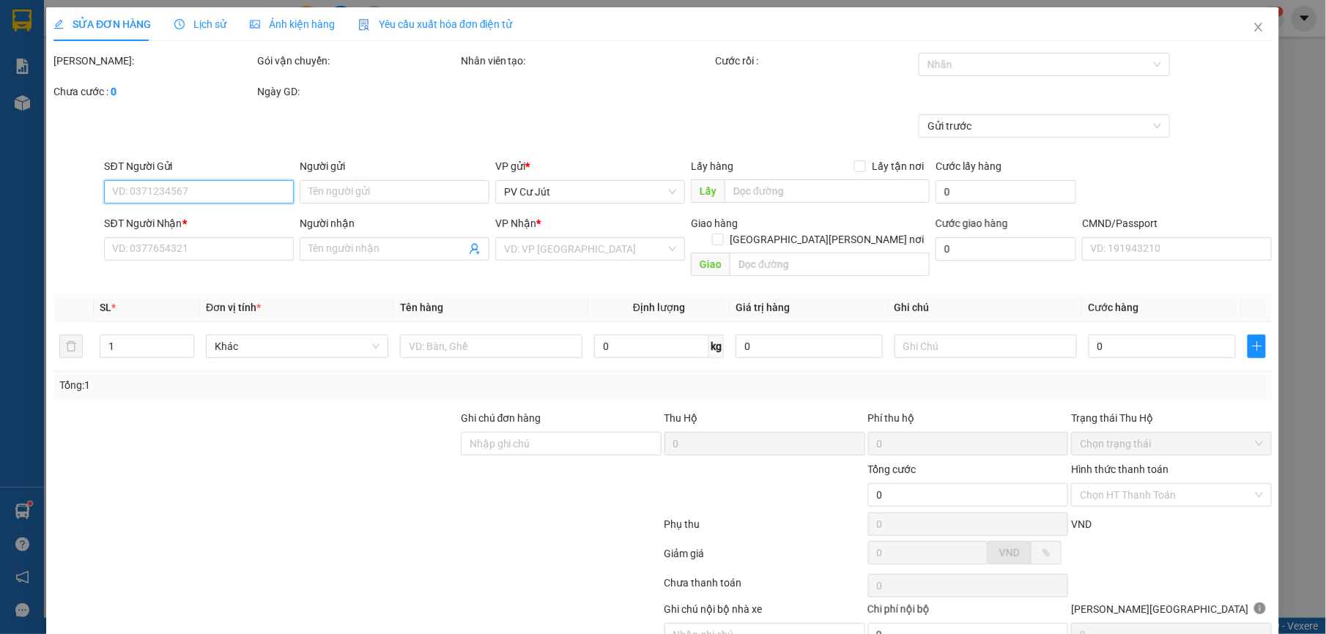
type input "0937710404"
type input "cương"
type input "50.000"
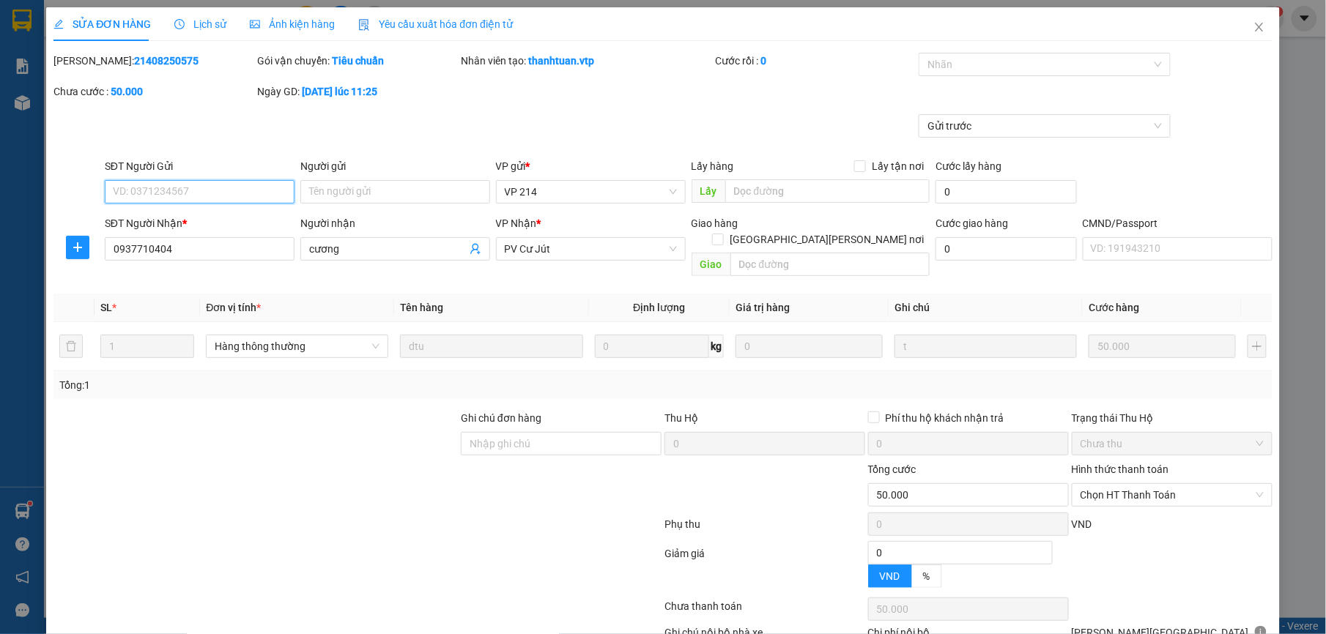
type input "2.500"
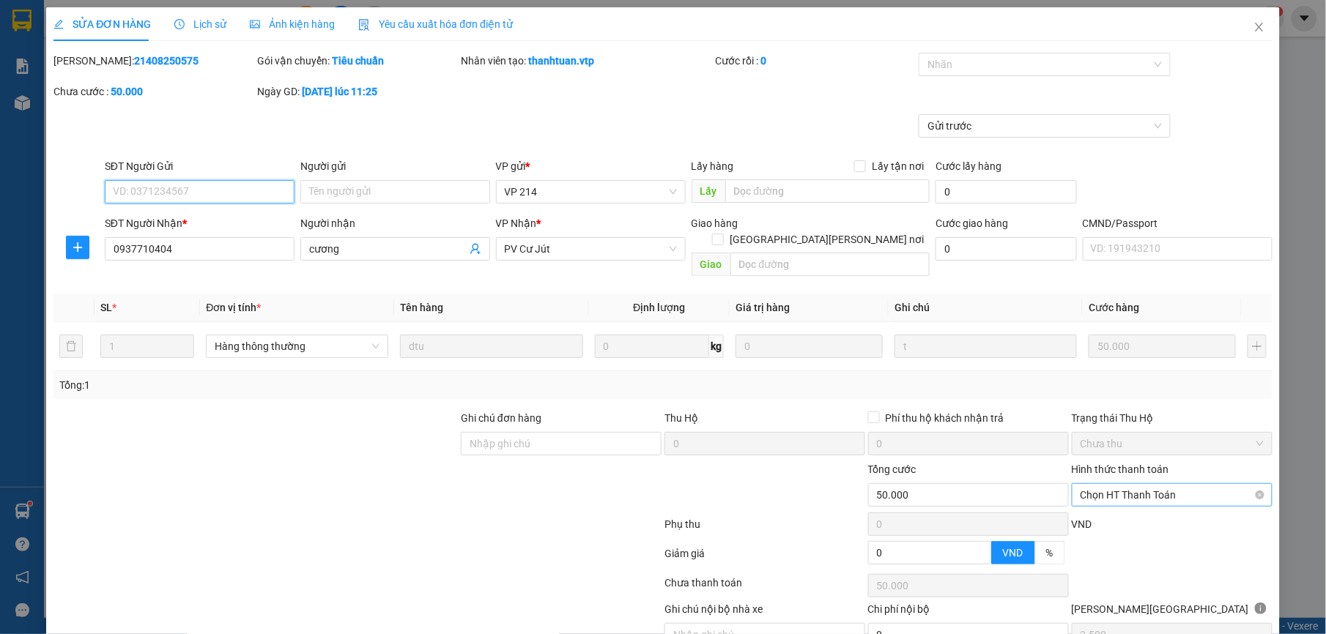
click at [1140, 484] on span "Chọn HT Thanh Toán" at bounding box center [1171, 495] width 183 height 22
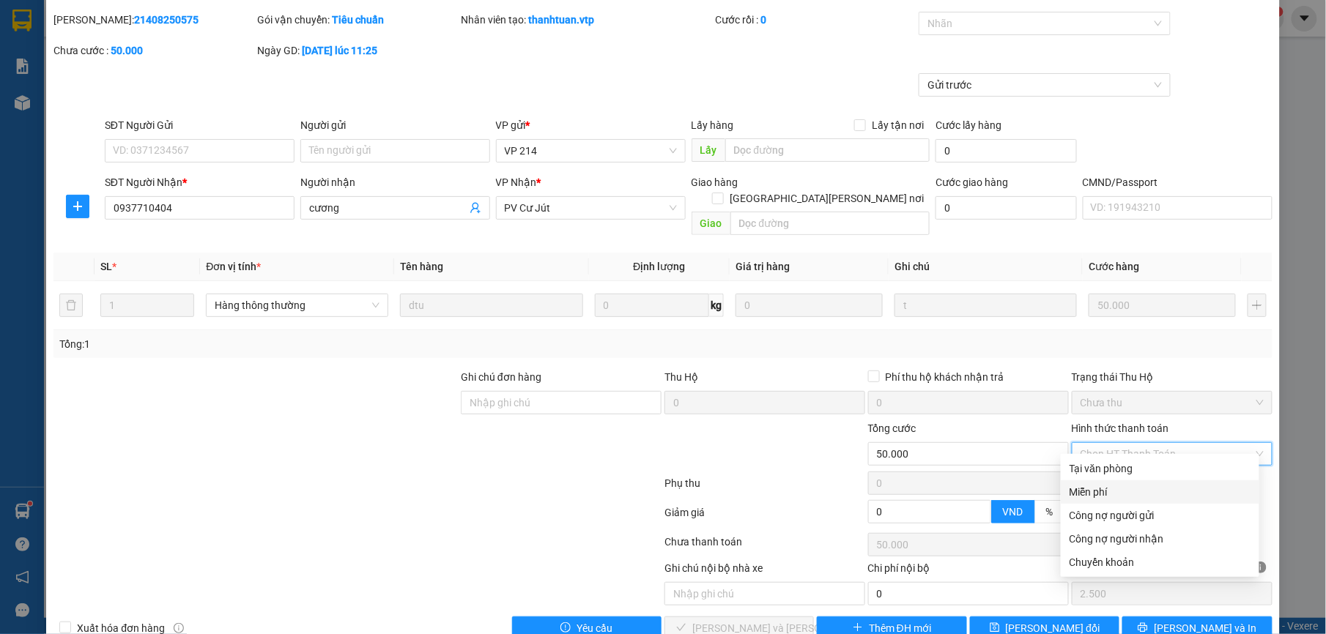
scroll to position [62, 0]
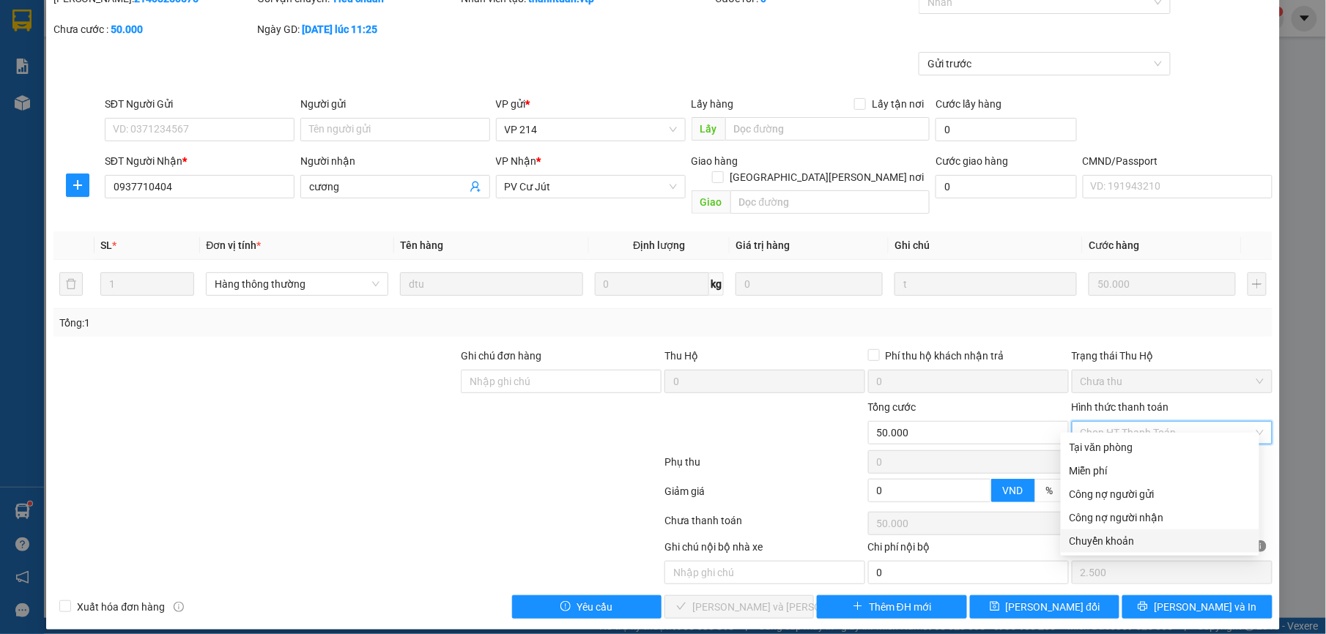
click at [1090, 535] on div "Chuyển khoản" at bounding box center [1159, 541] width 181 height 16
type input "0"
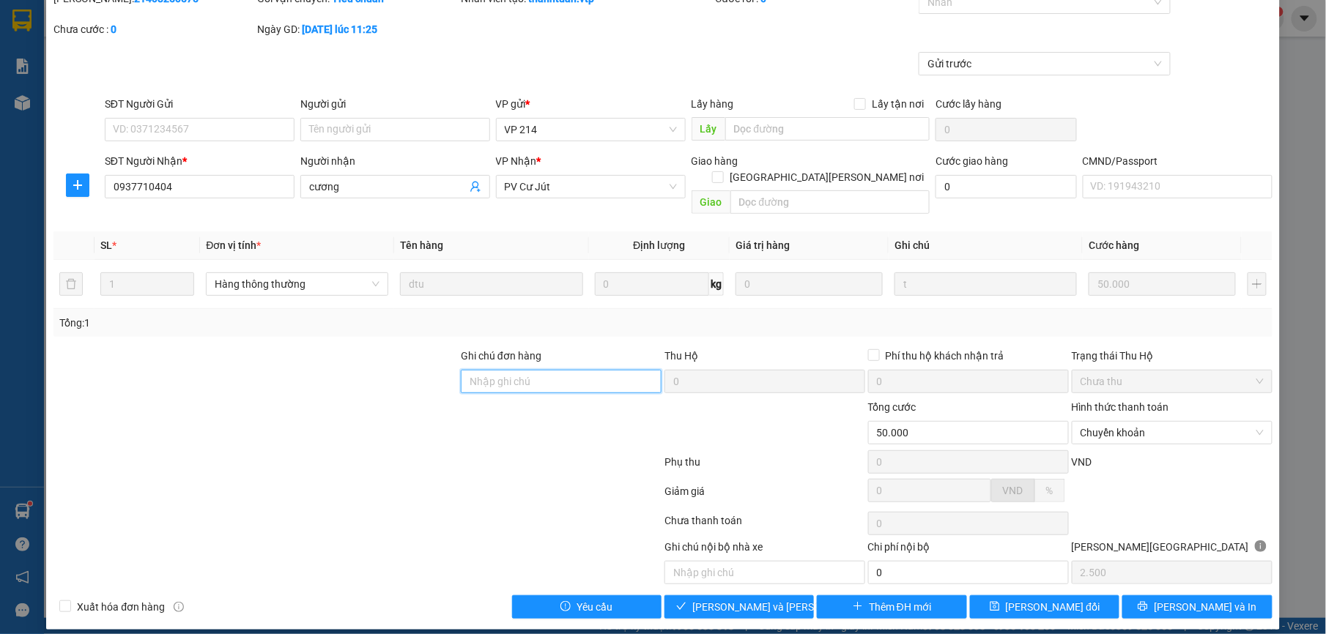
click at [520, 370] on input "Ghi chú đơn hàng" at bounding box center [561, 381] width 201 height 23
type input "CK 68 LÚC 20H13 NGAY 1408"
click at [753, 599] on span "[PERSON_NAME] và [PERSON_NAME] hàng" at bounding box center [791, 607] width 198 height 16
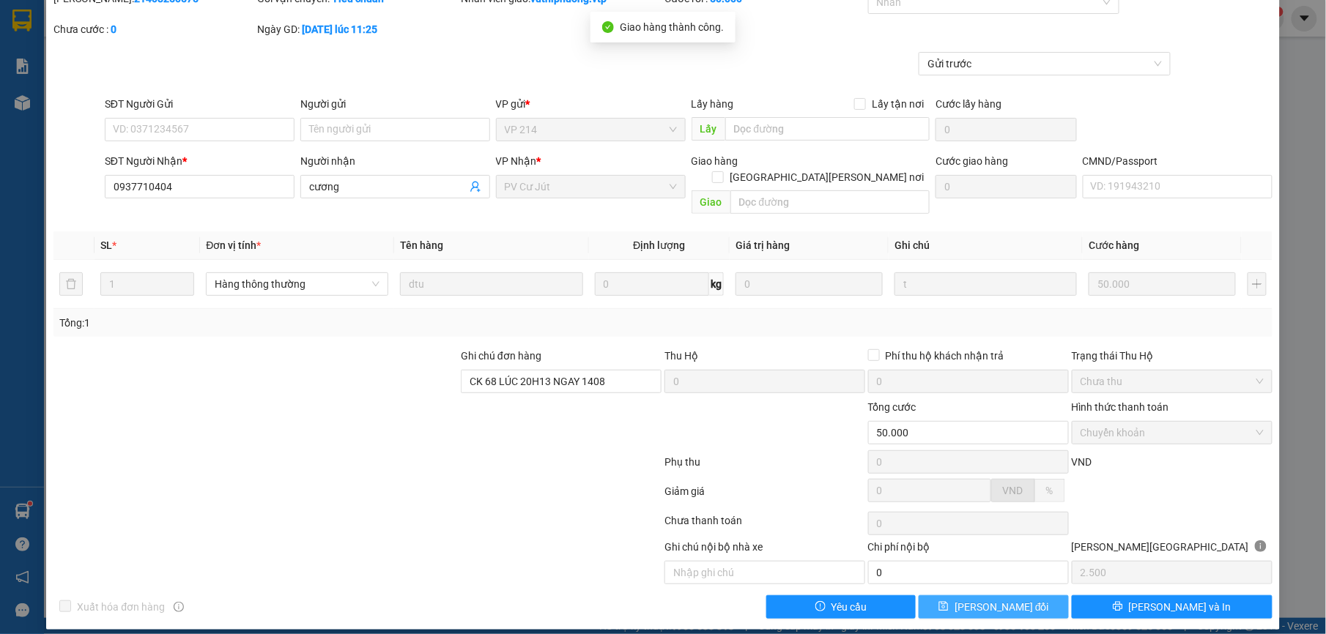
click at [1009, 599] on span "[PERSON_NAME] đổi" at bounding box center [1001, 607] width 94 height 16
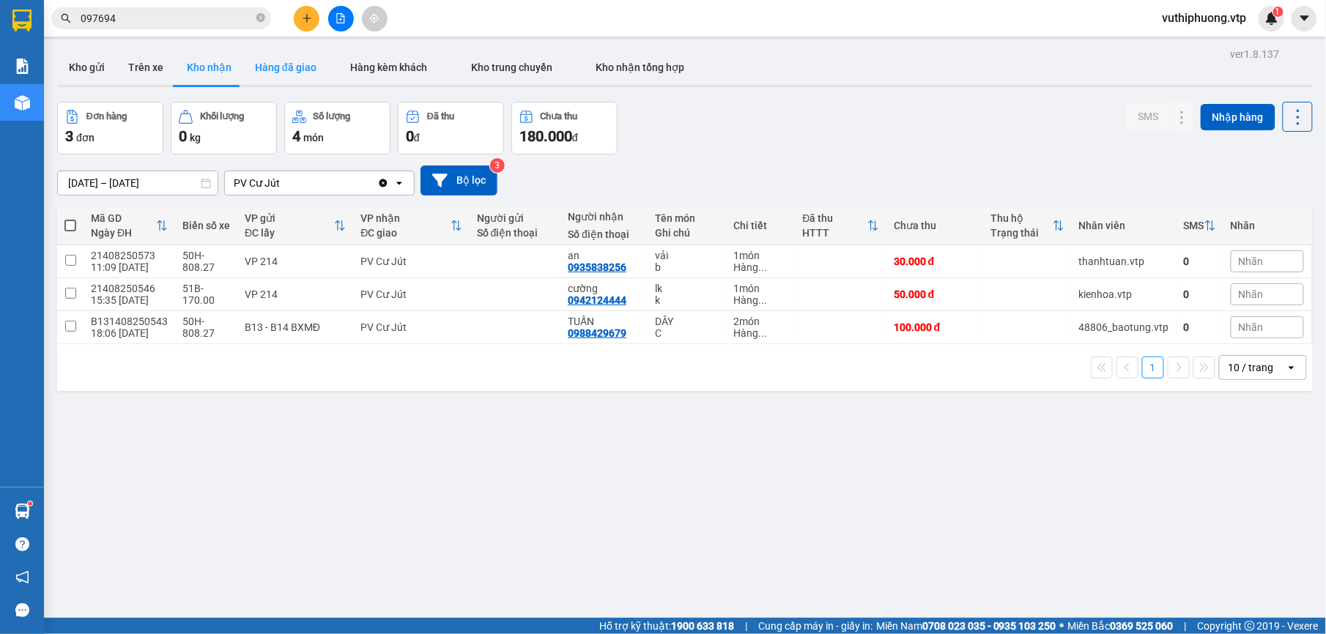
click at [274, 70] on button "Hàng đã giao" at bounding box center [285, 67] width 85 height 35
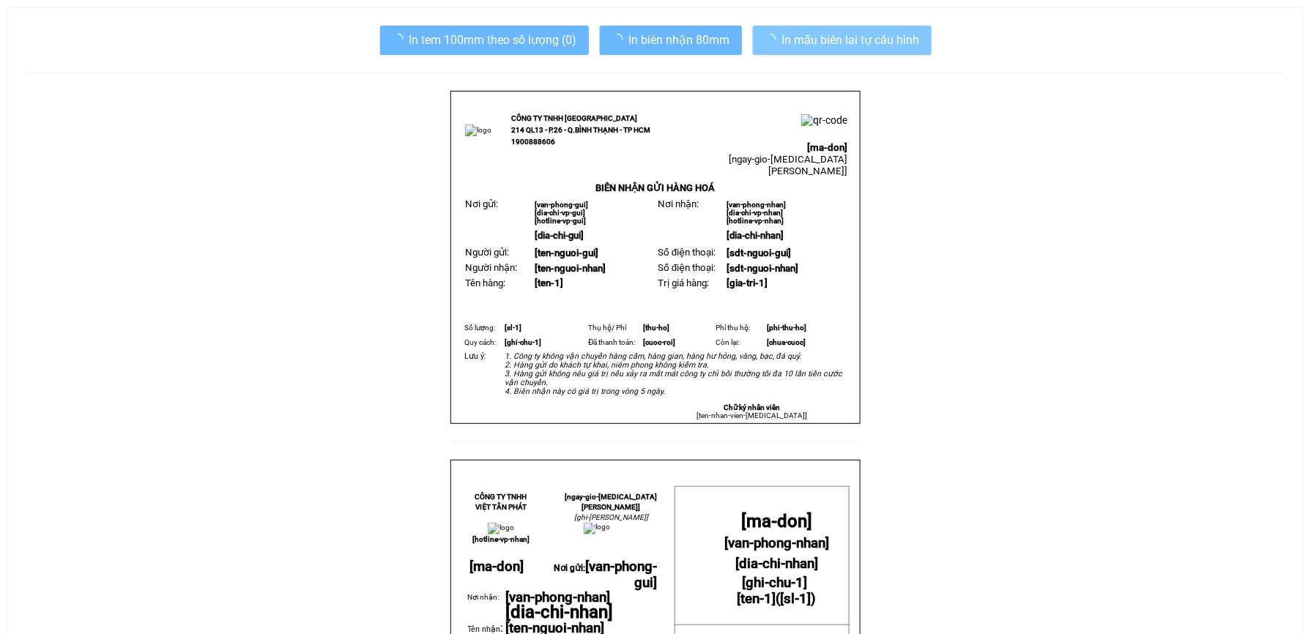
click at [792, 34] on span "In mẫu biên lai tự cấu hình" at bounding box center [851, 40] width 138 height 18
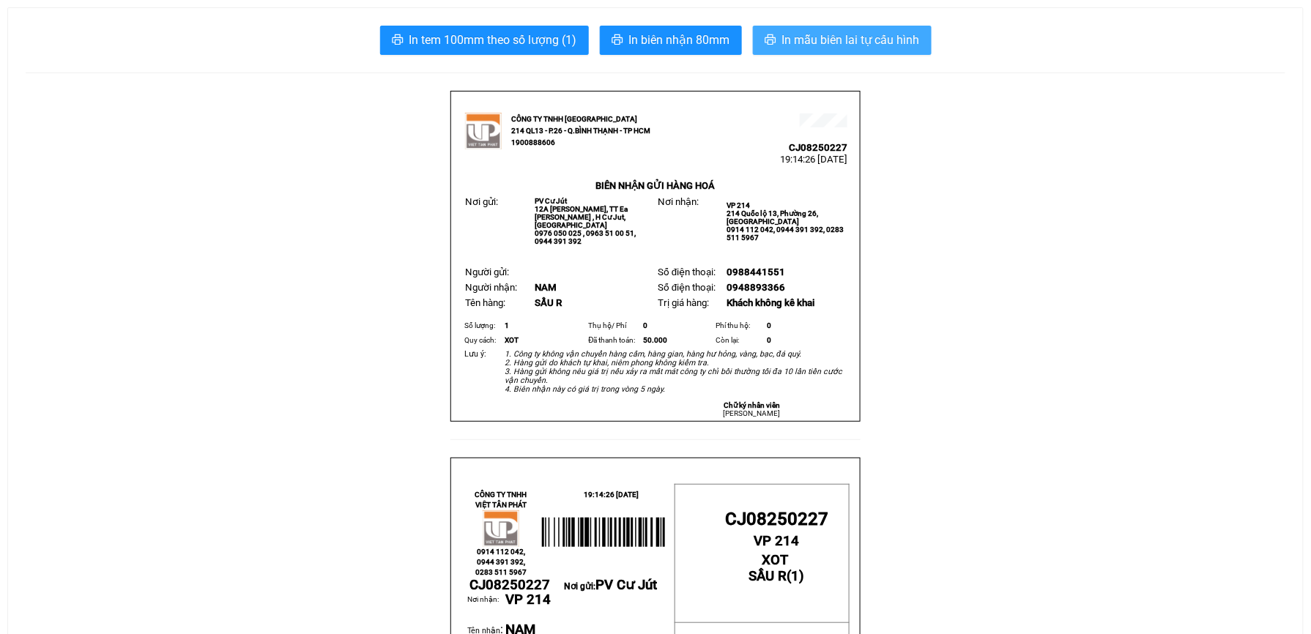
click at [807, 33] on span "In mẫu biên lai tự cấu hình" at bounding box center [851, 40] width 138 height 18
